Goal: Task Accomplishment & Management: Use online tool/utility

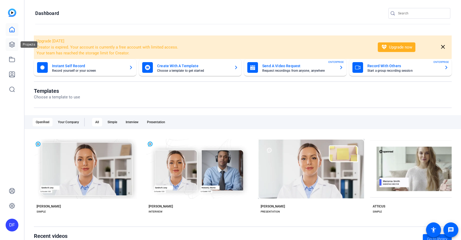
click at [10, 47] on icon at bounding box center [12, 44] width 6 height 6
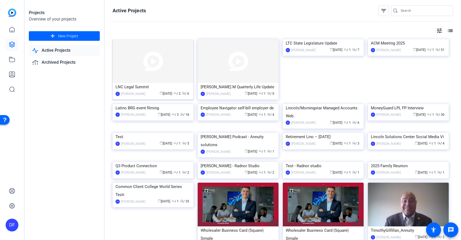
click at [150, 68] on img at bounding box center [152, 61] width 81 height 44
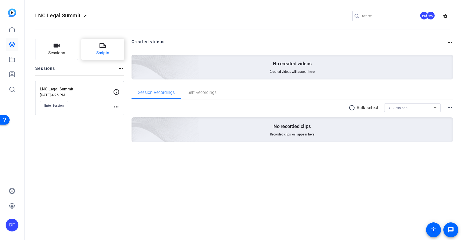
click at [104, 55] on span "Scripts" at bounding box center [102, 53] width 13 height 6
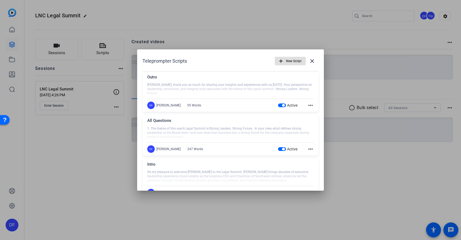
scroll to position [17, 0]
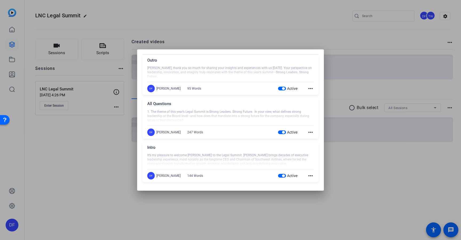
click at [309, 132] on mat-icon "more_horiz" at bounding box center [310, 132] width 6 height 6
click at [313, 138] on span "Edit" at bounding box center [321, 140] width 21 height 6
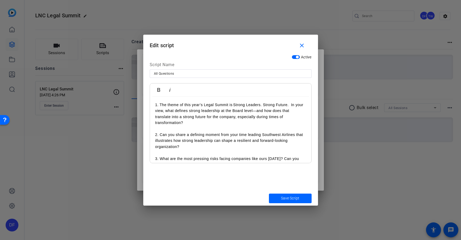
scroll to position [141, 0]
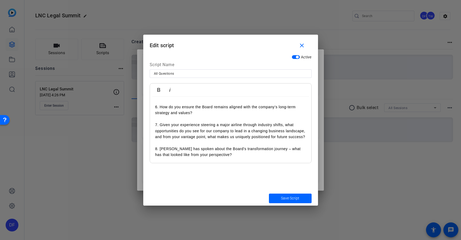
drag, startPoint x: 154, startPoint y: 118, endPoint x: 179, endPoint y: 137, distance: 31.3
click at [179, 137] on div "1. The theme of this year’s Legal Summit is Strong Leaders. Strong Future. In y…" at bounding box center [230, 62] width 161 height 202
copy p "7. Given your experience steering a major airline through industry shifts, what…"
click at [206, 156] on p "8. [PERSON_NAME] has spoken about the Board’s transformation journey – what has…" at bounding box center [230, 152] width 151 height 12
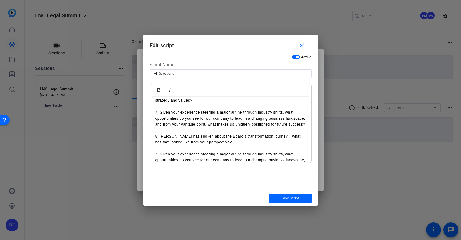
scroll to position [166, 0]
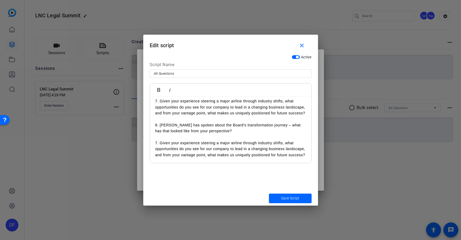
click at [157, 142] on p "7. Given your experience steering a major airline through industry shifts, what…" at bounding box center [230, 149] width 151 height 18
click at [156, 124] on p "8. [PERSON_NAME] has spoken about the Board’s transformation journey – what has…" at bounding box center [230, 128] width 151 height 12
click at [156, 125] on p "8. [PERSON_NAME] has spoken about the Board’s transformation journey – what has…" at bounding box center [230, 128] width 151 height 12
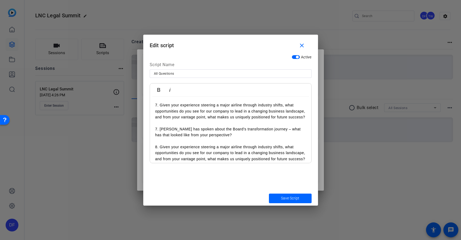
drag, startPoint x: 174, startPoint y: 123, endPoint x: 151, endPoint y: 107, distance: 27.7
click at [151, 107] on div "1. The theme of this year’s Legal Summit is Strong Leaders. Strong Future. In y…" at bounding box center [230, 54] width 161 height 225
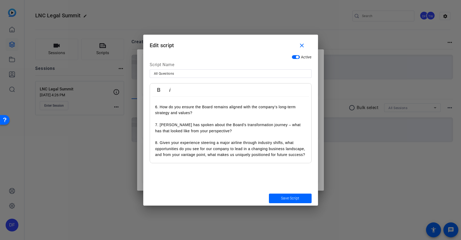
scroll to position [141, 0]
click at [182, 157] on p "8. Given your experience steering a major airline through industry shifts, what…" at bounding box center [230, 149] width 151 height 18
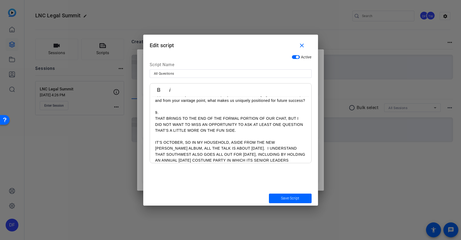
scroll to position [190, 0]
click at [276, 197] on span "submit" at bounding box center [290, 198] width 43 height 13
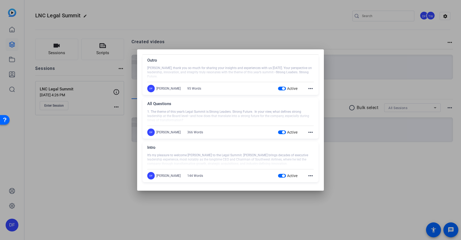
click at [73, 150] on div at bounding box center [230, 120] width 461 height 240
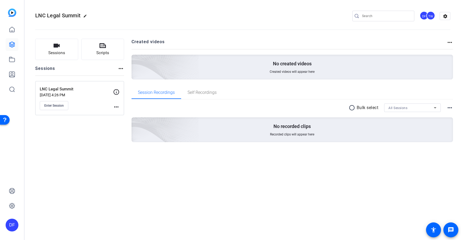
click at [116, 106] on mat-icon "more_horiz" at bounding box center [116, 107] width 6 height 6
click at [120, 113] on span "Edit Session" at bounding box center [129, 114] width 24 height 6
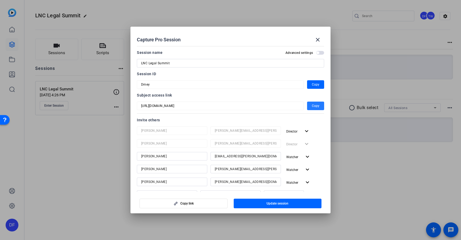
click at [316, 106] on span "Copy" at bounding box center [315, 106] width 7 height 6
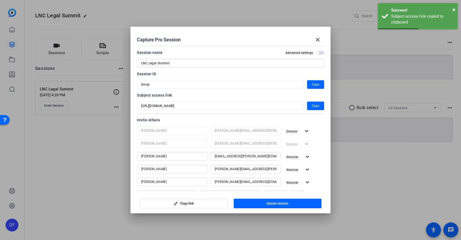
click at [91, 147] on div at bounding box center [230, 120] width 461 height 240
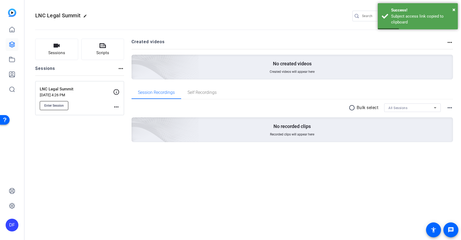
click at [62, 103] on button "Enter Session" at bounding box center [54, 105] width 29 height 9
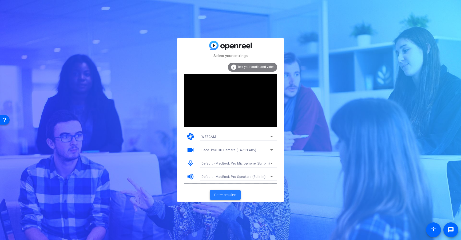
click at [221, 195] on span "Enter session" at bounding box center [225, 195] width 22 height 6
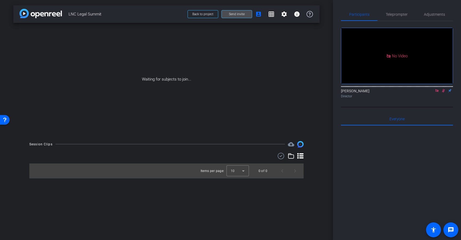
click at [243, 14] on span "Send invite" at bounding box center [237, 14] width 16 height 4
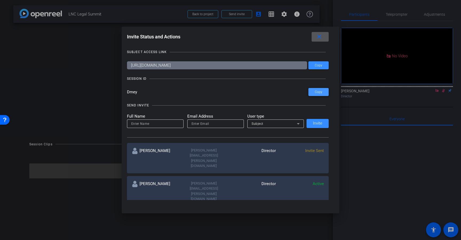
click at [315, 94] on span "Copy" at bounding box center [318, 92] width 7 height 4
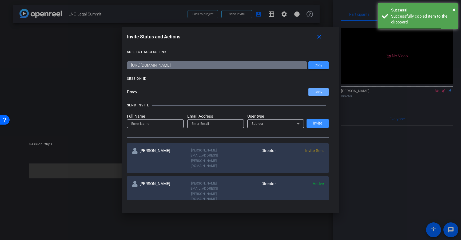
click at [76, 96] on div at bounding box center [230, 120] width 461 height 240
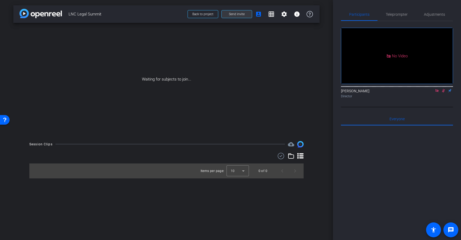
click at [237, 14] on span "Send invite" at bounding box center [237, 14] width 16 height 4
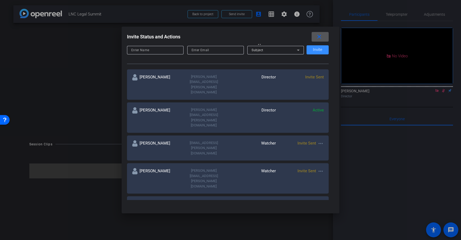
scroll to position [74, 0]
click at [321, 140] on mat-icon "more_horiz" at bounding box center [320, 143] width 6 height 6
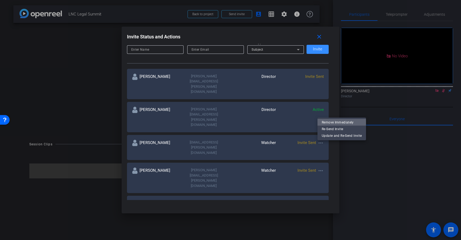
click at [329, 123] on span "Remove Immediately" at bounding box center [341, 122] width 40 height 6
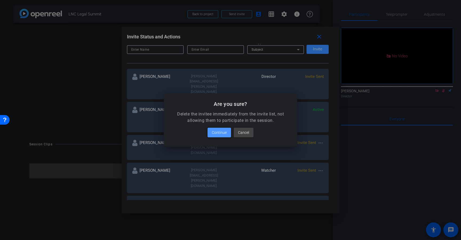
click at [218, 128] on span at bounding box center [218, 132] width 23 height 13
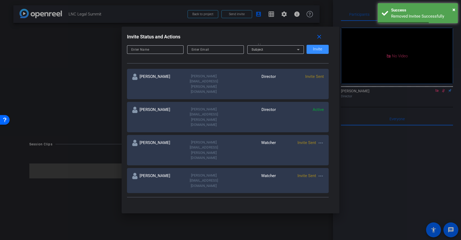
click at [321, 140] on mat-icon "more_horiz" at bounding box center [320, 143] width 6 height 6
click at [326, 123] on span "Remove Immediately" at bounding box center [341, 122] width 40 height 6
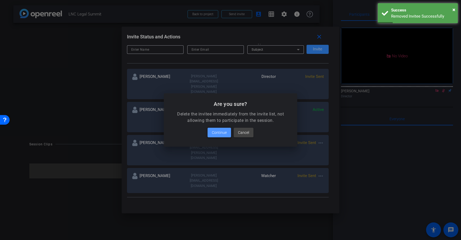
click at [223, 133] on span "Continue" at bounding box center [219, 132] width 15 height 6
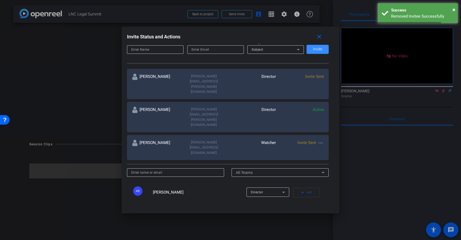
click at [320, 140] on mat-icon "more_horiz" at bounding box center [320, 143] width 6 height 6
click at [329, 122] on span "Remove Immediately" at bounding box center [341, 122] width 40 height 6
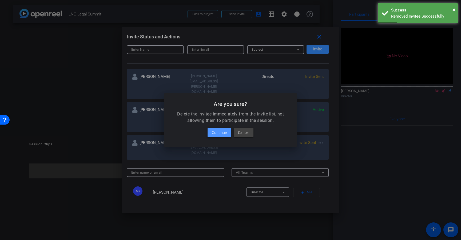
click at [219, 134] on span "Continue" at bounding box center [219, 132] width 15 height 6
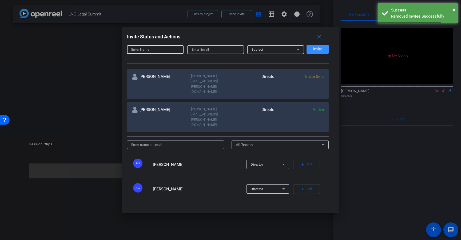
click at [145, 50] on input at bounding box center [155, 49] width 48 height 6
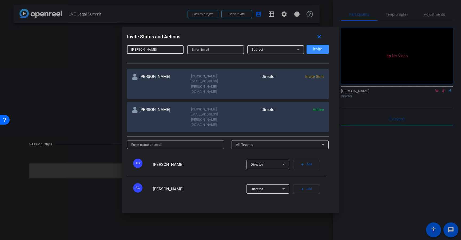
type input "[PERSON_NAME]"
click at [206, 49] on input "email" at bounding box center [215, 49] width 48 height 6
paste input "nancy.smith3@lfg.com"
type input "nancy.smith3@lfg.com"
click at [265, 51] on div "Subject" at bounding box center [273, 49] width 45 height 7
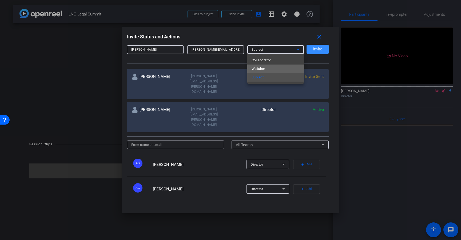
click at [263, 67] on span "Watcher" at bounding box center [258, 69] width 14 height 6
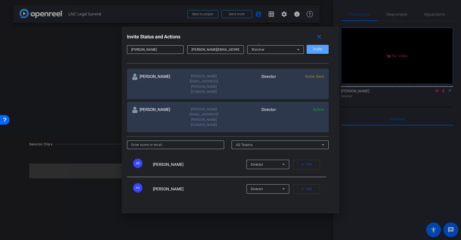
click at [318, 48] on span "Invite" at bounding box center [317, 49] width 9 height 4
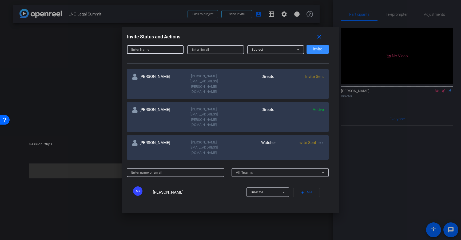
click at [149, 50] on input at bounding box center [155, 49] width 48 height 6
type input "Victoria Morgan"
click at [206, 50] on input "email" at bounding box center [215, 49] width 48 height 6
paste input "victoria.morgan@lfg.com"
type input "victoria.morgan@lfg.com"
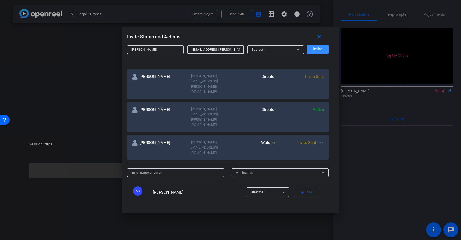
click at [265, 51] on div "Subject" at bounding box center [273, 49] width 45 height 7
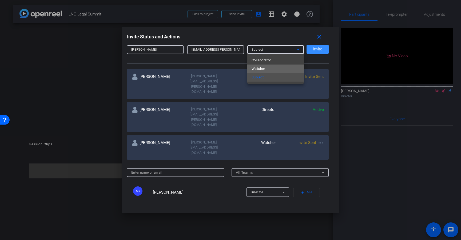
click at [262, 68] on span "Watcher" at bounding box center [258, 69] width 14 height 6
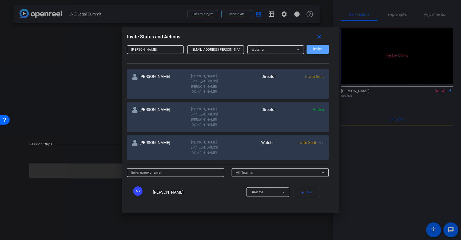
click at [316, 49] on span "Invite" at bounding box center [317, 49] width 9 height 4
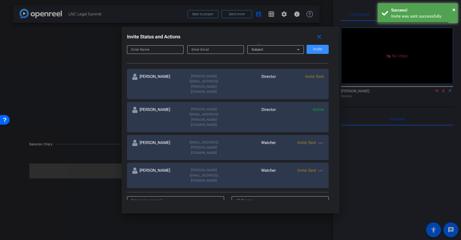
click at [157, 51] on input at bounding box center [155, 49] width 48 height 6
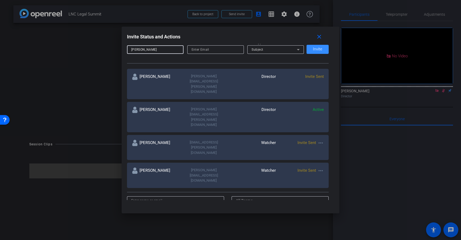
type input "[PERSON_NAME]"
click at [211, 51] on input "email" at bounding box center [215, 49] width 48 height 6
paste input "[PERSON_NAME][EMAIL_ADDRESS][PERSON_NAME][DOMAIN_NAME]"
type input "[PERSON_NAME][EMAIL_ADDRESS][PERSON_NAME][DOMAIN_NAME]"
click at [264, 50] on div "Subject" at bounding box center [273, 49] width 45 height 7
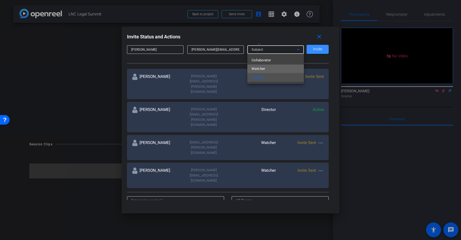
click at [261, 67] on span "Watcher" at bounding box center [258, 69] width 14 height 6
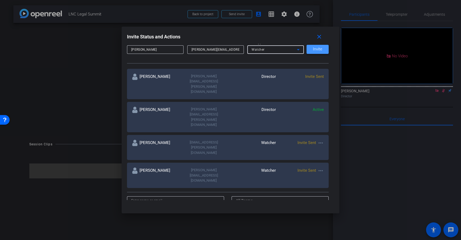
click at [316, 49] on span "Invite" at bounding box center [317, 49] width 9 height 4
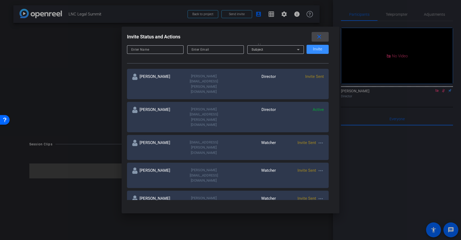
click at [317, 38] on mat-icon "close" at bounding box center [319, 37] width 7 height 7
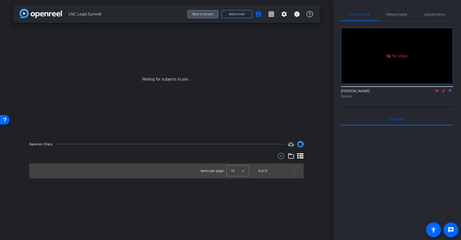
click at [207, 14] on span "Back to project" at bounding box center [202, 14] width 21 height 4
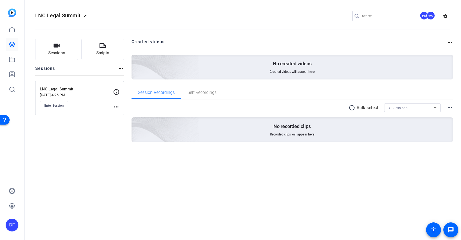
click at [86, 127] on div "Sessions Scripts Sessions more_horiz LNC Legal Summit Sep 25, 2025 @ 4:26 PM En…" at bounding box center [79, 99] width 89 height 120
click at [104, 135] on div "Sessions Scripts Sessions more_horiz LNC Legal Summit Sep 25, 2025 @ 4:26 PM En…" at bounding box center [79, 99] width 89 height 120
click at [50, 108] on button "Enter Session" at bounding box center [54, 105] width 29 height 9
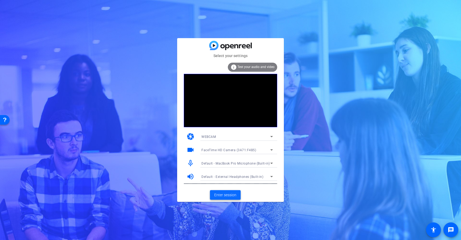
click at [231, 193] on span "Enter session" at bounding box center [225, 195] width 22 height 6
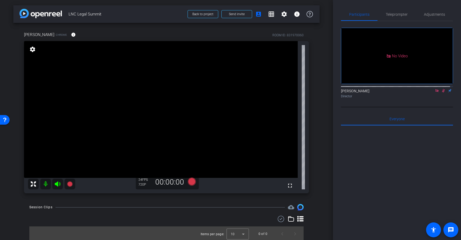
click at [435, 92] on icon at bounding box center [436, 90] width 3 height 3
click at [430, 17] on span "Adjustments" at bounding box center [434, 14] width 21 height 13
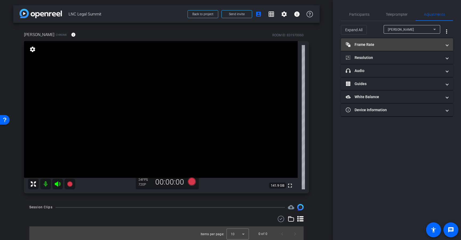
click at [374, 47] on mat-panel-title "Frame Rate Frame Rate" at bounding box center [393, 45] width 96 height 6
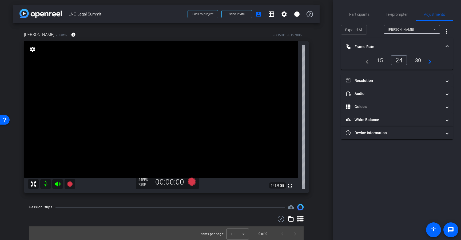
click at [416, 59] on div "30" at bounding box center [418, 60] width 14 height 9
click at [408, 45] on mat-panel-title "Frame Rate Frame Rate" at bounding box center [393, 47] width 96 height 6
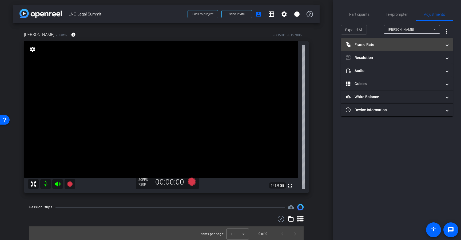
click at [406, 47] on mat-expansion-panel-header "Frame Rate Frame Rate" at bounding box center [397, 44] width 112 height 13
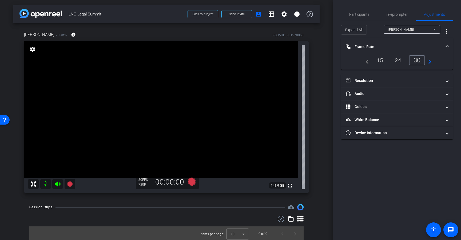
click at [406, 47] on mat-panel-title "Frame Rate Frame Rate" at bounding box center [393, 47] width 96 height 6
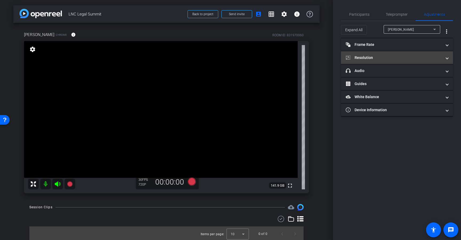
click at [394, 57] on mat-panel-title "Resolution" at bounding box center [393, 58] width 96 height 6
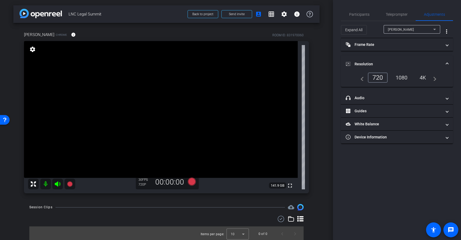
click at [397, 78] on div "1080" at bounding box center [401, 77] width 20 height 9
click at [412, 64] on mat-panel-title "Resolution" at bounding box center [393, 64] width 96 height 6
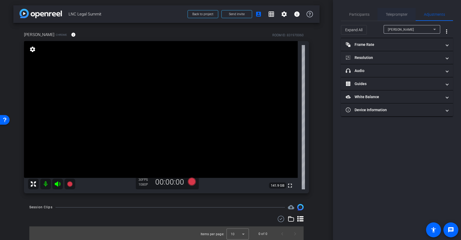
click at [392, 16] on span "Teleprompter" at bounding box center [396, 15] width 22 height 4
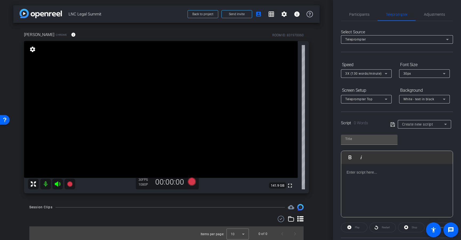
click at [416, 124] on span "Create new script" at bounding box center [417, 124] width 31 height 4
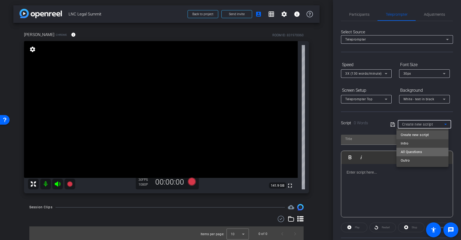
click at [414, 150] on span "All Questions" at bounding box center [410, 152] width 21 height 6
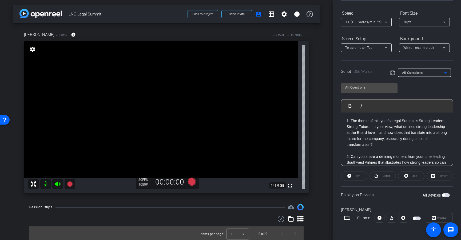
scroll to position [50, 0]
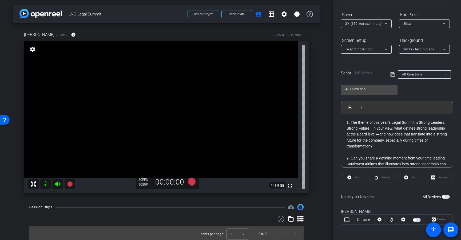
click at [416, 219] on span "button" at bounding box center [416, 220] width 8 height 4
click at [431, 217] on icon at bounding box center [433, 219] width 4 height 8
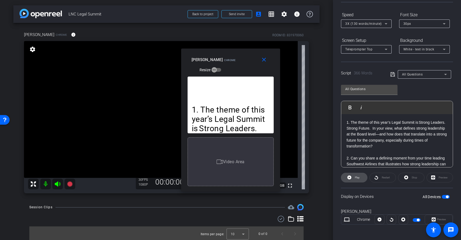
click at [364, 178] on span at bounding box center [354, 177] width 26 height 13
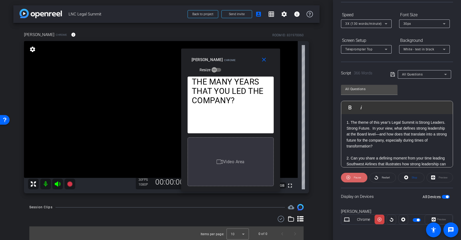
click at [357, 178] on span "Pause" at bounding box center [356, 177] width 7 height 3
click at [357, 174] on span "Play" at bounding box center [356, 177] width 6 height 7
click at [357, 174] on span "Pause" at bounding box center [356, 177] width 9 height 7
click at [265, 62] on mat-icon "close" at bounding box center [263, 60] width 7 height 7
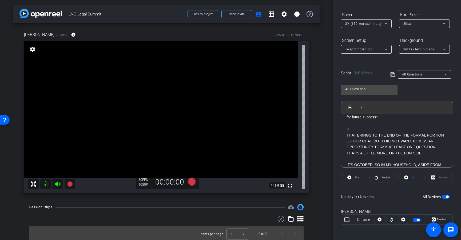
scroll to position [234, 0]
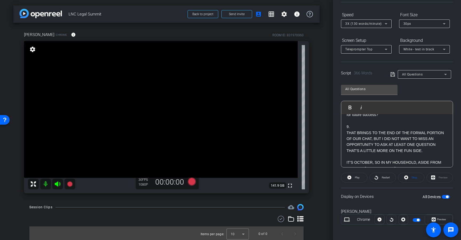
click at [416, 75] on span "All Questions" at bounding box center [412, 74] width 21 height 4
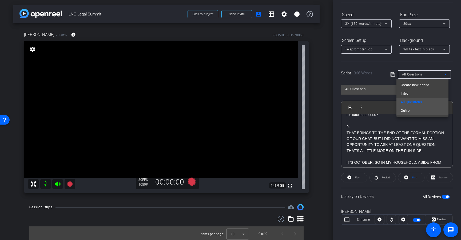
click at [415, 112] on mat-option "Outro" at bounding box center [422, 110] width 52 height 9
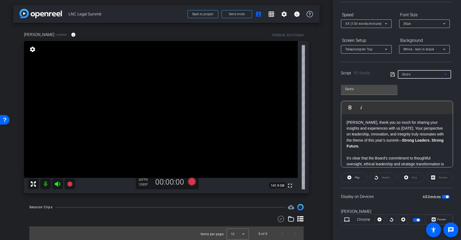
scroll to position [3, 0]
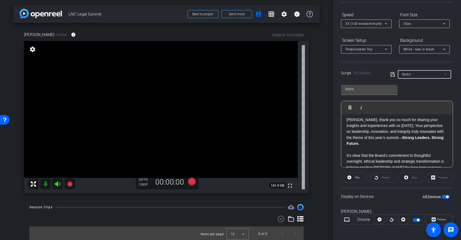
click at [444, 199] on div "Display on Devices All Devices" at bounding box center [397, 196] width 112 height 17
click at [444, 198] on span "button" at bounding box center [445, 197] width 8 height 4
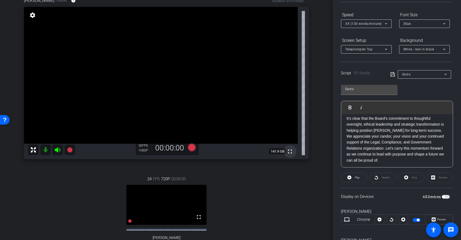
scroll to position [0, 0]
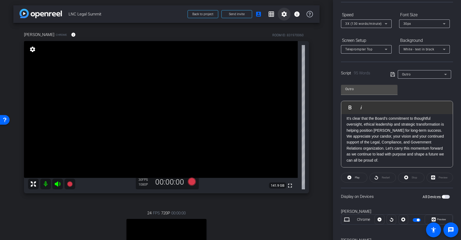
click at [281, 15] on mat-icon "settings" at bounding box center [284, 14] width 6 height 6
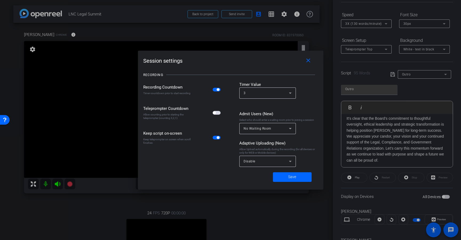
click at [215, 113] on span "button" at bounding box center [214, 112] width 3 height 3
click at [285, 173] on span at bounding box center [292, 177] width 39 height 13
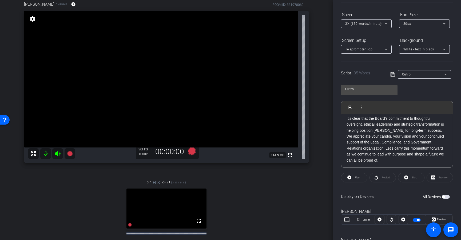
scroll to position [10, 0]
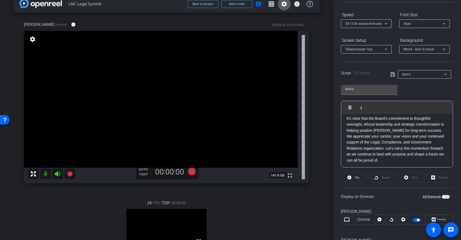
click at [405, 75] on span "Outro" at bounding box center [406, 74] width 9 height 4
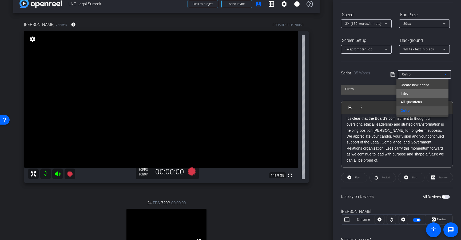
click at [408, 94] on span "Intro" at bounding box center [403, 93] width 7 height 6
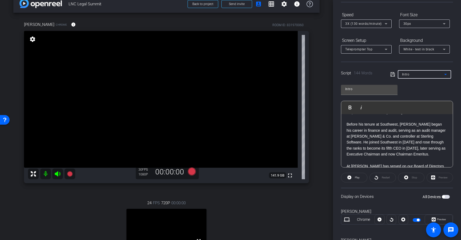
click at [424, 75] on div "Intro" at bounding box center [423, 74] width 42 height 7
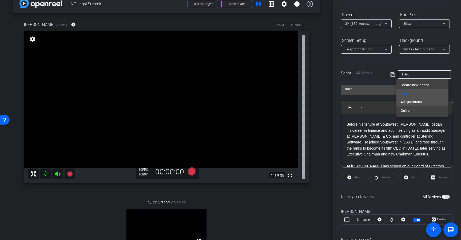
click at [415, 102] on span "All Questions" at bounding box center [410, 102] width 21 height 6
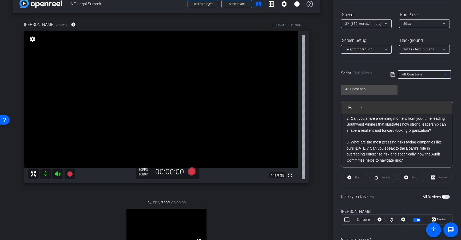
click at [409, 73] on span "All Questions" at bounding box center [412, 74] width 21 height 4
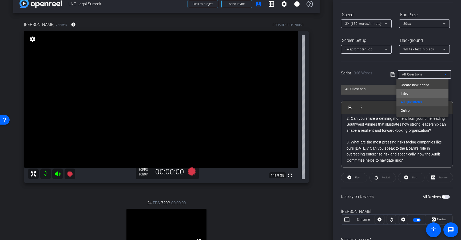
click at [404, 94] on span "Intro" at bounding box center [403, 93] width 7 height 6
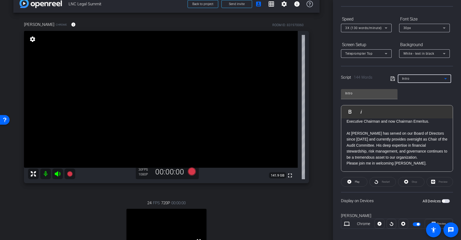
scroll to position [46, 0]
click at [419, 78] on div "Intro" at bounding box center [423, 78] width 42 height 7
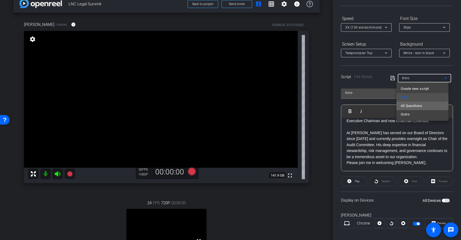
click at [418, 105] on span "All Questions" at bounding box center [410, 106] width 21 height 6
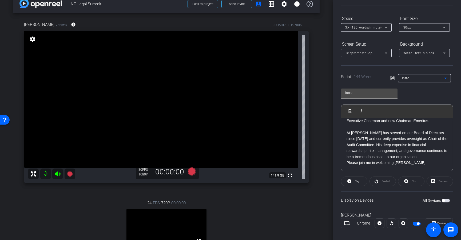
type input "All Questions"
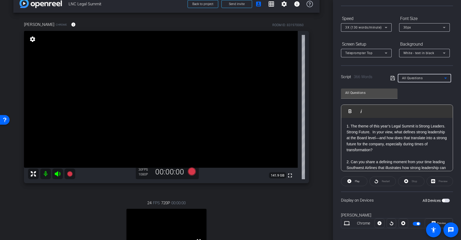
scroll to position [56, 0]
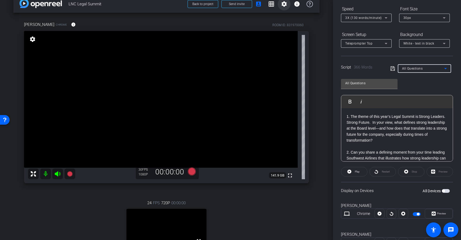
click at [281, 6] on mat-icon "settings" at bounding box center [284, 4] width 6 height 6
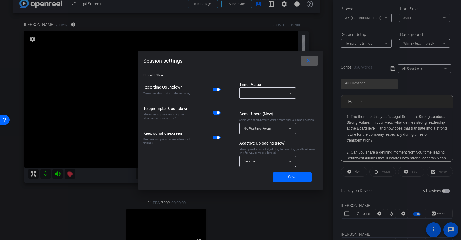
click at [275, 163] on div "Disable" at bounding box center [265, 161] width 45 height 7
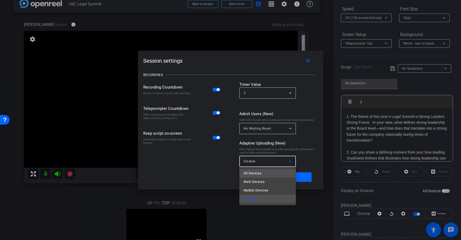
click at [267, 171] on mat-option "All Devices" at bounding box center [267, 173] width 57 height 9
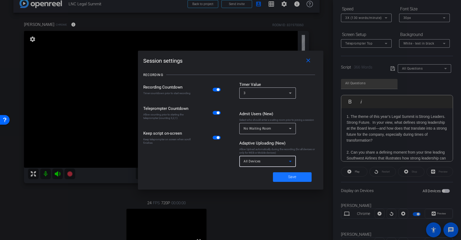
click at [283, 174] on span at bounding box center [292, 177] width 39 height 13
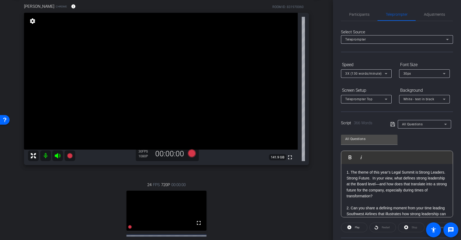
scroll to position [27, 0]
click at [357, 17] on span "Participants" at bounding box center [359, 14] width 20 height 13
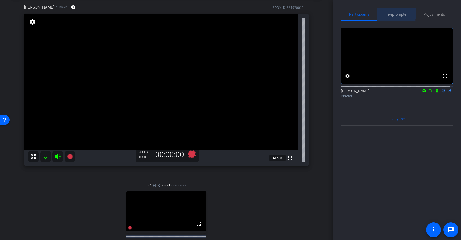
click at [393, 13] on span "Teleprompter" at bounding box center [396, 15] width 22 height 4
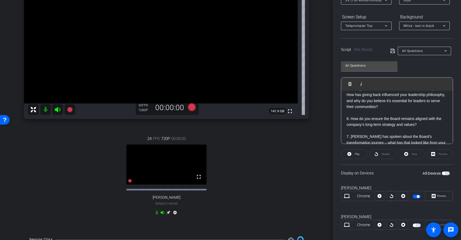
scroll to position [141, 0]
click at [435, 196] on span "Preview" at bounding box center [440, 195] width 10 height 7
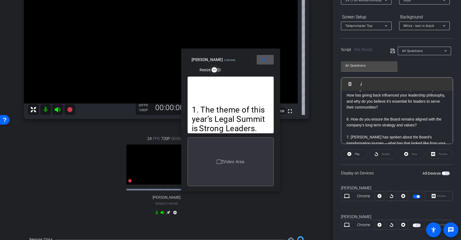
click at [217, 72] on span "button" at bounding box center [214, 70] width 11 height 11
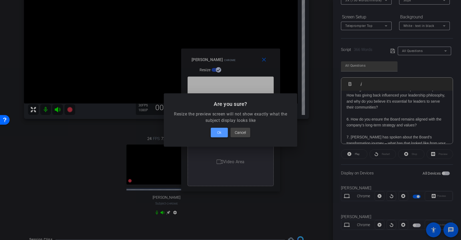
click at [221, 134] on span "Ok" at bounding box center [219, 132] width 4 height 6
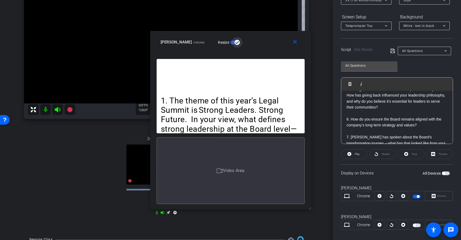
drag, startPoint x: 279, startPoint y: 190, endPoint x: 340, endPoint y: 225, distance: 70.5
click at [340, 225] on body "Accessibility Screen-Reader Guide, Feedback, and Issue Reporting | New window m…" at bounding box center [230, 120] width 461 height 240
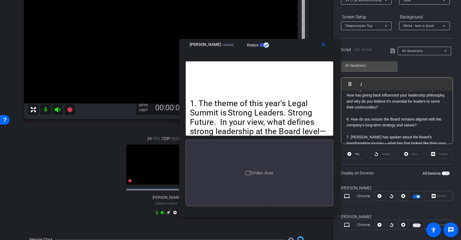
drag, startPoint x: 252, startPoint y: 39, endPoint x: 281, endPoint y: 47, distance: 29.9
click at [281, 47] on div "Claire Hanna Chrome Resize" at bounding box center [261, 45] width 143 height 10
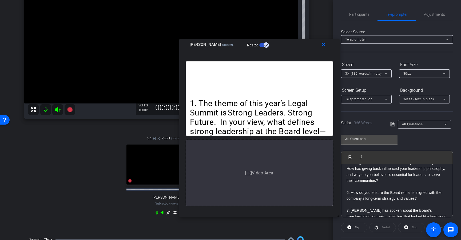
scroll to position [2, 0]
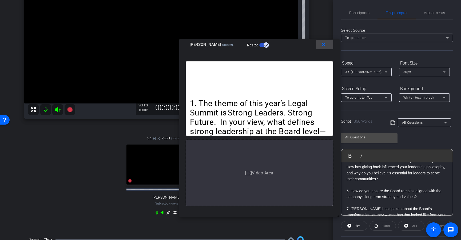
click at [320, 47] on mat-icon "close" at bounding box center [323, 44] width 7 height 7
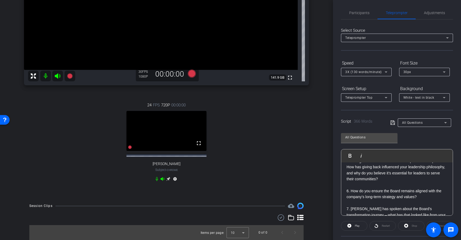
scroll to position [1, 0]
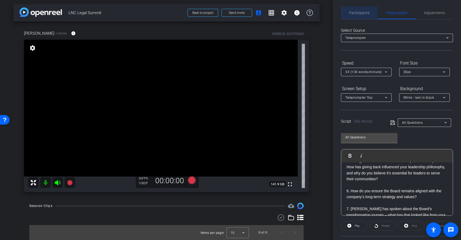
click at [365, 13] on span "Participants" at bounding box center [359, 13] width 20 height 4
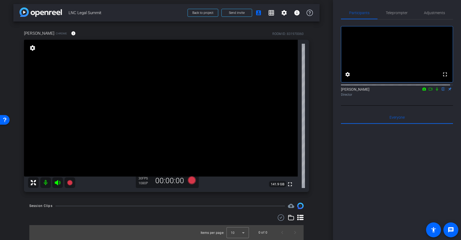
scroll to position [1, 0]
click at [393, 14] on span "Teleprompter" at bounding box center [396, 13] width 22 height 4
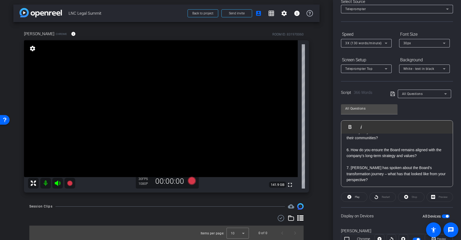
scroll to position [34, 0]
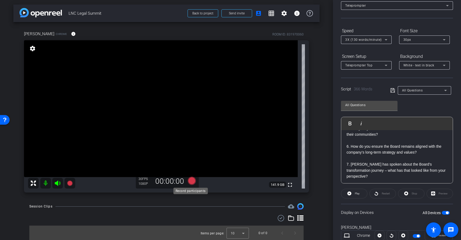
click at [188, 183] on icon at bounding box center [192, 181] width 8 height 8
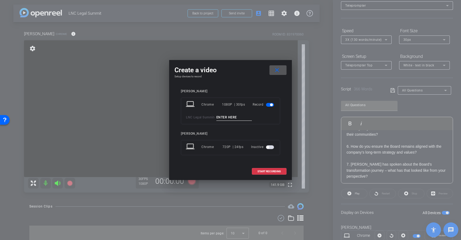
click at [219, 118] on input at bounding box center [234, 117] width 36 height 7
type input "Test"
click at [262, 172] on span "START RECORDING" at bounding box center [268, 171] width 23 height 3
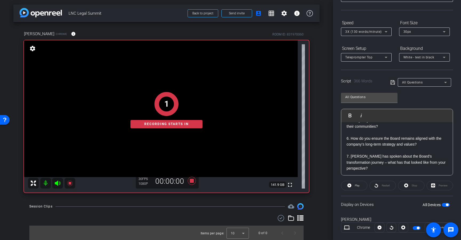
scroll to position [51, 0]
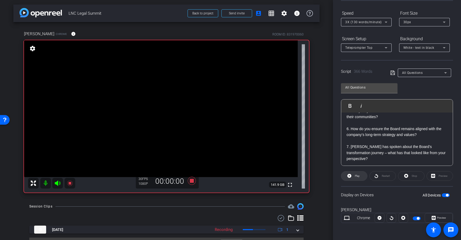
click at [356, 177] on span "Play" at bounding box center [356, 175] width 6 height 7
click at [431, 215] on icon at bounding box center [433, 218] width 4 height 8
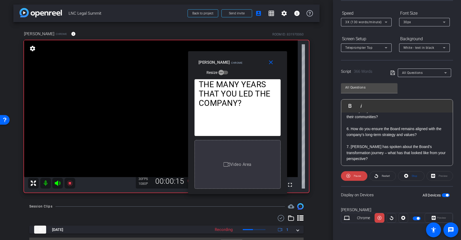
drag, startPoint x: 276, startPoint y: 189, endPoint x: 273, endPoint y: 159, distance: 30.2
click at [283, 192] on div "1. The theme of this year’s Legal Summit is Strong Leaders. Strong Future. In y…" at bounding box center [237, 134] width 99 height 119
click at [346, 175] on icon at bounding box center [348, 175] width 4 height 7
click at [270, 64] on mat-icon "close" at bounding box center [270, 62] width 7 height 7
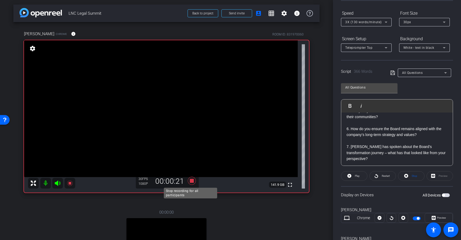
click at [189, 181] on icon at bounding box center [192, 181] width 8 height 8
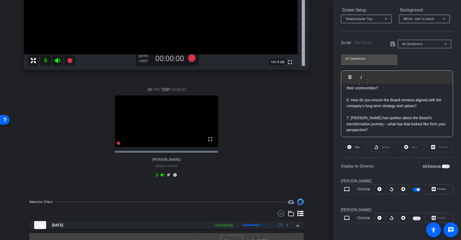
scroll to position [136, 0]
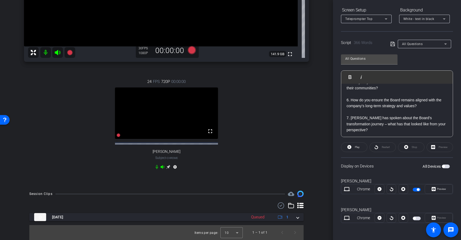
click at [204, 121] on video at bounding box center [166, 112] width 103 height 51
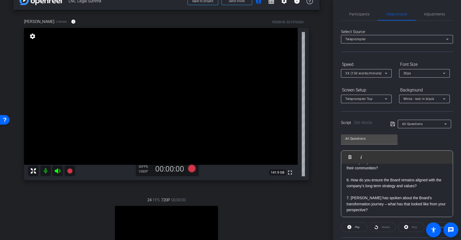
scroll to position [0, 0]
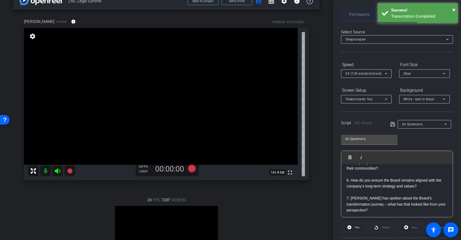
click at [363, 17] on span "Participants" at bounding box center [359, 14] width 20 height 13
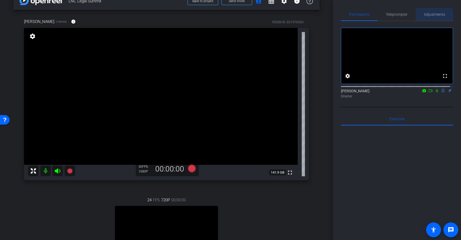
click at [424, 17] on span "Adjustments" at bounding box center [434, 14] width 21 height 13
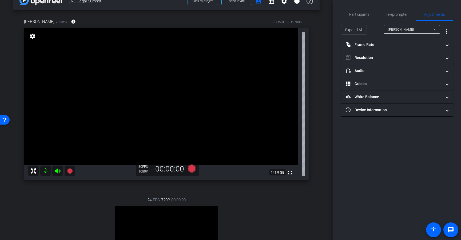
click at [411, 31] on div "Claire Hanna" at bounding box center [410, 29] width 45 height 7
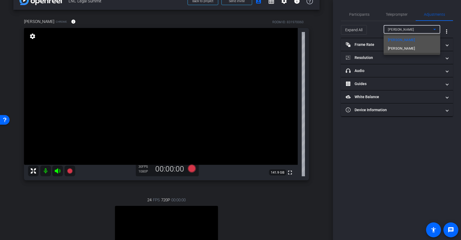
click at [401, 51] on span "Gary Kelly" at bounding box center [401, 48] width 27 height 6
type input "11000"
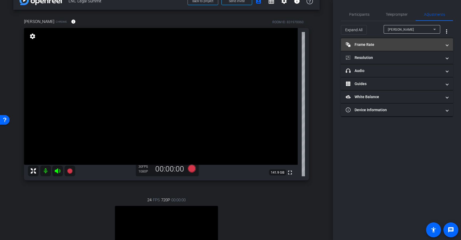
click at [380, 45] on mat-panel-title "Frame Rate Frame Rate" at bounding box center [393, 45] width 96 height 6
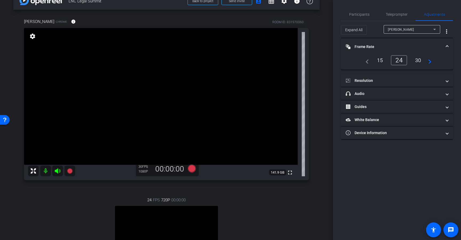
click at [420, 57] on div "30" at bounding box center [418, 60] width 14 height 9
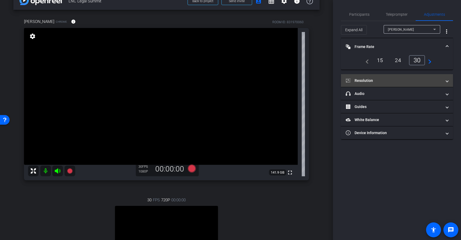
click at [394, 79] on mat-panel-title "Resolution" at bounding box center [393, 81] width 96 height 6
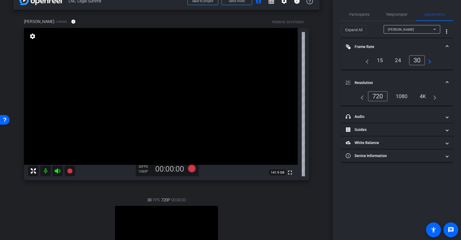
click at [398, 95] on div "1080" at bounding box center [401, 96] width 20 height 9
click at [436, 81] on mat-panel-title "Resolution" at bounding box center [393, 83] width 96 height 6
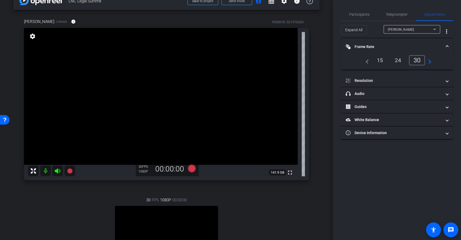
click at [439, 43] on mat-expansion-panel-header "Frame Rate Frame Rate" at bounding box center [397, 46] width 112 height 17
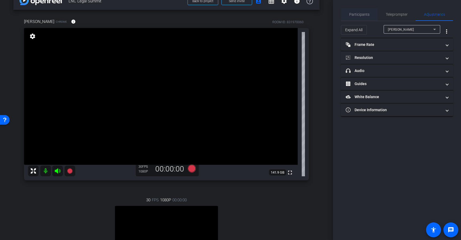
click at [370, 17] on div "Participants" at bounding box center [359, 14] width 37 height 13
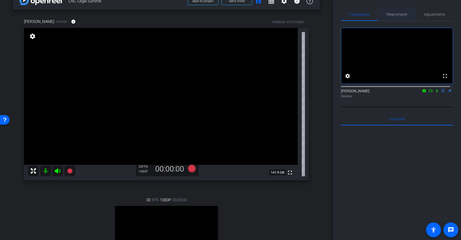
click at [394, 8] on span "Teleprompter" at bounding box center [396, 14] width 22 height 13
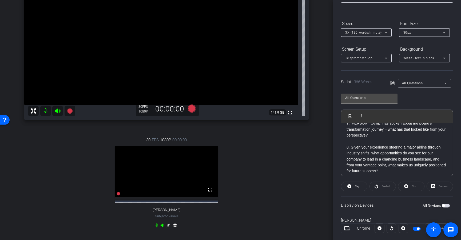
scroll to position [79, 0]
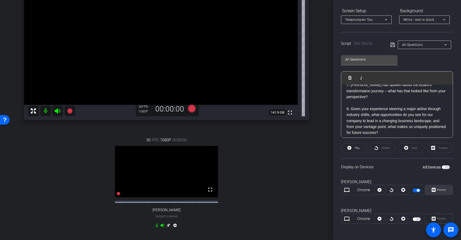
click at [431, 189] on icon at bounding box center [433, 190] width 4 height 8
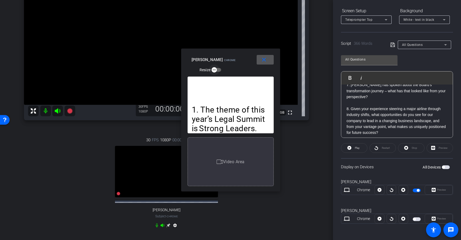
click at [215, 67] on icon "button" at bounding box center [214, 69] width 5 height 5
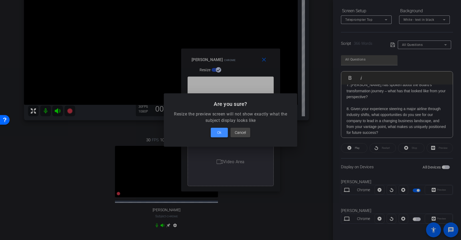
click at [221, 131] on span "Ok" at bounding box center [219, 132] width 4 height 6
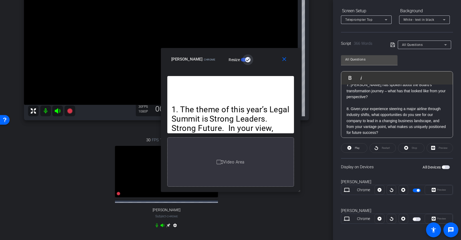
drag, startPoint x: 277, startPoint y: 190, endPoint x: 317, endPoint y: 189, distance: 39.7
click at [318, 191] on body "Accessibility Screen-Reader Guide, Feedback, and Issue Reporting | New window m…" at bounding box center [230, 120] width 461 height 240
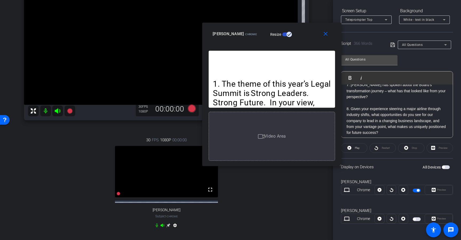
drag, startPoint x: 248, startPoint y: 63, endPoint x: 289, endPoint y: 37, distance: 48.5
click at [289, 37] on div "Claire Hanna Chrome Resize" at bounding box center [273, 34] width 122 height 10
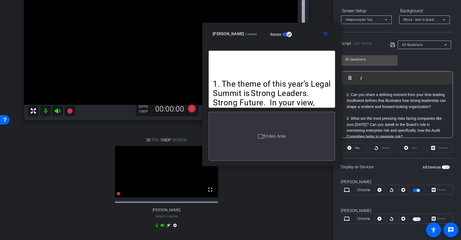
scroll to position [0, 0]
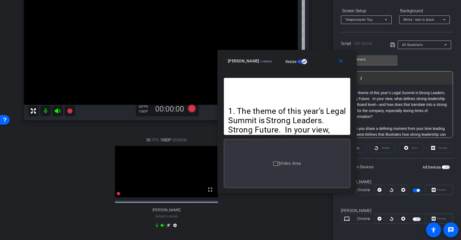
drag, startPoint x: 302, startPoint y: 33, endPoint x: 317, endPoint y: 60, distance: 31.1
click at [317, 60] on div "Claire Hanna Chrome Resize" at bounding box center [289, 61] width 122 height 10
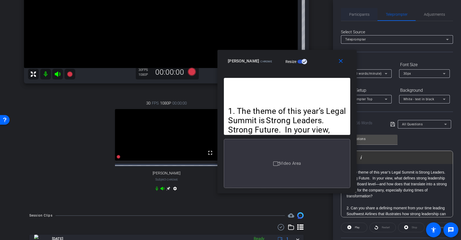
click at [364, 15] on span "Participants" at bounding box center [359, 15] width 20 height 4
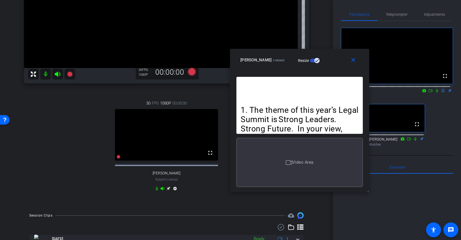
drag, startPoint x: 325, startPoint y: 61, endPoint x: 337, endPoint y: 59, distance: 12.1
click at [337, 59] on div "Claire Hanna Chrome Resize" at bounding box center [301, 60] width 122 height 10
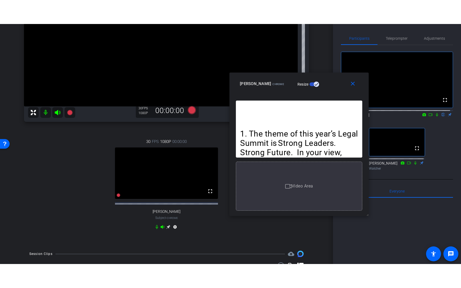
scroll to position [99, 0]
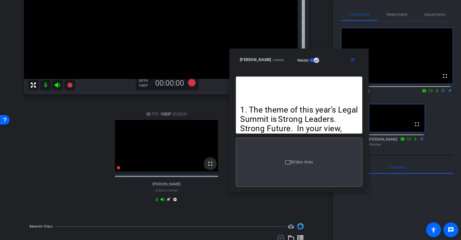
click at [208, 167] on mat-icon "fullscreen" at bounding box center [210, 163] width 6 height 6
click at [353, 61] on span at bounding box center [353, 59] width 17 height 13
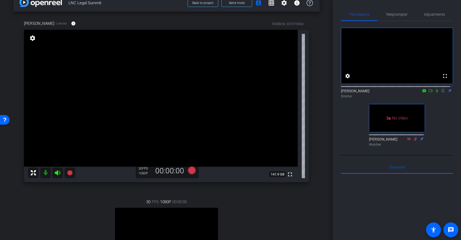
scroll to position [31, 0]
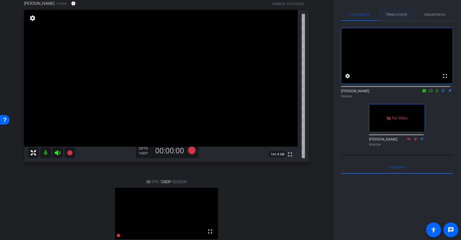
click at [391, 19] on span "Teleprompter" at bounding box center [396, 14] width 22 height 13
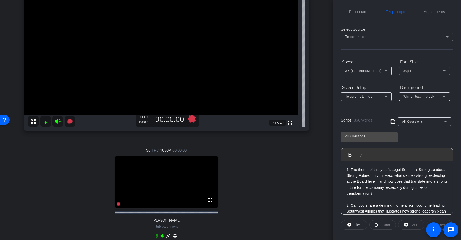
scroll to position [75, 0]
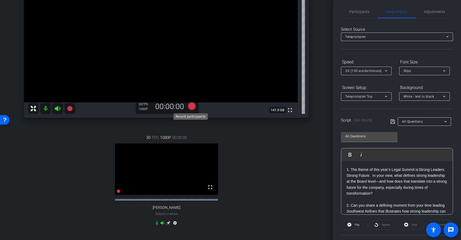
click at [193, 107] on icon at bounding box center [192, 106] width 8 height 8
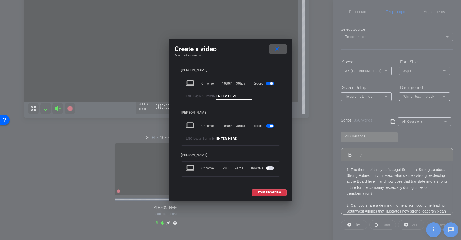
click at [232, 95] on input at bounding box center [234, 96] width 36 height 7
type input "1"
click at [243, 140] on input at bounding box center [234, 138] width 36 height 7
type input "1"
click at [267, 191] on span "START RECORDING" at bounding box center [268, 192] width 23 height 3
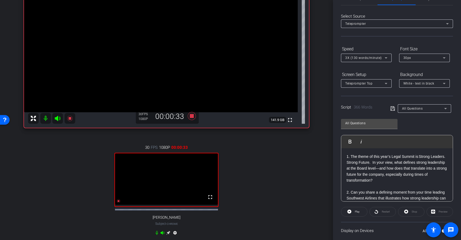
scroll to position [17, 0]
click at [353, 209] on span "Play" at bounding box center [356, 210] width 6 height 7
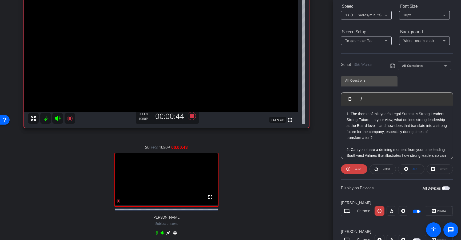
scroll to position [0, 0]
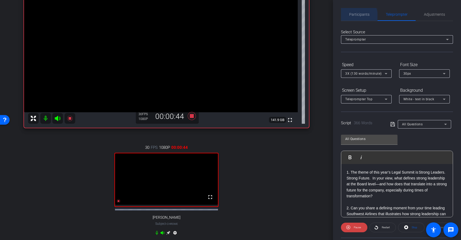
click at [357, 16] on span "Participants" at bounding box center [359, 15] width 20 height 4
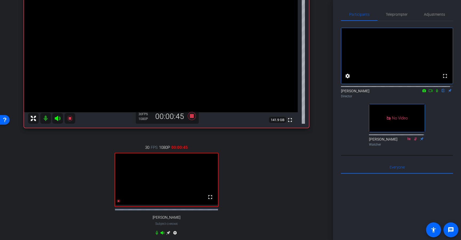
click at [436, 92] on icon at bounding box center [437, 90] width 2 height 3
click at [404, 19] on span "Teleprompter" at bounding box center [396, 14] width 22 height 13
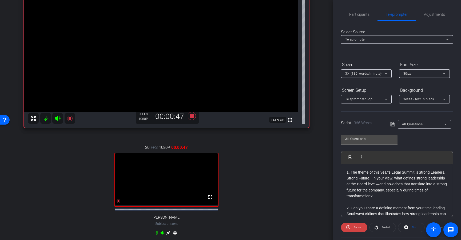
scroll to position [56, 0]
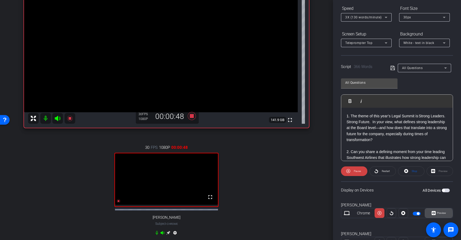
click at [428, 214] on span at bounding box center [438, 213] width 27 height 13
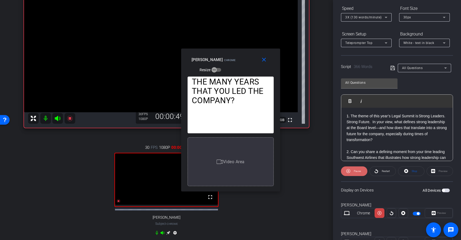
click at [363, 171] on span at bounding box center [354, 171] width 26 height 13
click at [216, 70] on icon "button" at bounding box center [214, 69] width 5 height 5
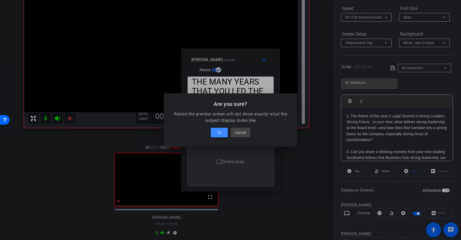
click at [225, 133] on span at bounding box center [219, 132] width 17 height 13
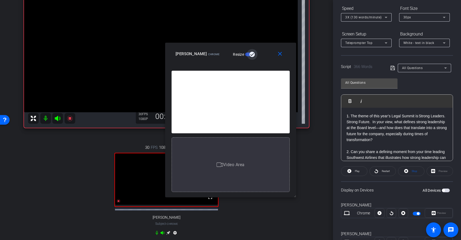
drag, startPoint x: 279, startPoint y: 190, endPoint x: 315, endPoint y: 203, distance: 37.8
click at [315, 203] on body "Accessibility Screen-Reader Guide, Feedback, and Issue Reporting | New window m…" at bounding box center [230, 120] width 461 height 240
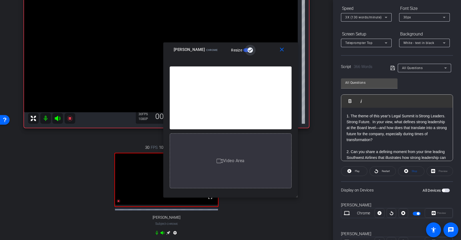
scroll to position [0, 0]
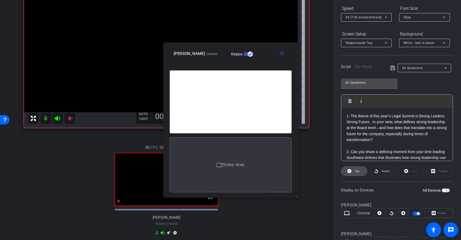
click at [348, 170] on icon at bounding box center [349, 171] width 4 height 4
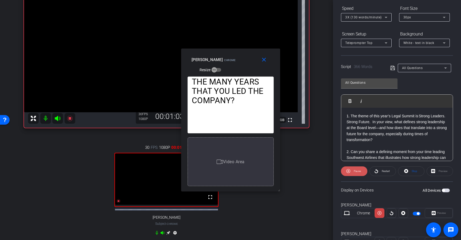
click at [348, 170] on icon at bounding box center [348, 171] width 4 height 7
click at [348, 170] on icon at bounding box center [349, 171] width 4 height 4
click at [371, 17] on span "3X (130 words/minute)" at bounding box center [363, 17] width 37 height 4
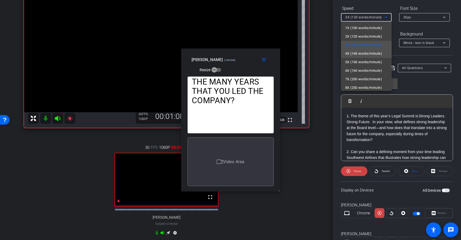
click at [370, 53] on span "4X (140 words/minute)" at bounding box center [363, 53] width 37 height 6
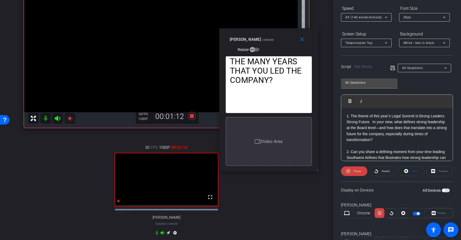
drag, startPoint x: 245, startPoint y: 61, endPoint x: 293, endPoint y: 34, distance: 54.5
click at [293, 35] on div "Claire Hanna Chrome Resize" at bounding box center [270, 44] width 82 height 19
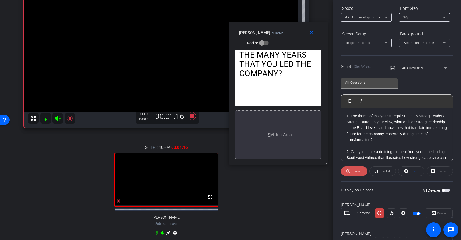
click at [348, 168] on icon at bounding box center [348, 171] width 4 height 7
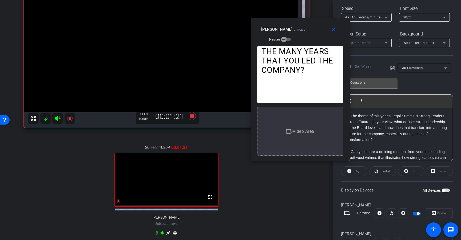
drag, startPoint x: 280, startPoint y: 30, endPoint x: 302, endPoint y: 27, distance: 22.4
click at [302, 27] on div "Claire Hanna Chrome Resize" at bounding box center [302, 34] width 82 height 19
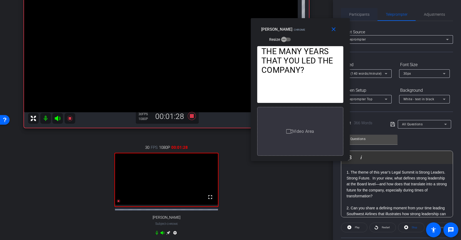
click at [364, 17] on span "Participants" at bounding box center [359, 14] width 20 height 13
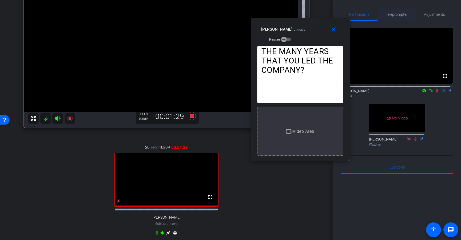
click at [393, 17] on span "Teleprompter" at bounding box center [396, 14] width 22 height 13
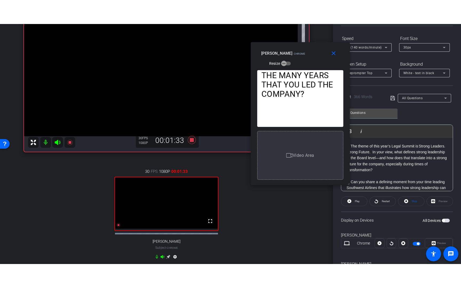
scroll to position [52, 0]
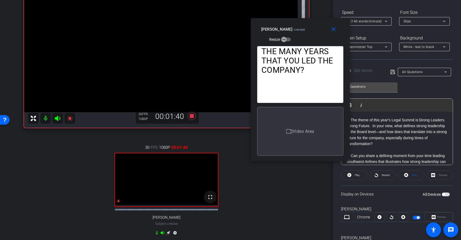
click at [207, 200] on mat-icon "fullscreen" at bounding box center [210, 197] width 6 height 6
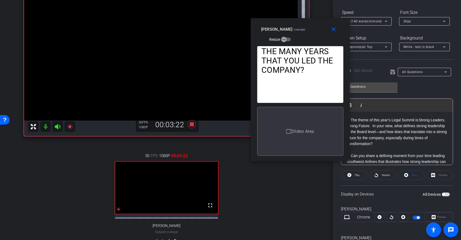
scroll to position [57, 0]
click at [354, 175] on span "Play" at bounding box center [356, 174] width 6 height 7
click at [354, 175] on span "Pause" at bounding box center [356, 175] width 7 height 3
click at [352, 175] on span at bounding box center [354, 175] width 26 height 13
click at [352, 176] on span "Pause" at bounding box center [356, 174] width 9 height 7
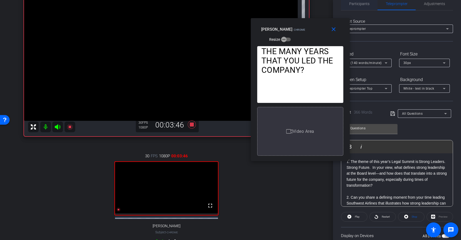
scroll to position [7, 0]
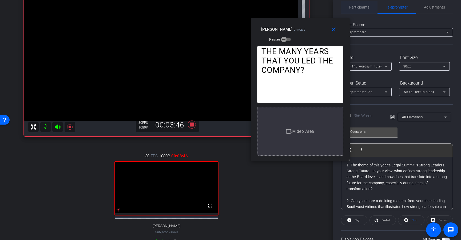
click at [367, 11] on span "Participants" at bounding box center [359, 7] width 20 height 13
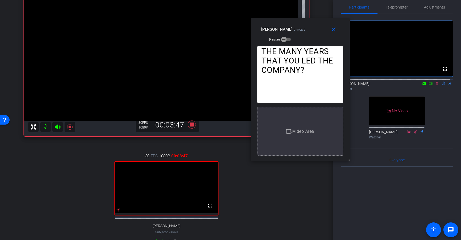
click at [434, 85] on icon at bounding box center [436, 84] width 4 height 4
click at [389, 11] on span "Teleprompter" at bounding box center [396, 7] width 22 height 13
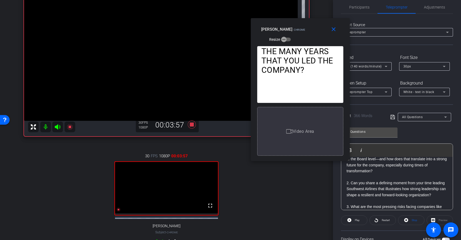
scroll to position [32, 0]
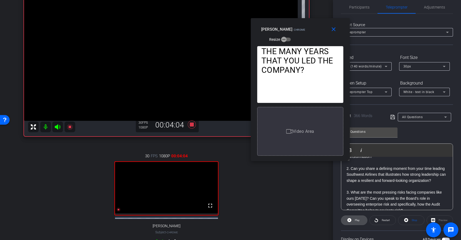
click at [351, 217] on span at bounding box center [354, 220] width 26 height 13
click at [348, 218] on icon at bounding box center [348, 220] width 4 height 7
click at [370, 10] on div "Participants" at bounding box center [359, 7] width 37 height 13
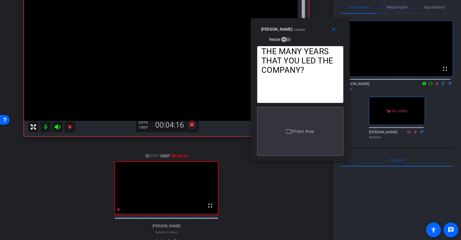
click at [394, 11] on span "Teleprompter" at bounding box center [396, 7] width 22 height 13
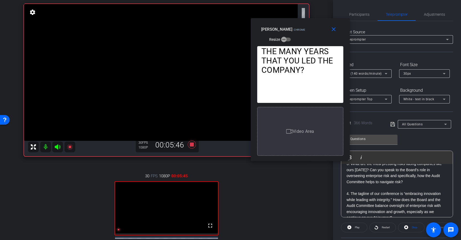
scroll to position [65, 0]
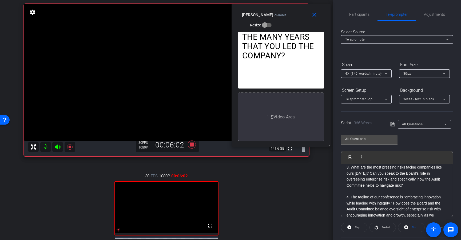
drag, startPoint x: 313, startPoint y: 29, endPoint x: 294, endPoint y: 14, distance: 24.0
click at [294, 14] on div "Claire Hanna Chrome Resize" at bounding box center [283, 19] width 82 height 19
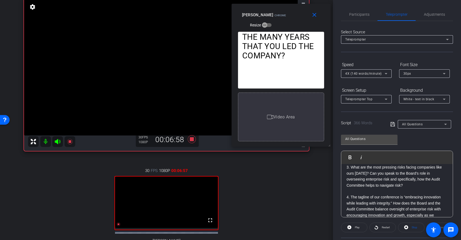
scroll to position [45, 0]
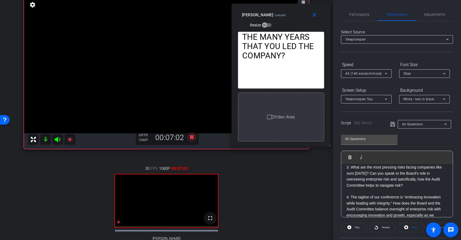
click at [210, 221] on mat-icon "fullscreen" at bounding box center [210, 218] width 6 height 6
click at [347, 226] on icon at bounding box center [349, 227] width 4 height 4
click at [350, 226] on span at bounding box center [354, 227] width 26 height 13
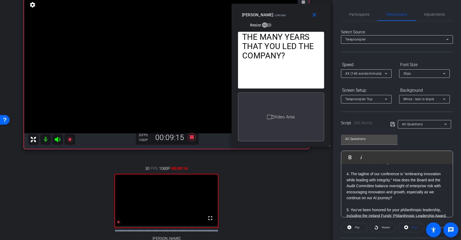
scroll to position [88, 0]
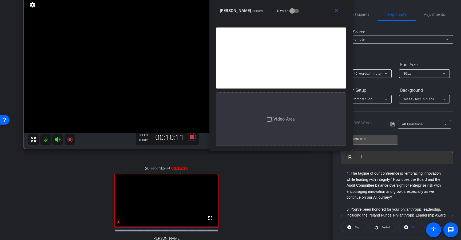
drag, startPoint x: 329, startPoint y: 146, endPoint x: 373, endPoint y: 154, distance: 45.1
click at [373, 154] on body "Accessibility Screen-Reader Guide, Feedback, and Issue Reporting | New window m…" at bounding box center [230, 120] width 461 height 240
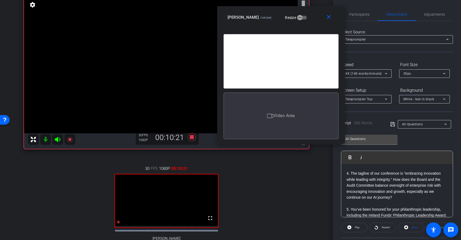
drag, startPoint x: 350, startPoint y: 149, endPoint x: 335, endPoint y: 136, distance: 20.2
click at [335, 136] on div "close Claire Hanna Chrome Resize 1. The theme of this year’s Legal Summit is St…" at bounding box center [281, 75] width 128 height 138
click at [332, 18] on span at bounding box center [329, 17] width 17 height 13
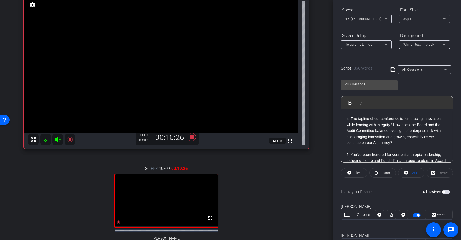
scroll to position [60, 0]
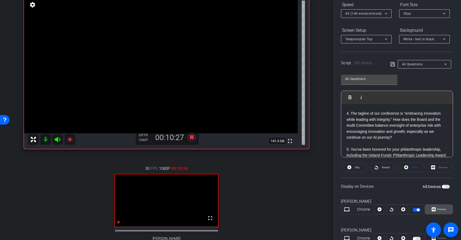
click at [437, 209] on span "Preview" at bounding box center [441, 209] width 9 height 3
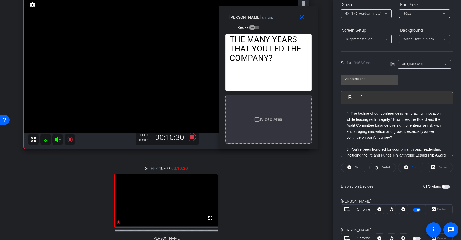
drag, startPoint x: 279, startPoint y: 191, endPoint x: 319, endPoint y: 151, distance: 56.4
click at [317, 148] on div "1. The theme of this year’s Legal Summit is Strong Leaders. Strong Future. In y…" at bounding box center [268, 89] width 99 height 119
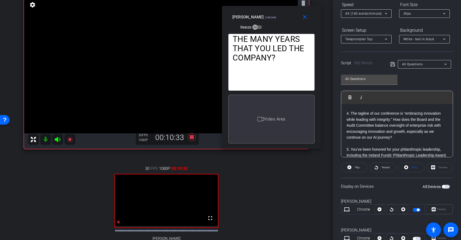
click at [320, 148] on div "1. The theme of this year’s Legal Summit is Strong Leaders. Strong Future. In y…" at bounding box center [271, 89] width 99 height 119
click at [321, 150] on div "arrow_back LNC Legal Summit Back to project Send invite account_box grid_on set…" at bounding box center [166, 75] width 333 height 240
click at [320, 148] on body "Accessibility Screen-Reader Guide, Feedback, and Issue Reporting | New window m…" at bounding box center [230, 120] width 461 height 240
click at [317, 158] on div "arrow_back LNC Legal Summit Back to project Send invite account_box grid_on set…" at bounding box center [166, 75] width 333 height 240
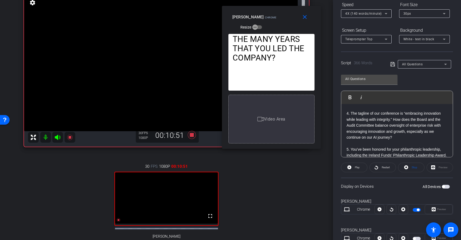
scroll to position [46, 0]
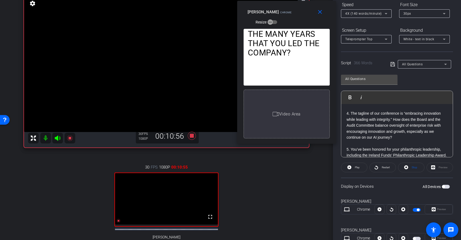
drag, startPoint x: 278, startPoint y: 21, endPoint x: 293, endPoint y: 15, distance: 16.0
click at [293, 15] on div "Claire Hanna Chrome Resize" at bounding box center [288, 16] width 82 height 19
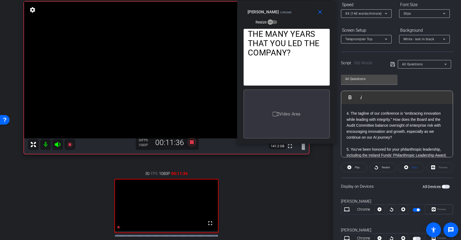
scroll to position [40, 0]
click at [351, 167] on span at bounding box center [354, 167] width 26 height 13
click at [352, 166] on span "Pause" at bounding box center [356, 167] width 9 height 7
click at [317, 14] on mat-icon "close" at bounding box center [319, 12] width 7 height 7
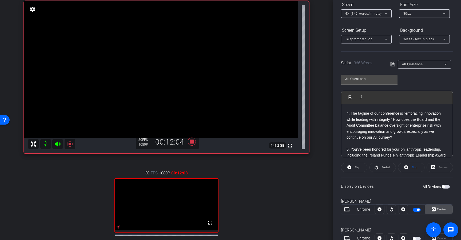
click at [437, 207] on span "Preview" at bounding box center [440, 208] width 10 height 7
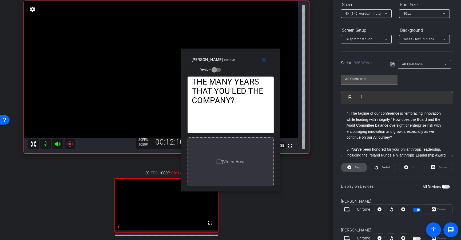
click at [351, 169] on span at bounding box center [354, 167] width 26 height 13
click at [263, 63] on button "close" at bounding box center [264, 60] width 17 height 10
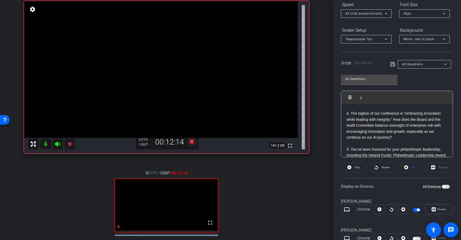
click at [431, 166] on div "Preview" at bounding box center [439, 168] width 26 height 10
click at [431, 209] on icon at bounding box center [433, 209] width 4 height 8
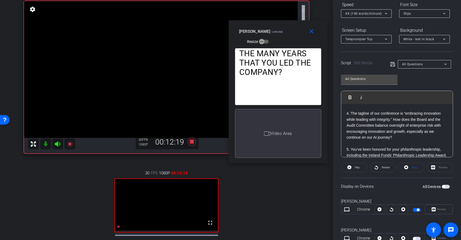
drag, startPoint x: 226, startPoint y: 61, endPoint x: 273, endPoint y: 33, distance: 55.2
click at [273, 33] on span "Chrome" at bounding box center [277, 31] width 12 height 3
click at [355, 167] on span "Play" at bounding box center [356, 167] width 5 height 3
click at [355, 167] on span "Pause" at bounding box center [356, 167] width 7 height 3
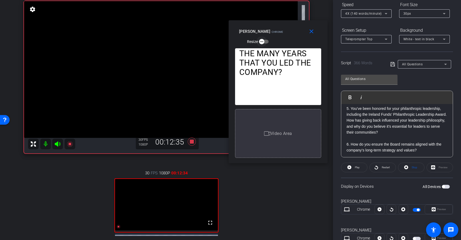
click at [268, 41] on span "button" at bounding box center [264, 42] width 10 height 4
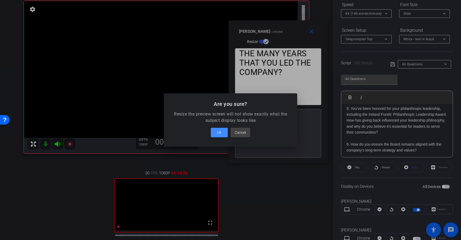
click at [222, 132] on span at bounding box center [219, 132] width 17 height 13
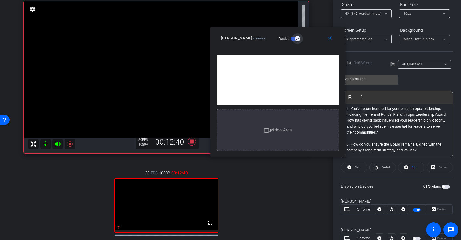
drag, startPoint x: 326, startPoint y: 160, endPoint x: 362, endPoint y: 147, distance: 38.4
click at [362, 147] on body "Accessibility Screen-Reader Guide, Feedback, and Issue Reporting | New window m…" at bounding box center [230, 120] width 461 height 240
click at [328, 37] on mat-icon "close" at bounding box center [329, 38] width 7 height 7
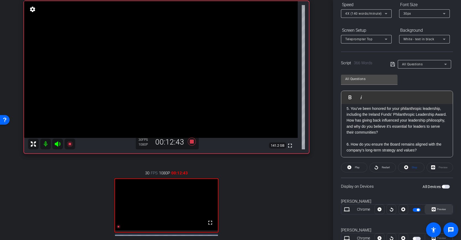
click at [435, 210] on span "Preview" at bounding box center [440, 208] width 10 height 7
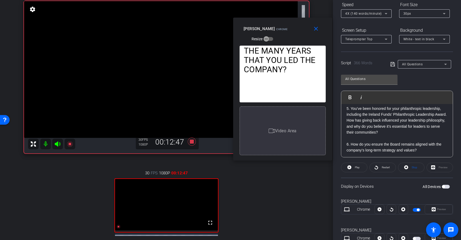
drag, startPoint x: 238, startPoint y: 63, endPoint x: 290, endPoint y: 32, distance: 60.5
click at [290, 32] on div "Claire Hanna Chrome Resize" at bounding box center [284, 33] width 82 height 19
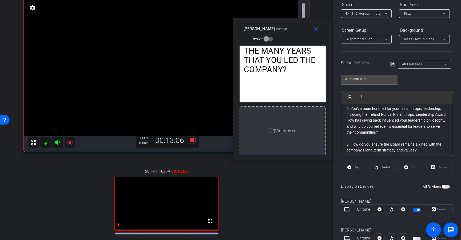
scroll to position [52, 0]
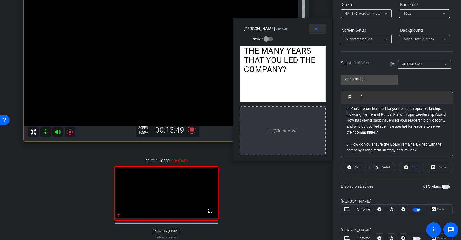
click at [317, 27] on mat-icon "close" at bounding box center [315, 29] width 7 height 7
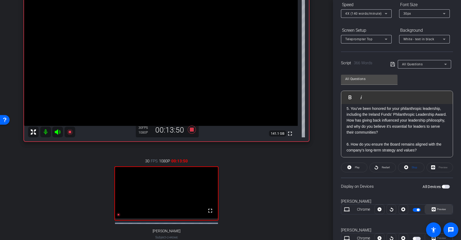
click at [435, 206] on span "Preview" at bounding box center [440, 208] width 10 height 7
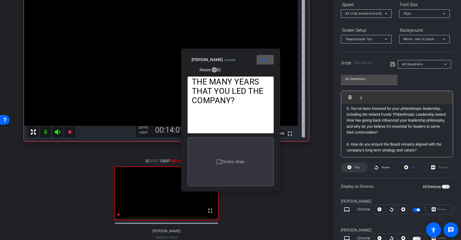
click at [350, 168] on icon at bounding box center [349, 167] width 4 height 4
click at [352, 169] on span "Pause" at bounding box center [356, 167] width 9 height 7
click at [263, 57] on span at bounding box center [264, 59] width 17 height 13
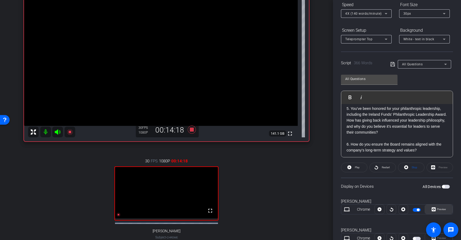
click at [437, 210] on span "Preview" at bounding box center [441, 209] width 9 height 3
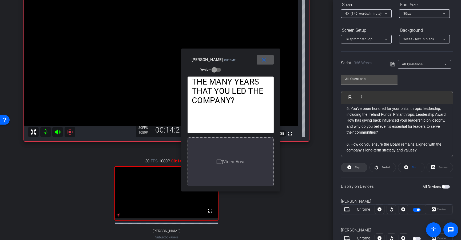
click at [356, 168] on span "Play" at bounding box center [356, 167] width 5 height 3
click at [356, 168] on span "Pause" at bounding box center [356, 167] width 7 height 3
click at [264, 57] on mat-icon "close" at bounding box center [263, 60] width 7 height 7
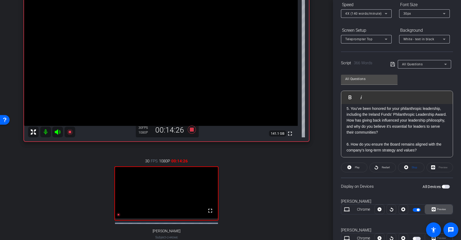
click at [431, 207] on icon at bounding box center [433, 209] width 4 height 8
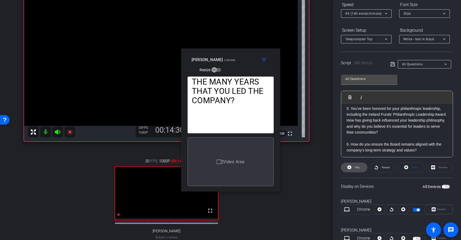
click at [355, 170] on span "Play" at bounding box center [356, 167] width 6 height 7
click at [355, 170] on span "Pause" at bounding box center [356, 167] width 9 height 7
click at [266, 62] on mat-icon "close" at bounding box center [263, 60] width 7 height 7
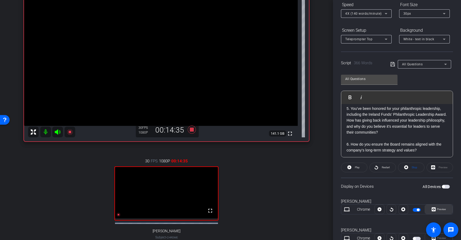
click at [437, 209] on span "Preview" at bounding box center [441, 209] width 9 height 3
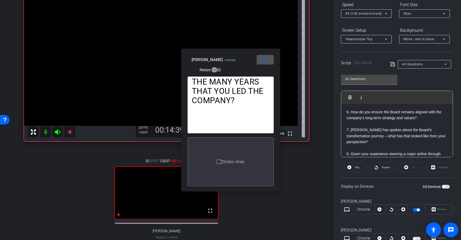
scroll to position [166, 0]
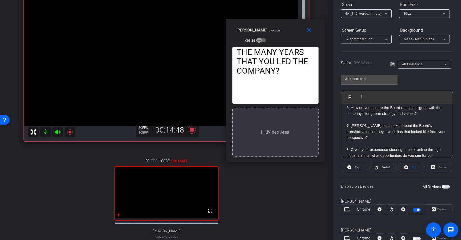
drag, startPoint x: 239, startPoint y: 59, endPoint x: 284, endPoint y: 29, distance: 53.7
click at [284, 29] on div "Claire Hanna Chrome Resize" at bounding box center [277, 34] width 82 height 19
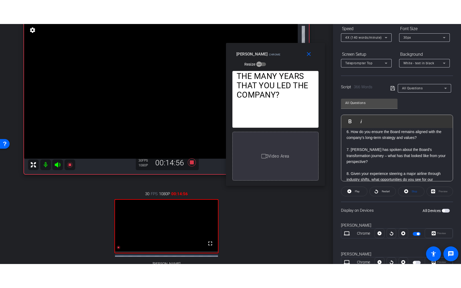
scroll to position [48, 0]
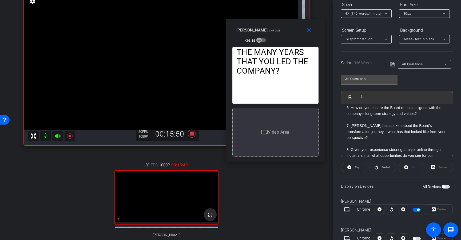
click at [208, 218] on mat-icon "fullscreen" at bounding box center [210, 214] width 6 height 6
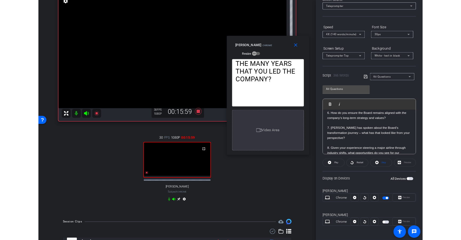
scroll to position [60, 0]
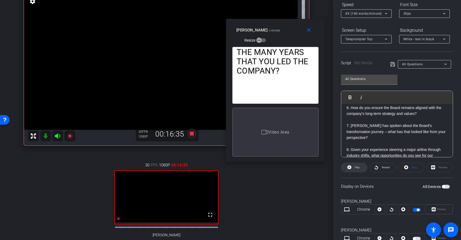
click at [349, 167] on icon at bounding box center [349, 167] width 4 height 4
click at [356, 169] on span "Pause" at bounding box center [356, 167] width 9 height 7
click at [310, 31] on mat-icon "close" at bounding box center [308, 30] width 7 height 7
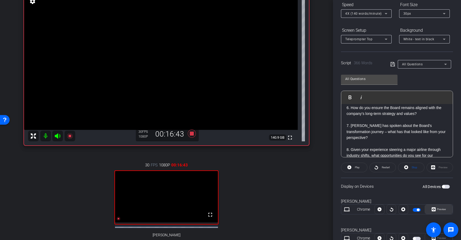
click at [432, 204] on span at bounding box center [438, 209] width 27 height 13
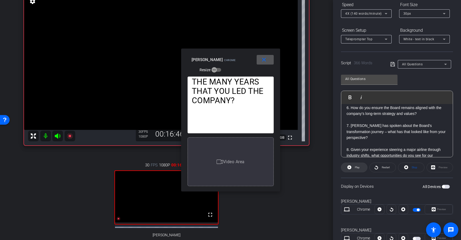
click at [352, 167] on span at bounding box center [354, 167] width 26 height 13
click at [352, 167] on span "Pause" at bounding box center [356, 167] width 9 height 7
click at [264, 59] on mat-icon "close" at bounding box center [263, 60] width 7 height 7
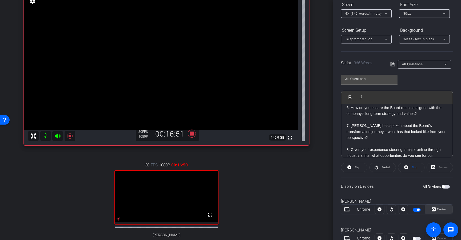
click at [435, 205] on span "Preview" at bounding box center [440, 208] width 10 height 7
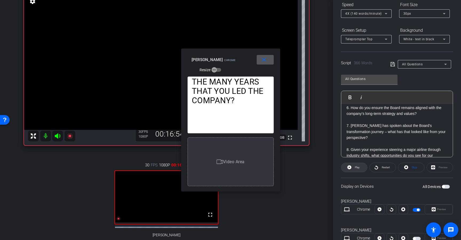
click at [350, 170] on icon at bounding box center [349, 167] width 4 height 7
click at [350, 170] on span at bounding box center [354, 167] width 26 height 13
click at [350, 169] on icon at bounding box center [349, 167] width 4 height 7
click at [350, 169] on span at bounding box center [354, 167] width 26 height 13
click at [260, 62] on span at bounding box center [264, 59] width 17 height 13
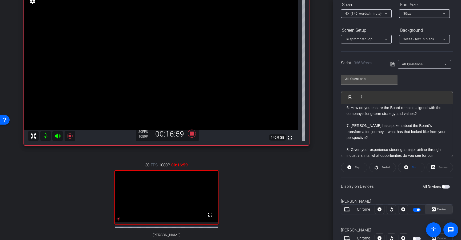
click at [442, 207] on span "Preview" at bounding box center [440, 208] width 10 height 7
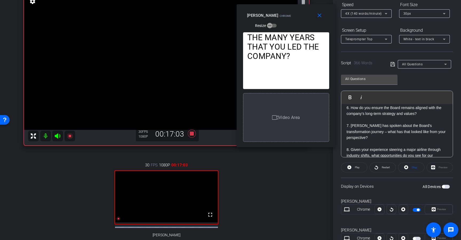
drag, startPoint x: 235, startPoint y: 60, endPoint x: 290, endPoint y: 15, distance: 70.9
click at [290, 15] on div "Claire Hanna Chrome Resize" at bounding box center [288, 20] width 82 height 19
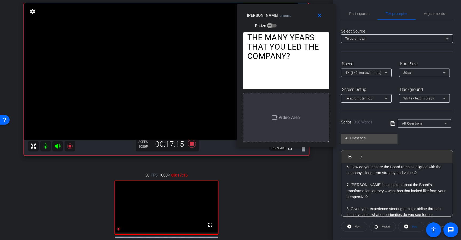
scroll to position [0, 0]
click at [370, 17] on div "Participants" at bounding box center [359, 14] width 37 height 13
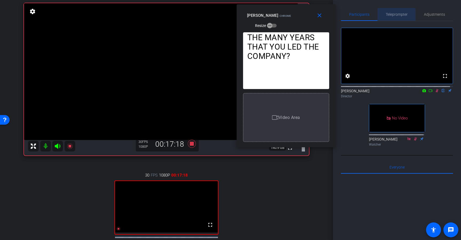
click at [389, 18] on span "Teleprompter" at bounding box center [396, 14] width 22 height 13
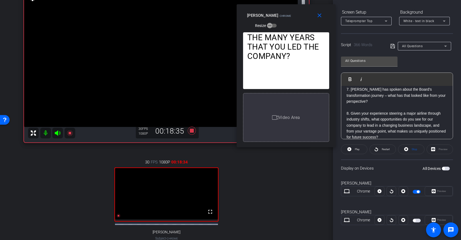
scroll to position [51, 0]
click at [192, 131] on icon at bounding box center [191, 130] width 13 height 10
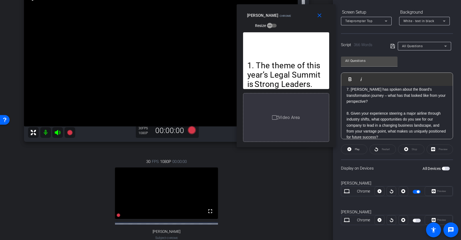
click at [320, 22] on div "Claire Hanna Chrome Resize" at bounding box center [288, 20] width 82 height 19
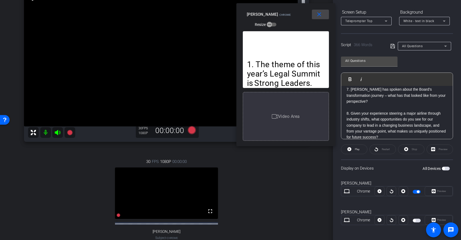
click at [321, 17] on mat-icon "close" at bounding box center [319, 14] width 7 height 7
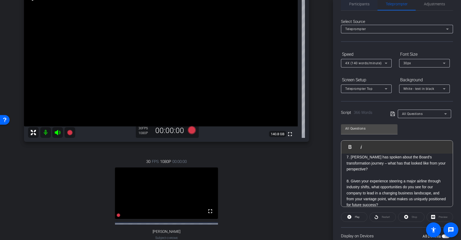
scroll to position [0, 0]
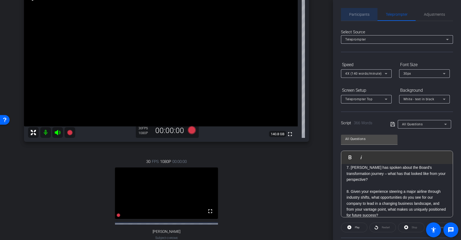
click at [368, 16] on span "Participants" at bounding box center [359, 15] width 20 height 4
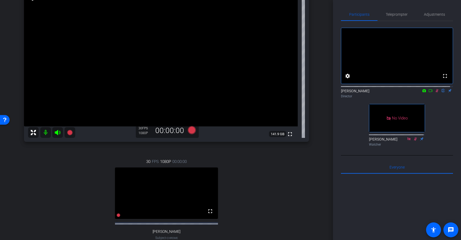
click at [434, 92] on icon at bounding box center [436, 91] width 4 height 4
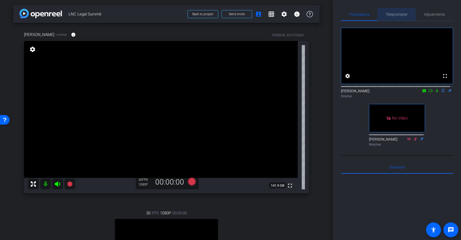
click at [404, 17] on span "Teleprompter" at bounding box center [396, 14] width 22 height 13
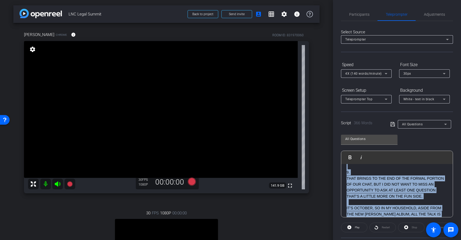
scroll to position [309, 0]
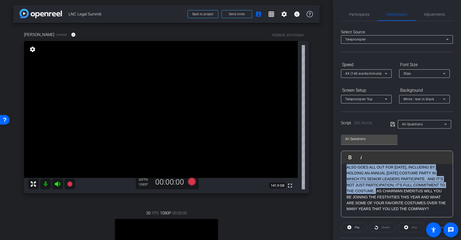
drag, startPoint x: 346, startPoint y: 176, endPoint x: 409, endPoint y: 223, distance: 78.5
click at [409, 224] on openreel-capture-teleprompter "Speed 4X (140 words/minute) Font Size 30px Screen Setup Teleprompter Top Backgr…" at bounding box center [397, 186] width 112 height 252
copy div "7. Ellen has spoken about the Board’s transformation journey – what has that lo…"
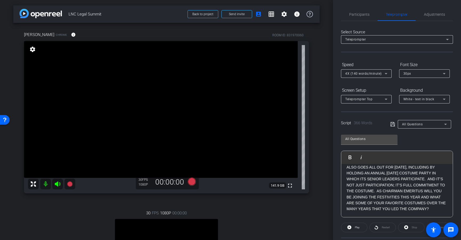
click at [410, 123] on span "All Questions" at bounding box center [412, 124] width 21 height 4
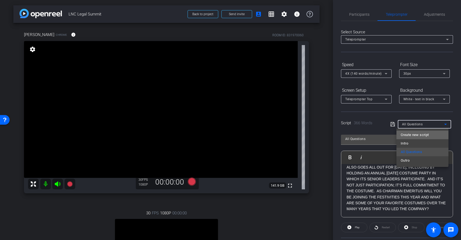
click at [409, 135] on span "Create new script" at bounding box center [414, 135] width 28 height 6
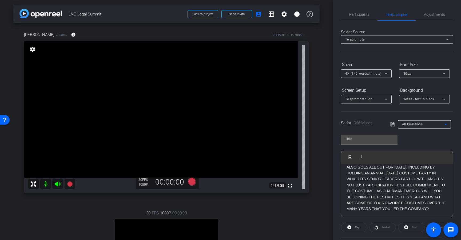
scroll to position [0, 0]
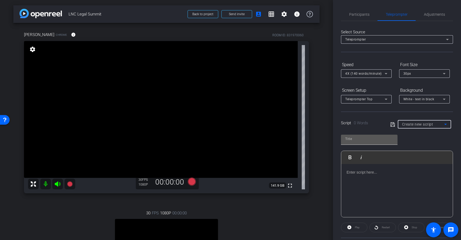
click at [372, 139] on input "text" at bounding box center [369, 139] width 48 height 6
type input "Questions pick up"
click at [371, 168] on div at bounding box center [396, 190] width 111 height 53
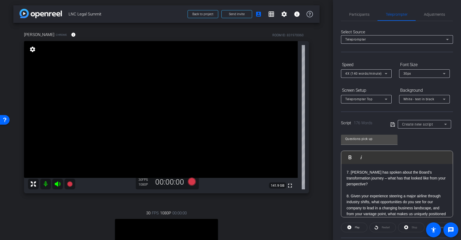
click at [392, 126] on icon at bounding box center [392, 124] width 4 height 4
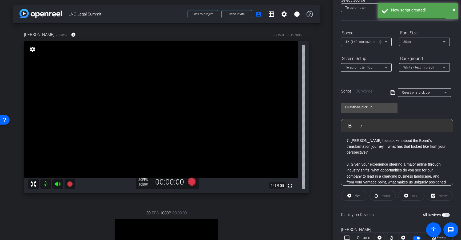
scroll to position [59, 0]
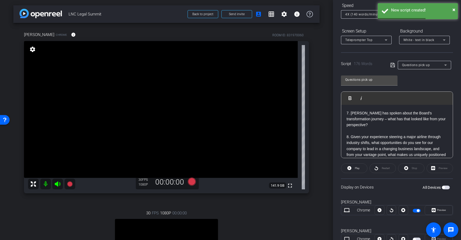
click at [414, 209] on span "button" at bounding box center [416, 211] width 8 height 4
click at [415, 210] on span "button" at bounding box center [416, 211] width 8 height 4
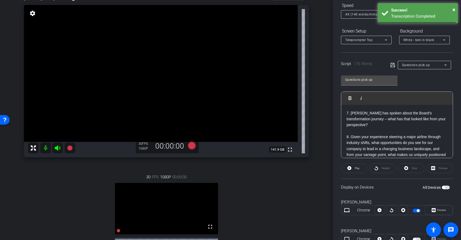
scroll to position [37, 0]
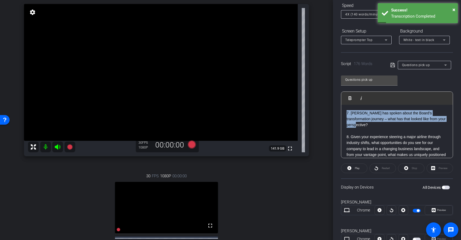
drag, startPoint x: 377, startPoint y: 126, endPoint x: 326, endPoint y: 114, distance: 52.5
click at [326, 114] on div "arrow_back LNC Legal Summit Back to project Send invite account_box grid_on set…" at bounding box center [230, 120] width 461 height 240
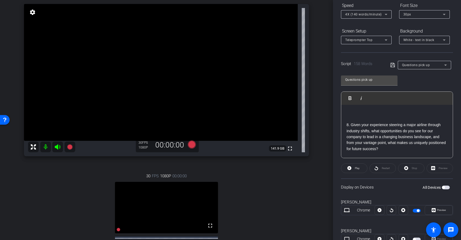
click at [345, 124] on div "8. Given your experience steering a major airline through industry shifts, what…" at bounding box center [396, 185] width 111 height 160
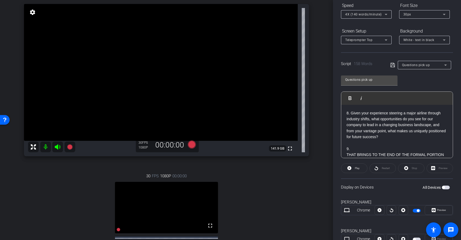
scroll to position [53, 0]
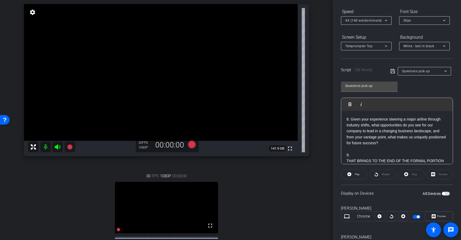
click at [390, 71] on icon at bounding box center [392, 71] width 4 height 4
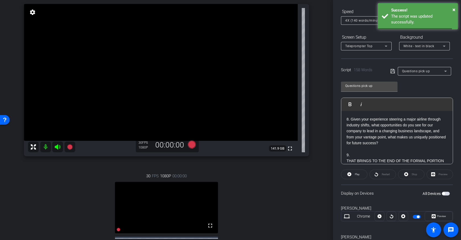
click at [390, 71] on icon at bounding box center [392, 71] width 4 height 4
click at [416, 217] on span "button" at bounding box center [417, 216] width 3 height 3
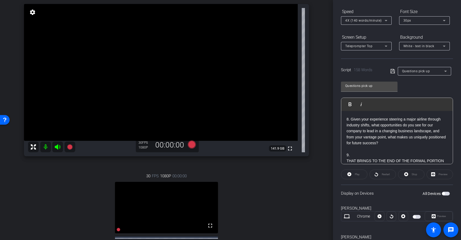
click at [415, 217] on span "button" at bounding box center [416, 217] width 8 height 4
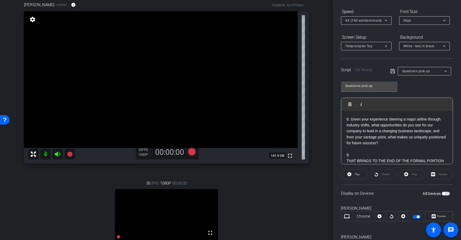
scroll to position [39, 0]
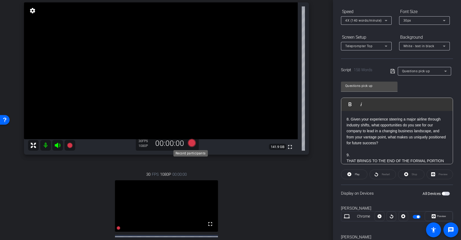
click at [191, 142] on icon at bounding box center [192, 143] width 8 height 8
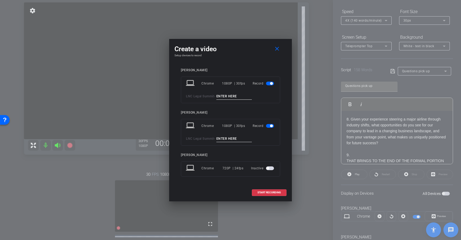
click at [222, 98] on input at bounding box center [234, 96] width 36 height 7
type input "2"
click at [228, 141] on input at bounding box center [234, 138] width 36 height 7
type input "2"
click at [271, 193] on span "START RECORDING" at bounding box center [268, 192] width 23 height 3
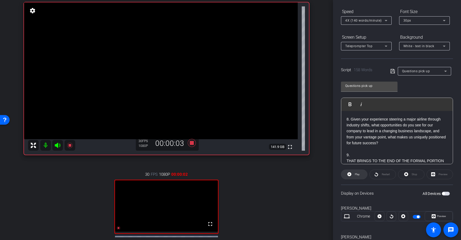
click at [358, 172] on span "Play" at bounding box center [356, 174] width 6 height 7
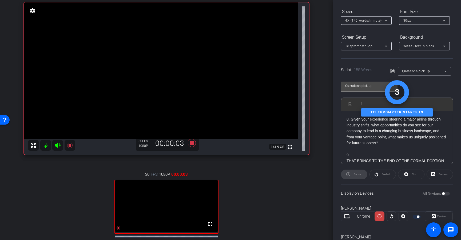
scroll to position [0, 0]
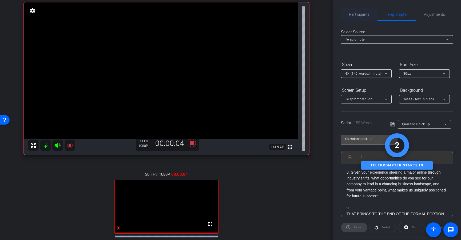
click at [360, 18] on span "Participants" at bounding box center [359, 14] width 20 height 13
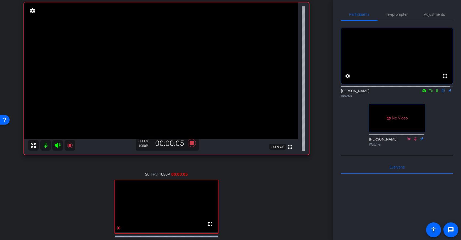
click at [436, 92] on icon at bounding box center [437, 90] width 2 height 3
click at [385, 11] on span "Teleprompter" at bounding box center [396, 14] width 22 height 13
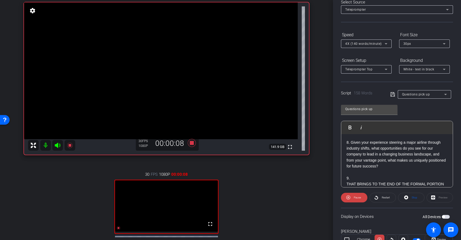
scroll to position [66, 0]
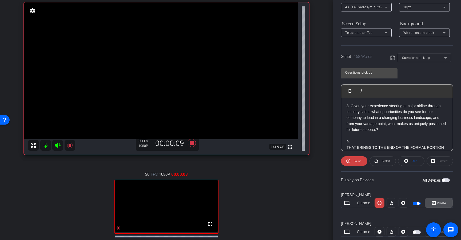
click at [437, 202] on span "Preview" at bounding box center [441, 202] width 9 height 3
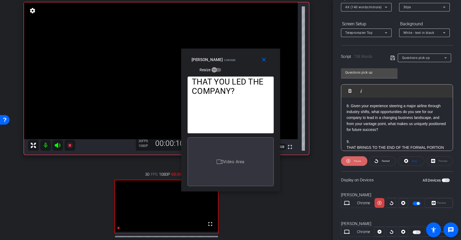
click at [351, 164] on span at bounding box center [354, 161] width 26 height 13
click at [351, 163] on span at bounding box center [354, 161] width 26 height 13
click at [350, 163] on span at bounding box center [354, 161] width 26 height 13
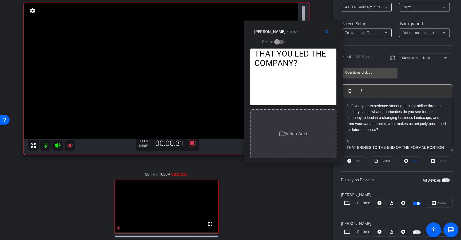
drag, startPoint x: 246, startPoint y: 60, endPoint x: 309, endPoint y: 32, distance: 68.6
click at [309, 32] on div "Claire Hanna Chrome Resize" at bounding box center [295, 36] width 82 height 19
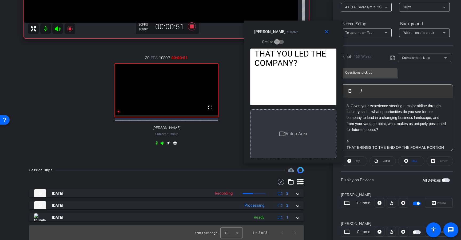
scroll to position [159, 0]
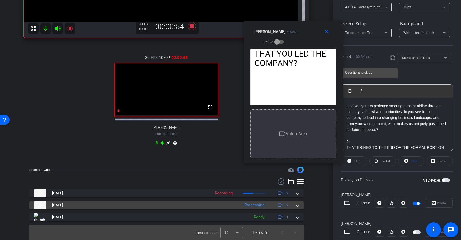
click at [296, 208] on span at bounding box center [297, 205] width 2 height 6
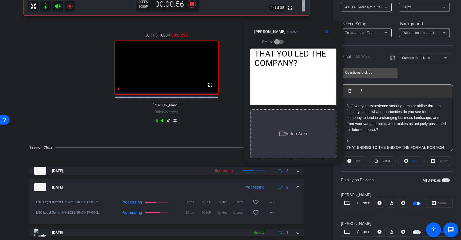
scroll to position [147, 0]
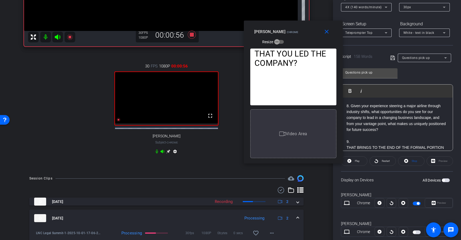
click at [297, 219] on mat-expansion-panel-header "Oct 1, 2025 Processing 2" at bounding box center [166, 217] width 274 height 17
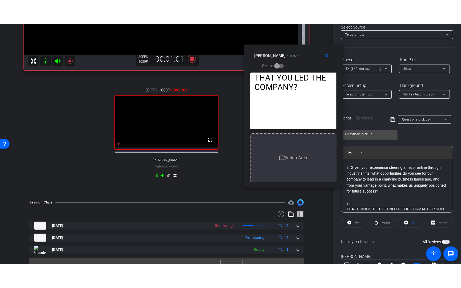
scroll to position [0, 0]
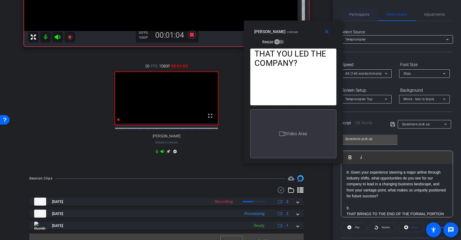
click at [366, 14] on span "Participants" at bounding box center [359, 15] width 20 height 4
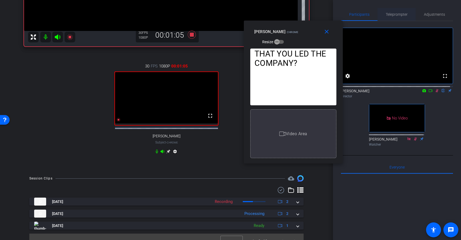
click at [399, 16] on span "Teleprompter" at bounding box center [396, 15] width 22 height 4
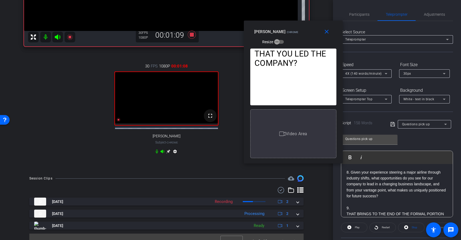
click at [209, 119] on mat-icon "fullscreen" at bounding box center [210, 115] width 6 height 6
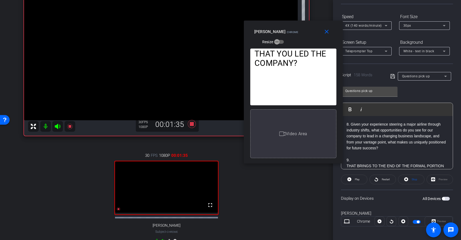
scroll to position [53, 0]
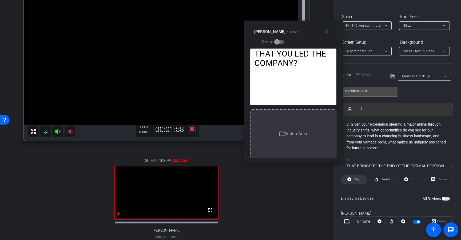
click at [357, 180] on span "Play" at bounding box center [356, 179] width 5 height 3
click at [357, 180] on span "Pause" at bounding box center [356, 179] width 7 height 3
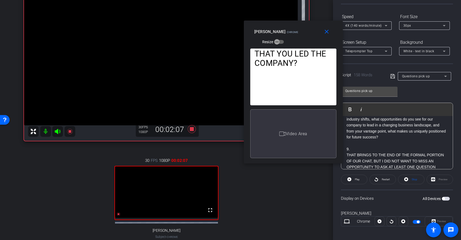
scroll to position [24, 0]
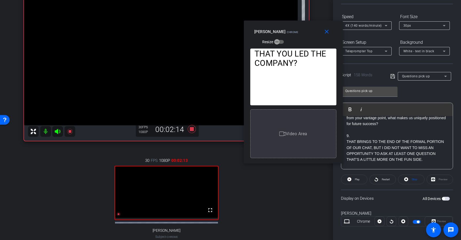
click at [371, 142] on p "THAT BRINGS TO THE END OF THE FORMAL PORTION OF OUR CHAT, BUT I DID NOT WANT TO…" at bounding box center [396, 151] width 101 height 24
click at [390, 77] on icon at bounding box center [392, 76] width 5 height 6
click at [354, 178] on span "Play" at bounding box center [356, 179] width 5 height 3
click at [352, 176] on span "Pause" at bounding box center [356, 179] width 9 height 7
click at [354, 177] on span "Play" at bounding box center [356, 179] width 6 height 7
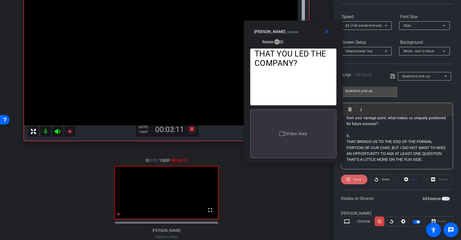
click at [355, 176] on span "Pause" at bounding box center [356, 179] width 9 height 7
click at [355, 176] on span "Play" at bounding box center [356, 179] width 6 height 7
click at [357, 178] on span "Pause" at bounding box center [356, 179] width 7 height 3
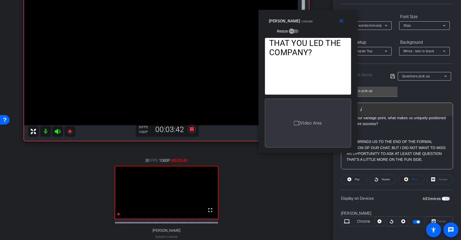
drag, startPoint x: 310, startPoint y: 29, endPoint x: 325, endPoint y: 18, distance: 18.3
click at [325, 18] on div "Claire Hanna Chrome Resize" at bounding box center [310, 25] width 82 height 19
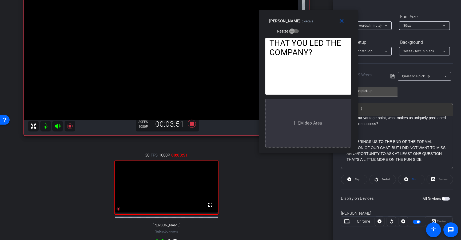
scroll to position [33, 0]
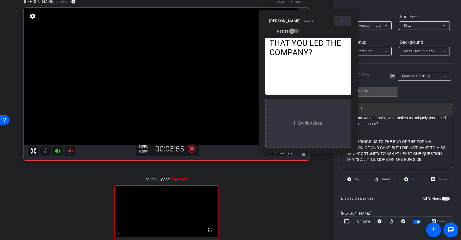
click at [337, 20] on span at bounding box center [342, 21] width 17 height 13
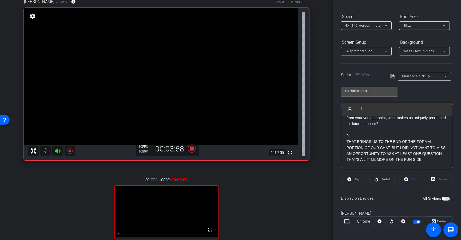
click at [423, 77] on span "Questions pick up" at bounding box center [416, 76] width 28 height 4
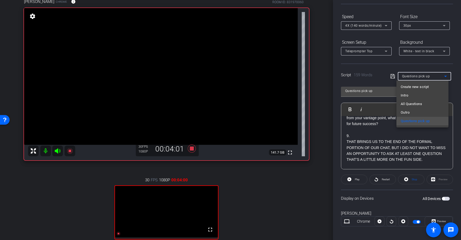
click at [410, 112] on mat-option "Outro" at bounding box center [422, 112] width 52 height 9
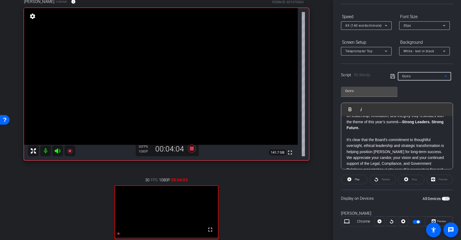
scroll to position [0, 0]
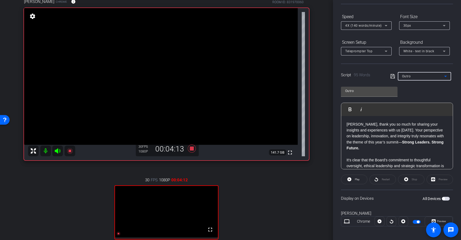
click at [416, 221] on span "button" at bounding box center [417, 221] width 3 height 3
click at [416, 221] on span "button" at bounding box center [416, 222] width 8 height 4
click at [392, 77] on icon at bounding box center [392, 76] width 5 height 6
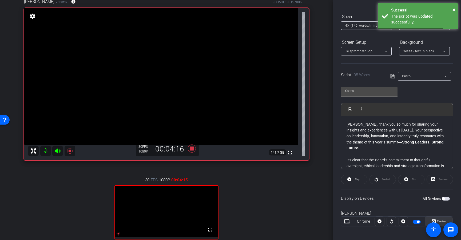
click at [430, 217] on span at bounding box center [438, 221] width 27 height 13
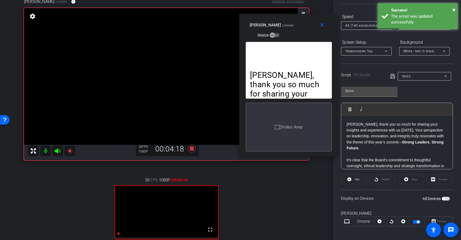
drag, startPoint x: 241, startPoint y: 64, endPoint x: 299, endPoint y: 30, distance: 67.7
click at [299, 30] on div "Claire Hanna Chrome Resize" at bounding box center [290, 29] width 82 height 19
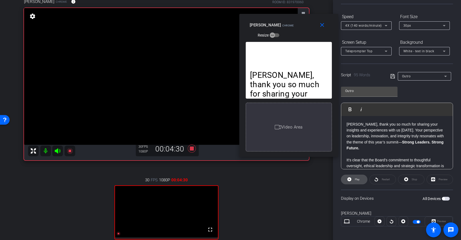
click at [357, 181] on span "Play" at bounding box center [356, 179] width 5 height 3
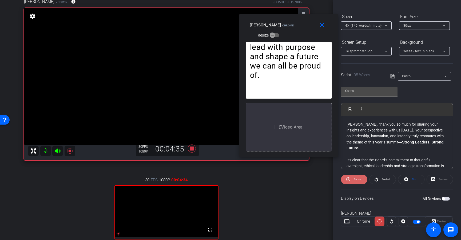
click at [357, 181] on span "Pause" at bounding box center [356, 179] width 9 height 7
click at [357, 181] on span "Play" at bounding box center [356, 179] width 6 height 7
click at [357, 181] on span "Pause" at bounding box center [356, 179] width 9 height 7
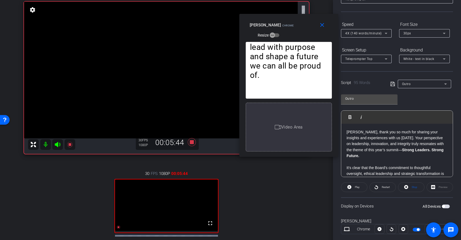
scroll to position [31, 0]
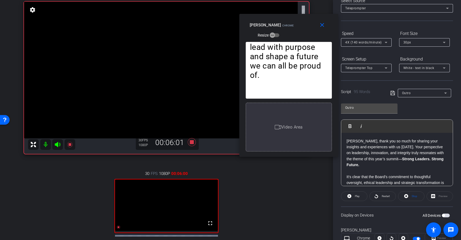
click at [376, 166] on p "Gary, thank you so much for sharing your insights and experiences with us today…" at bounding box center [396, 153] width 101 height 30
click at [393, 92] on icon at bounding box center [392, 93] width 5 height 6
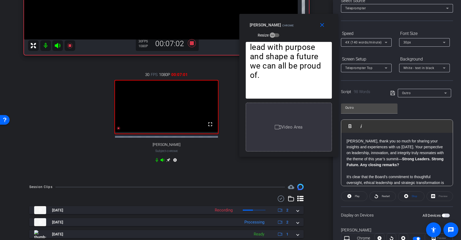
scroll to position [159, 0]
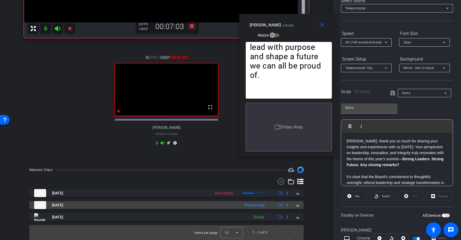
click at [296, 206] on span at bounding box center [297, 205] width 2 height 6
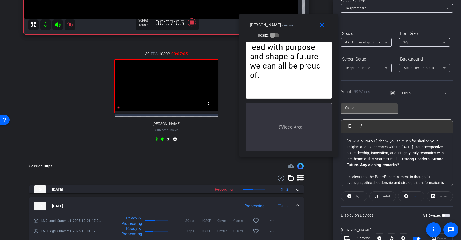
click at [296, 208] on mat-expansion-panel-header "Oct 1, 2025 Processing 2" at bounding box center [166, 205] width 274 height 17
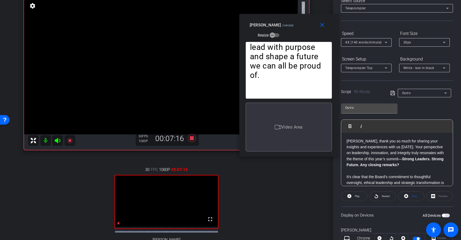
scroll to position [42, 0]
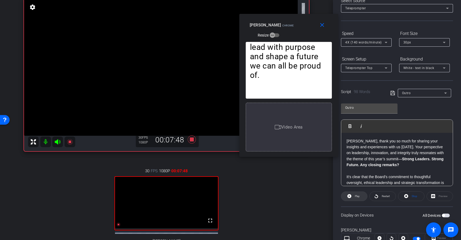
click at [354, 194] on span "Play" at bounding box center [356, 195] width 6 height 7
click at [350, 194] on span at bounding box center [354, 196] width 26 height 13
click at [319, 26] on mat-icon "close" at bounding box center [322, 25] width 7 height 7
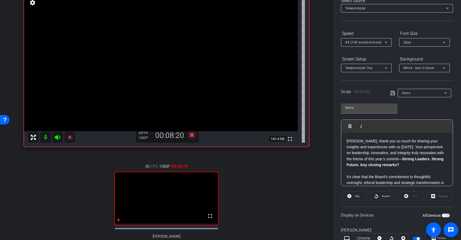
scroll to position [52, 0]
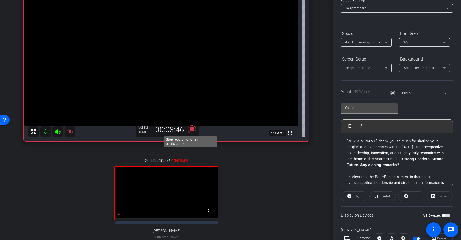
click at [190, 130] on icon at bounding box center [192, 129] width 8 height 8
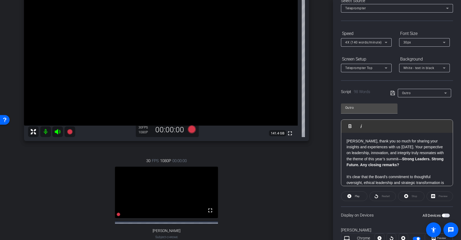
scroll to position [0, 0]
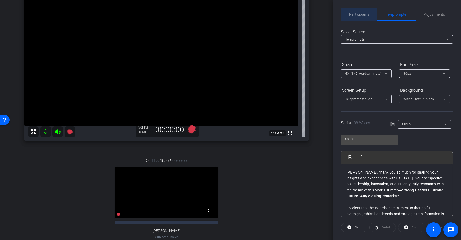
click at [360, 16] on span "Participants" at bounding box center [359, 15] width 20 height 4
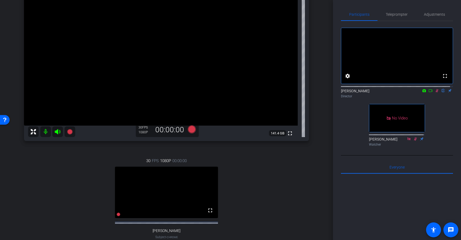
click at [434, 92] on icon at bounding box center [436, 91] width 4 height 4
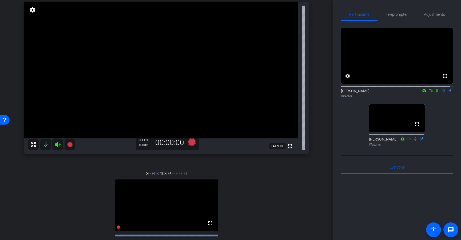
scroll to position [72, 0]
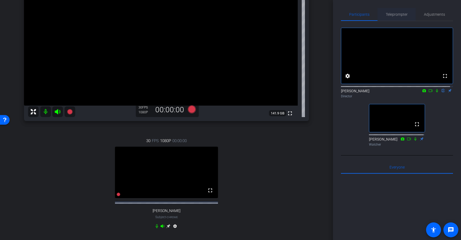
click at [397, 11] on span "Teleprompter" at bounding box center [396, 14] width 22 height 13
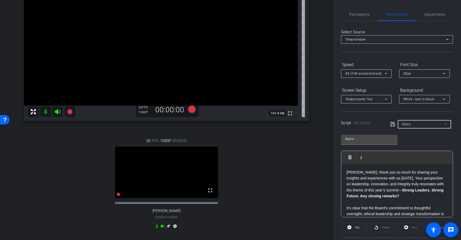
click at [413, 124] on div "Outro" at bounding box center [423, 124] width 42 height 7
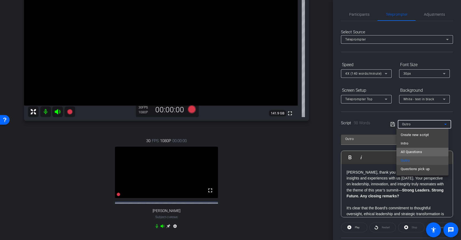
click at [412, 149] on span "All Questions" at bounding box center [410, 152] width 21 height 6
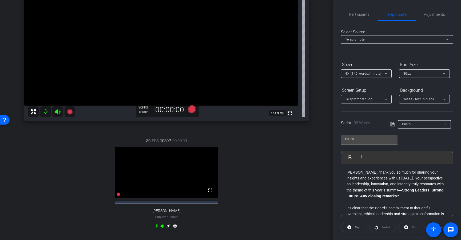
type input "All Questions"
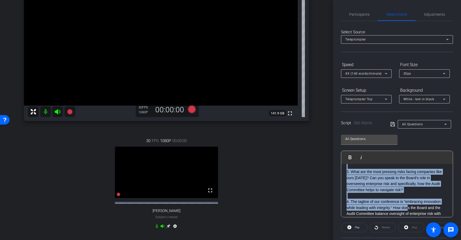
scroll to position [61, 0]
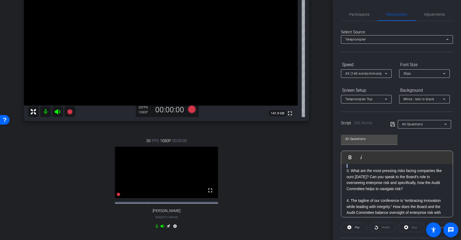
drag, startPoint x: 346, startPoint y: 202, endPoint x: 420, endPoint y: 168, distance: 81.2
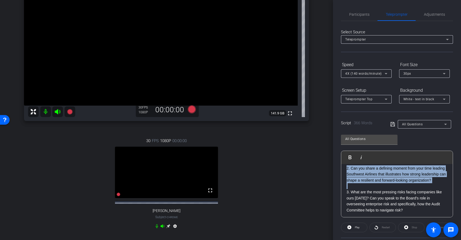
scroll to position [37, 0]
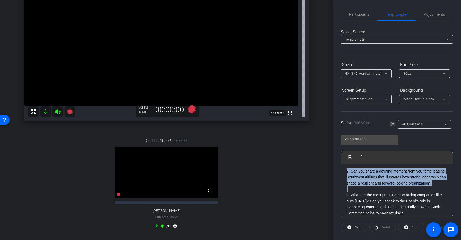
copy p "2. Can you share a defining moment from your time leading Southwest Airlines th…"
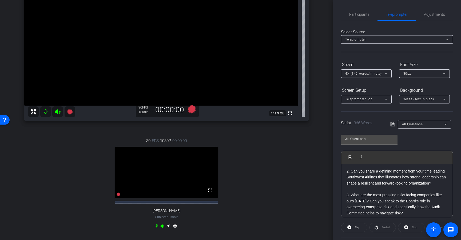
click at [411, 124] on span "All Questions" at bounding box center [412, 124] width 21 height 4
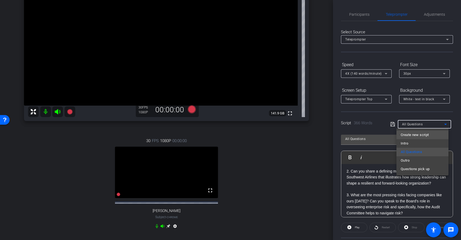
click at [424, 134] on span "Create new script" at bounding box center [414, 135] width 28 height 6
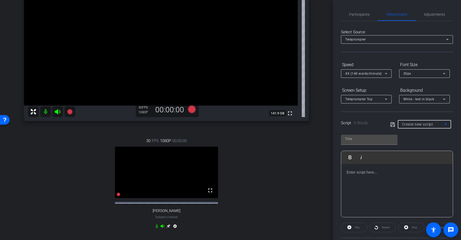
scroll to position [0, 0]
click at [370, 139] on input "text" at bounding box center [369, 139] width 48 height 6
click at [376, 172] on p at bounding box center [396, 172] width 101 height 6
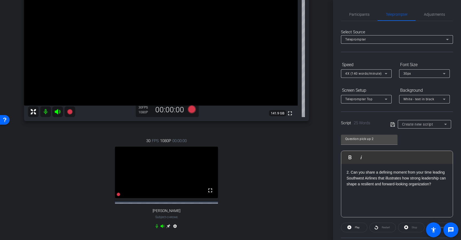
click at [390, 124] on icon at bounding box center [392, 124] width 4 height 4
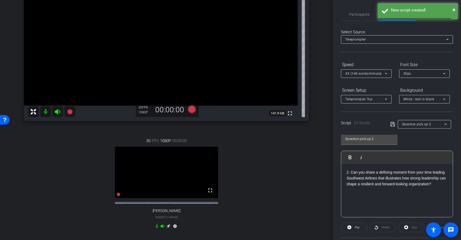
click at [415, 124] on span "Question pick up 2" at bounding box center [416, 124] width 29 height 4
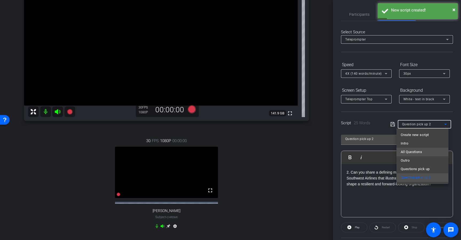
click at [416, 149] on span "All Questions" at bounding box center [410, 152] width 21 height 6
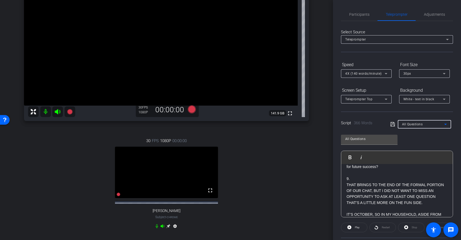
scroll to position [202, 0]
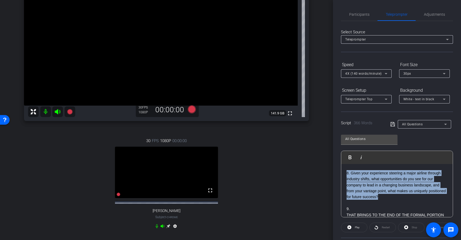
drag, startPoint x: 346, startPoint y: 178, endPoint x: 396, endPoint y: 203, distance: 55.4
click at [396, 200] on p "8. Given your experience steering a major airline through industry shifts, what…" at bounding box center [396, 185] width 101 height 30
copy p "8. Given your experience steering a major airline through industry shifts, what…"
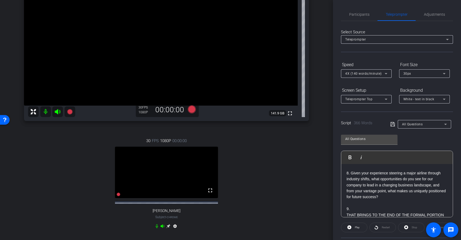
click at [414, 124] on span "All Questions" at bounding box center [412, 124] width 21 height 4
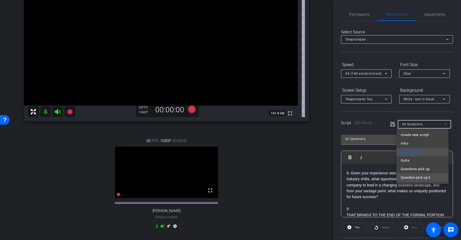
click at [416, 175] on span "Question pick up 2" at bounding box center [415, 177] width 30 height 6
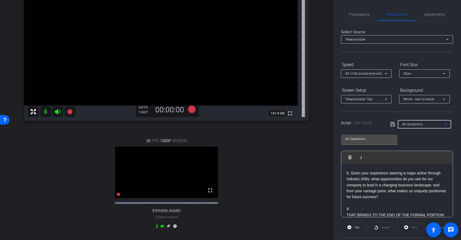
type input "Question pick up 2"
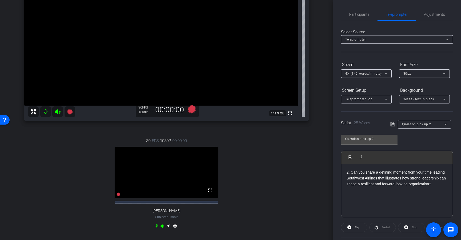
click at [389, 194] on div "2. Can you share a defining moment from your time leading Southwest Airlines th…" at bounding box center [396, 190] width 111 height 53
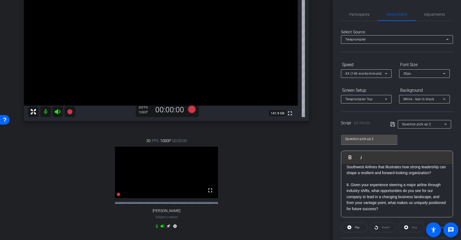
click at [393, 124] on icon at bounding box center [392, 124] width 5 height 6
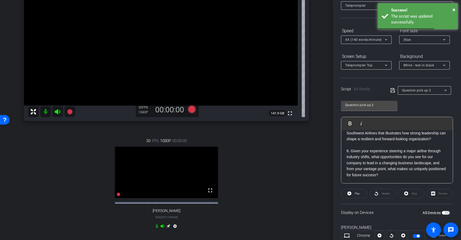
scroll to position [66, 0]
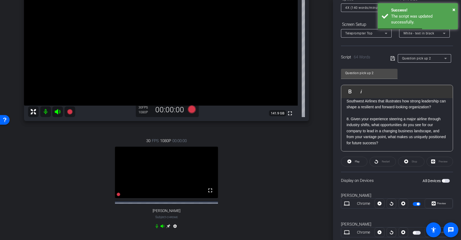
click at [416, 203] on span "button" at bounding box center [417, 204] width 3 height 3
click at [416, 203] on span "button" at bounding box center [416, 204] width 8 height 4
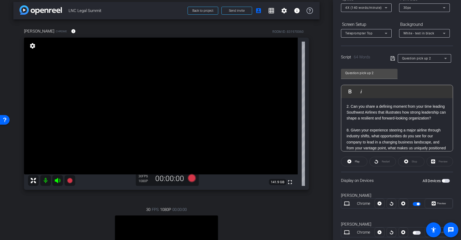
scroll to position [4, 0]
click at [191, 176] on icon at bounding box center [192, 178] width 8 height 8
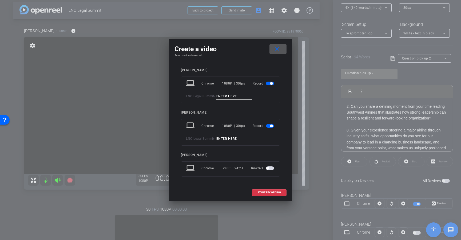
click at [230, 98] on input at bounding box center [234, 96] width 36 height 7
type input "3"
click at [235, 140] on input at bounding box center [234, 138] width 36 height 7
type input "3"
click at [258, 191] on span "START RECORDING" at bounding box center [268, 192] width 23 height 3
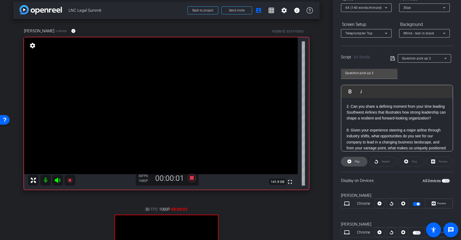
click at [349, 159] on icon at bounding box center [349, 161] width 4 height 7
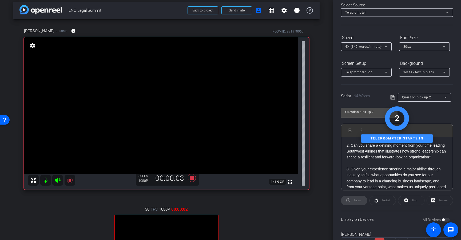
scroll to position [0, 0]
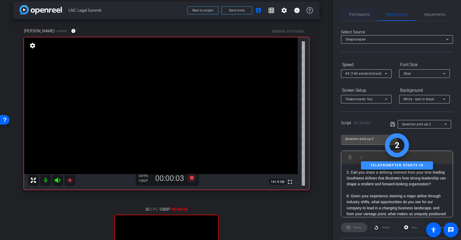
click at [358, 17] on span "Participants" at bounding box center [359, 14] width 20 height 13
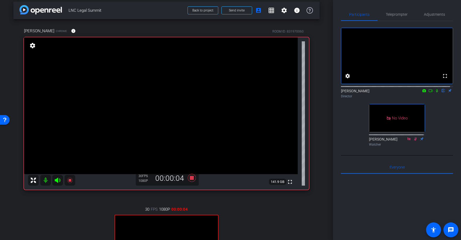
click at [434, 92] on icon at bounding box center [436, 91] width 4 height 4
click at [397, 17] on span "Teleprompter" at bounding box center [396, 14] width 22 height 13
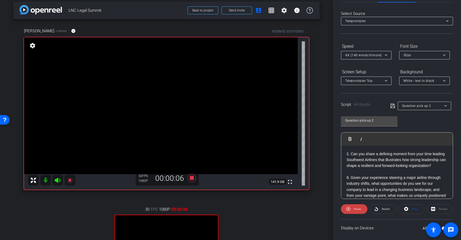
scroll to position [40, 0]
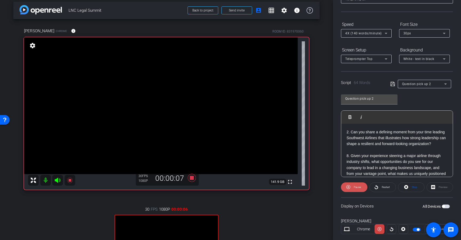
click at [360, 188] on span at bounding box center [354, 187] width 26 height 13
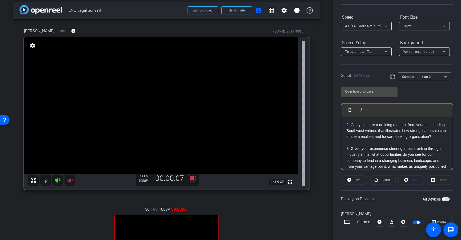
scroll to position [73, 0]
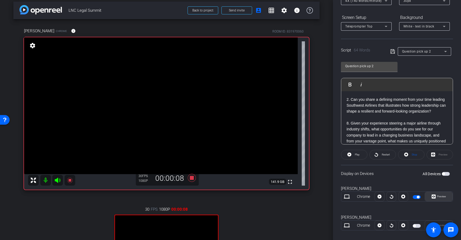
click at [435, 196] on span "Preview" at bounding box center [440, 196] width 10 height 7
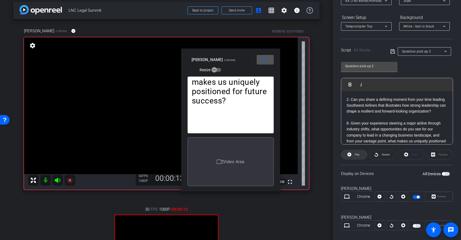
click at [356, 157] on span "Play" at bounding box center [356, 154] width 6 height 7
click at [349, 154] on icon at bounding box center [348, 154] width 4 height 7
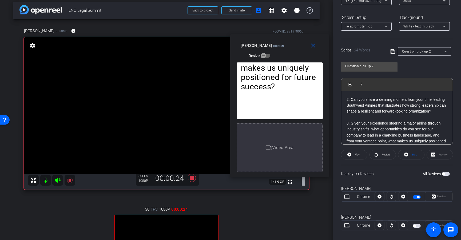
drag, startPoint x: 244, startPoint y: 61, endPoint x: 292, endPoint y: 47, distance: 50.0
click at [292, 47] on div "Claire Hanna Chrome Resize" at bounding box center [281, 50] width 82 height 19
click at [416, 196] on span "button" at bounding box center [417, 197] width 3 height 3
click at [416, 196] on span "button" at bounding box center [416, 197] width 8 height 4
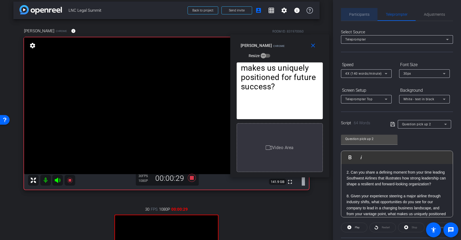
click at [359, 13] on span "Participants" at bounding box center [359, 15] width 20 height 4
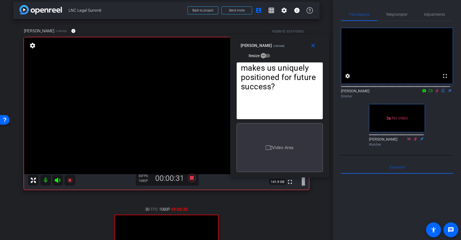
click at [434, 92] on icon at bounding box center [436, 91] width 4 height 4
click at [404, 13] on span "Teleprompter" at bounding box center [396, 15] width 22 height 4
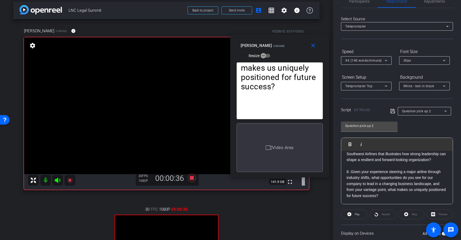
scroll to position [7, 0]
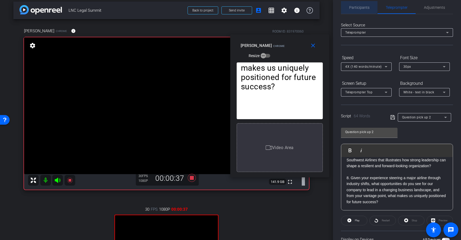
click at [358, 2] on span "Participants" at bounding box center [359, 7] width 20 height 13
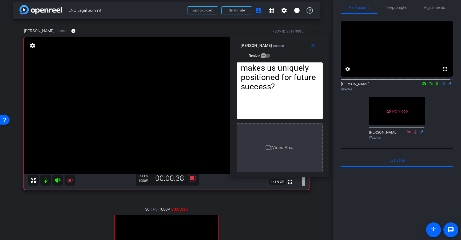
click at [435, 86] on icon at bounding box center [436, 84] width 4 height 4
click at [406, 9] on div "Teleprompter" at bounding box center [396, 7] width 38 height 13
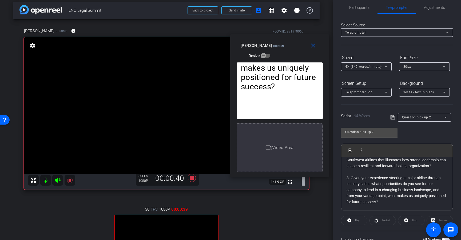
scroll to position [72, 0]
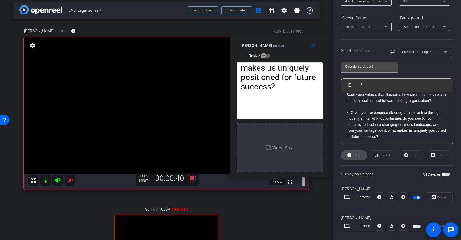
click at [353, 155] on span "Play" at bounding box center [356, 154] width 6 height 7
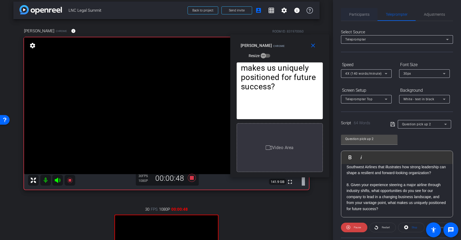
click at [367, 16] on span "Participants" at bounding box center [359, 15] width 20 height 4
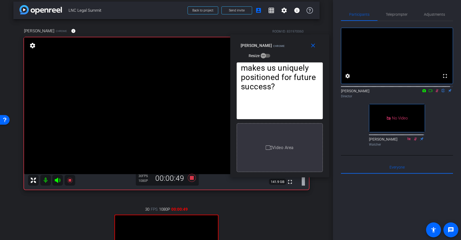
click at [433, 93] on mat-icon at bounding box center [436, 90] width 6 height 5
click at [434, 92] on icon at bounding box center [436, 91] width 4 height 4
click at [399, 17] on span "Teleprompter" at bounding box center [396, 14] width 22 height 13
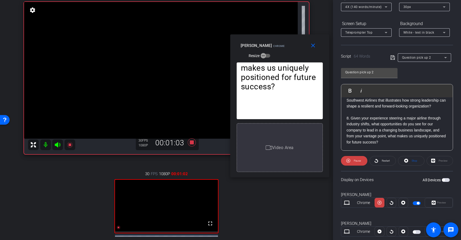
scroll to position [65, 0]
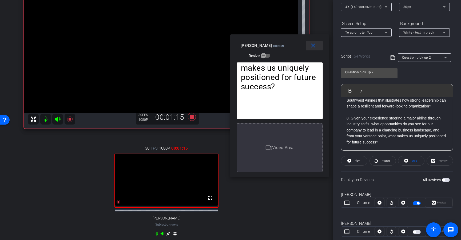
click at [314, 45] on mat-icon "close" at bounding box center [312, 45] width 7 height 7
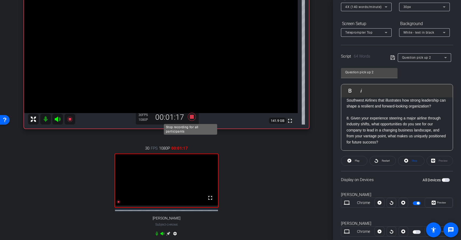
click at [188, 118] on icon at bounding box center [191, 117] width 13 height 10
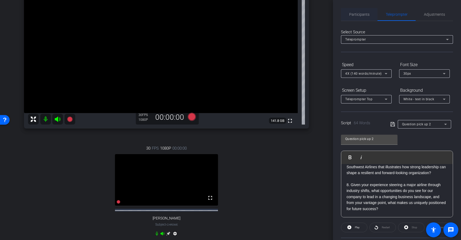
click at [357, 17] on span "Participants" at bounding box center [359, 14] width 20 height 13
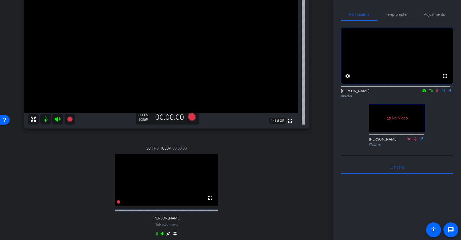
click at [434, 92] on icon at bounding box center [436, 91] width 4 height 4
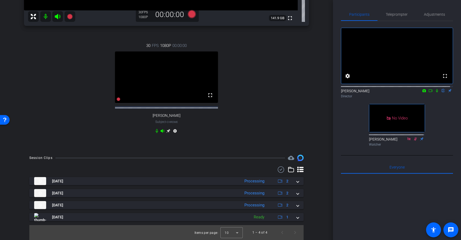
scroll to position [172, 0]
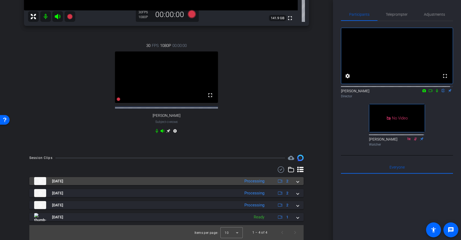
click at [299, 183] on mat-expansion-panel-header "Oct 1, 2025 Processing 2" at bounding box center [166, 181] width 274 height 8
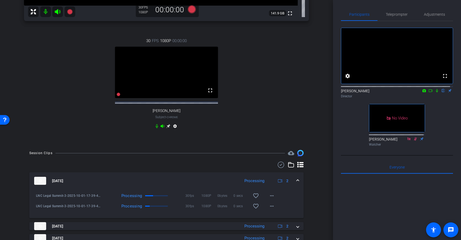
click at [298, 184] on mat-expansion-panel-header "Oct 1, 2025 Processing 2" at bounding box center [166, 180] width 274 height 17
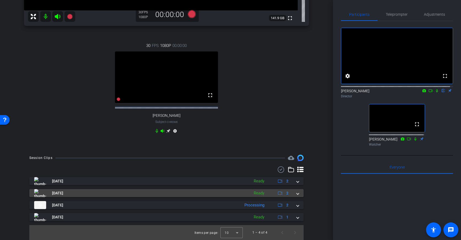
click at [292, 194] on div "Oct 1, 2025 Ready 2" at bounding box center [165, 193] width 262 height 8
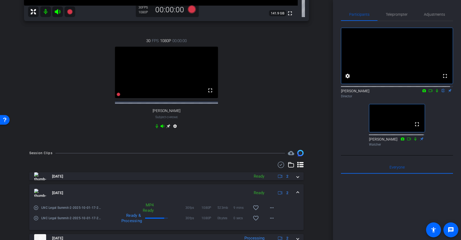
click at [296, 196] on span at bounding box center [297, 193] width 2 height 6
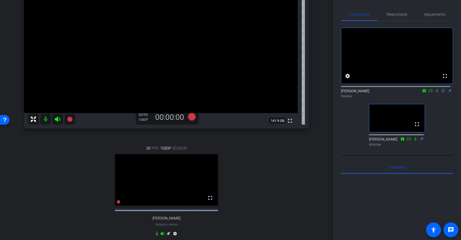
scroll to position [61, 0]
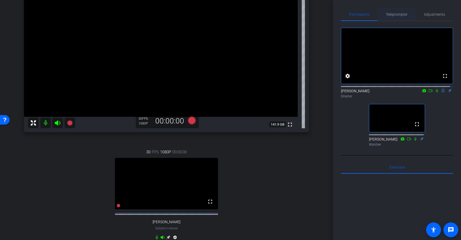
click at [382, 12] on div "Teleprompter" at bounding box center [396, 14] width 38 height 13
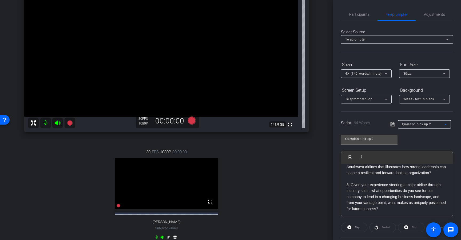
click at [436, 124] on div "Question pick up 2" at bounding box center [423, 124] width 42 height 7
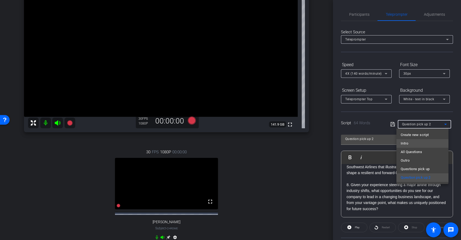
click at [428, 144] on mat-option "Intro" at bounding box center [422, 143] width 52 height 9
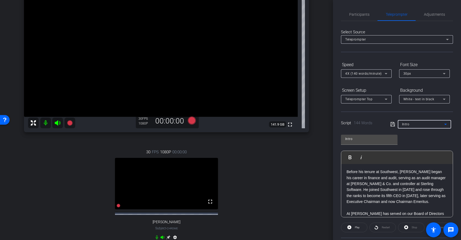
scroll to position [0, 0]
click at [361, 9] on span "Participants" at bounding box center [359, 14] width 20 height 13
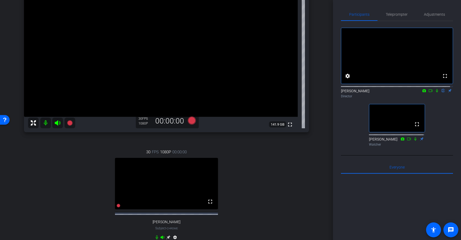
scroll to position [49, 0]
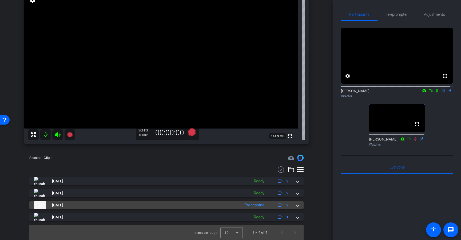
click at [292, 206] on div "Oct 1, 2025 Processing 2" at bounding box center [165, 205] width 262 height 8
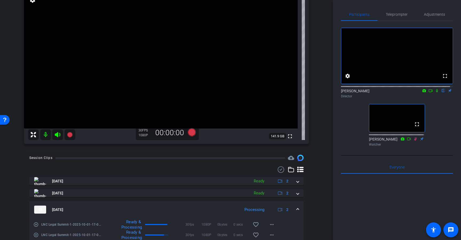
click at [294, 206] on mat-expansion-panel-header "Oct 1, 2025 Processing 2" at bounding box center [166, 209] width 274 height 17
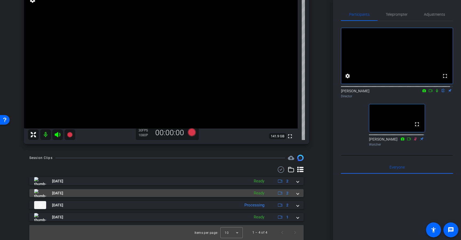
click at [296, 195] on span at bounding box center [297, 193] width 2 height 6
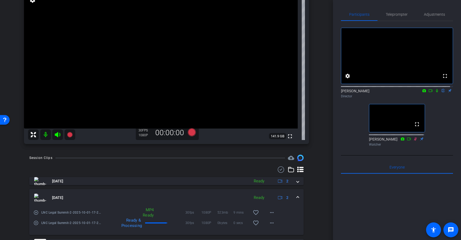
click at [296, 195] on span at bounding box center [297, 198] width 2 height 6
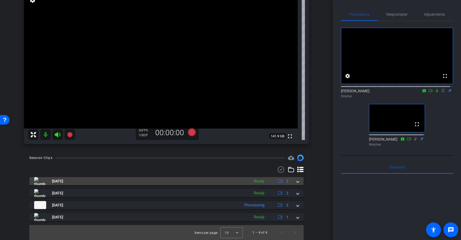
click at [296, 181] on mat-expansion-panel-header "Oct 1, 2025 Ready 2" at bounding box center [166, 181] width 274 height 8
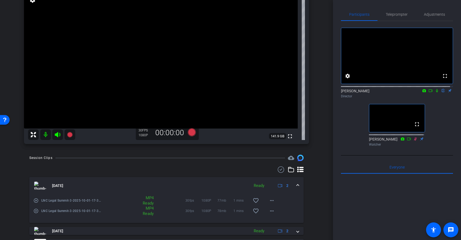
click at [296, 182] on mat-expansion-panel-header "Oct 1, 2025 Ready 2" at bounding box center [166, 185] width 274 height 17
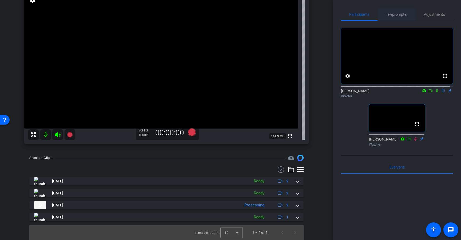
click at [390, 18] on span "Teleprompter" at bounding box center [396, 14] width 22 height 13
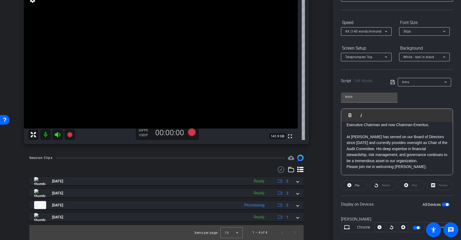
scroll to position [43, 0]
click at [427, 84] on div "Intro" at bounding box center [423, 80] width 42 height 7
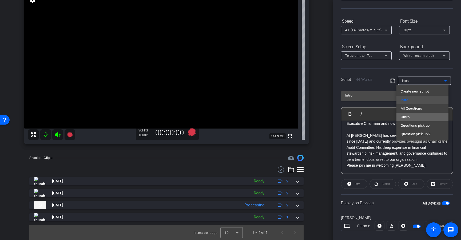
click at [420, 119] on mat-option "Outro" at bounding box center [422, 117] width 52 height 9
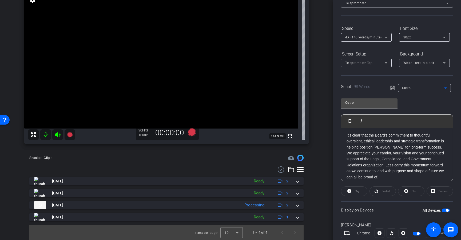
scroll to position [40, 0]
click at [432, 89] on div "Outro" at bounding box center [423, 87] width 42 height 7
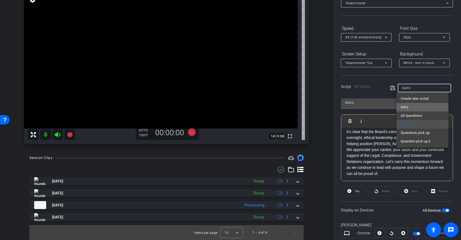
click at [420, 109] on mat-option "Intro" at bounding box center [422, 107] width 52 height 9
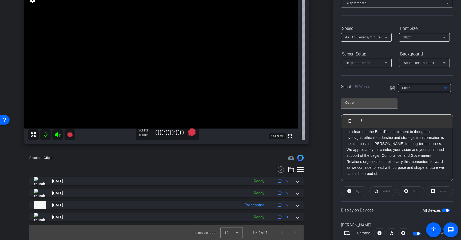
type input "Intro"
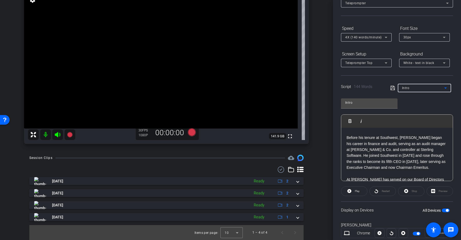
scroll to position [0, 0]
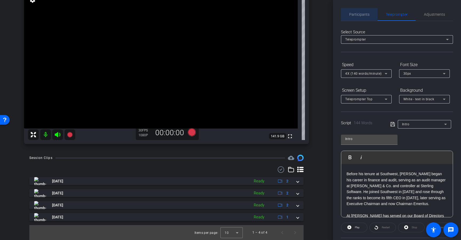
click at [361, 15] on span "Participants" at bounding box center [359, 15] width 20 height 4
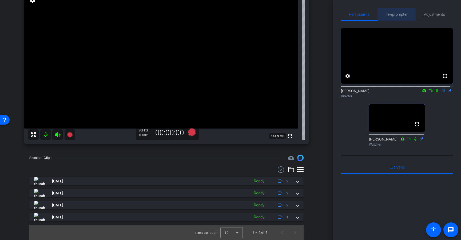
click at [389, 13] on span "Teleprompter" at bounding box center [396, 15] width 22 height 4
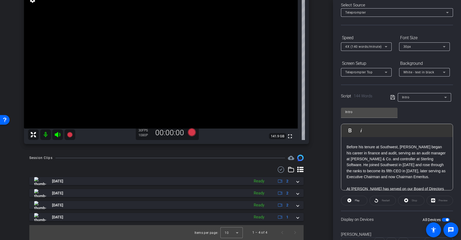
scroll to position [51, 0]
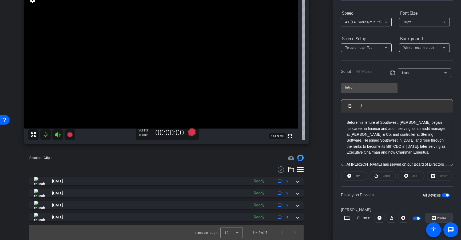
click at [432, 218] on icon at bounding box center [433, 218] width 4 height 8
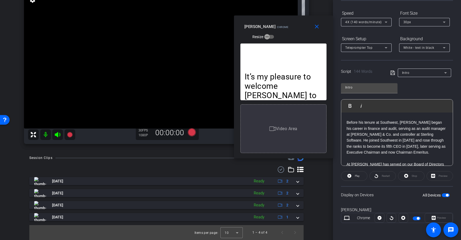
drag, startPoint x: 237, startPoint y: 65, endPoint x: 290, endPoint y: 32, distance: 62.3
click at [290, 32] on div "Claire Hanna Chrome Resize" at bounding box center [285, 31] width 82 height 19
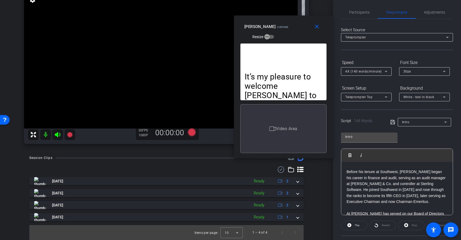
scroll to position [0, 0]
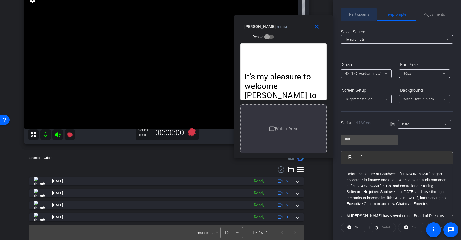
click at [358, 14] on span "Participants" at bounding box center [359, 15] width 20 height 4
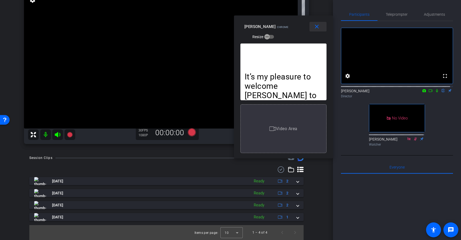
click at [315, 25] on mat-icon "close" at bounding box center [316, 26] width 7 height 7
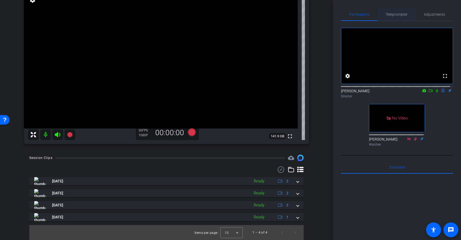
click at [392, 15] on span "Teleprompter" at bounding box center [396, 15] width 22 height 4
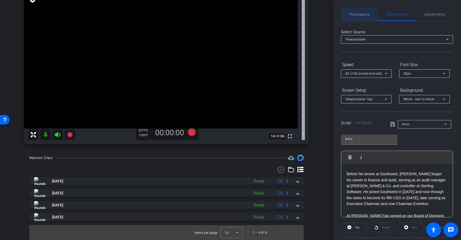
click at [359, 19] on span "Participants" at bounding box center [359, 14] width 20 height 13
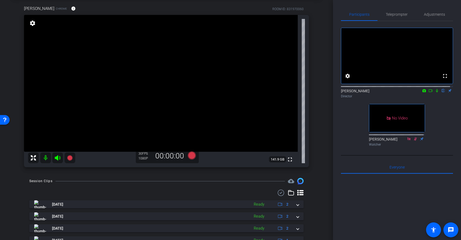
scroll to position [49, 0]
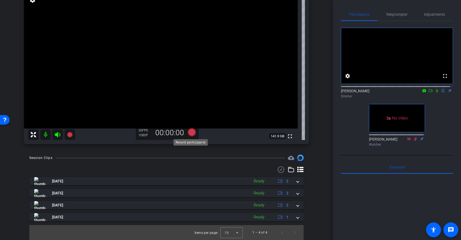
click at [188, 133] on icon at bounding box center [192, 132] width 8 height 8
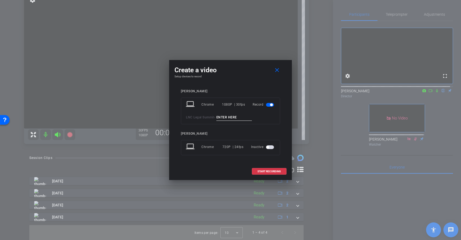
click at [229, 111] on div "laptop Chrome 1080P | 30fps Record LNC Legal Summit -" at bounding box center [230, 111] width 99 height 27
click at [230, 117] on input at bounding box center [234, 117] width 36 height 7
type input "Intro"
click at [256, 171] on span at bounding box center [269, 171] width 34 height 13
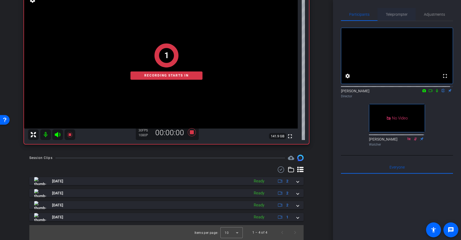
click at [392, 14] on span "Teleprompter" at bounding box center [396, 15] width 22 height 4
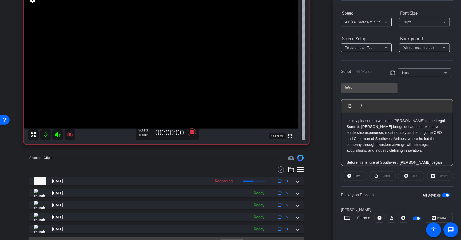
scroll to position [41, 0]
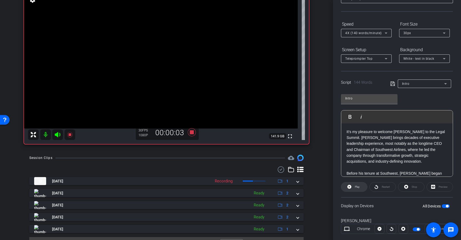
click at [353, 188] on span "Play" at bounding box center [356, 186] width 6 height 7
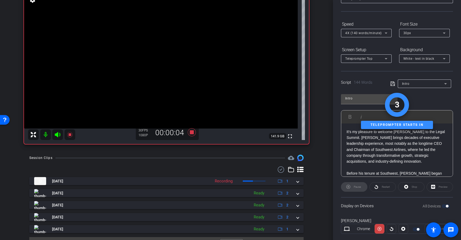
scroll to position [0, 0]
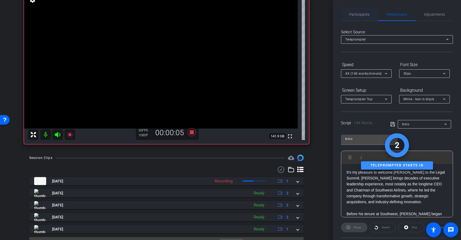
click at [372, 21] on div "Participants" at bounding box center [359, 14] width 37 height 13
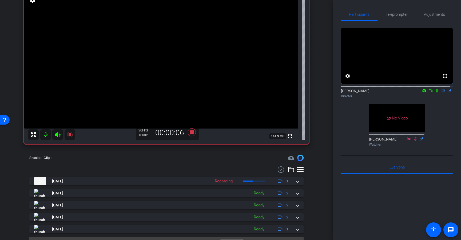
click at [434, 92] on icon at bounding box center [436, 91] width 4 height 4
click at [404, 14] on span "Teleprompter" at bounding box center [396, 15] width 22 height 4
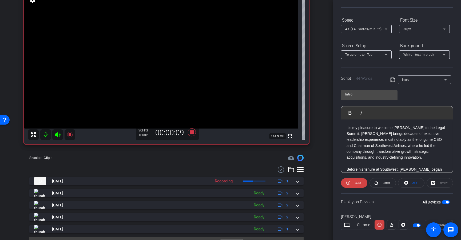
scroll to position [51, 0]
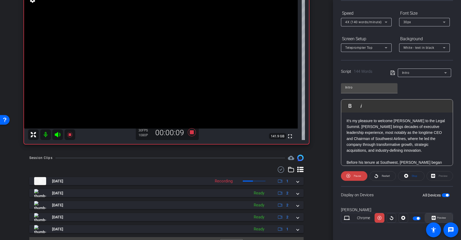
click at [432, 217] on icon at bounding box center [433, 218] width 4 height 4
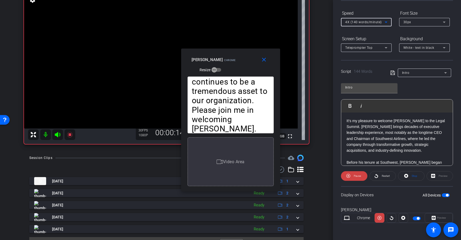
click at [375, 21] on span "4X (140 words/minute)" at bounding box center [363, 22] width 37 height 4
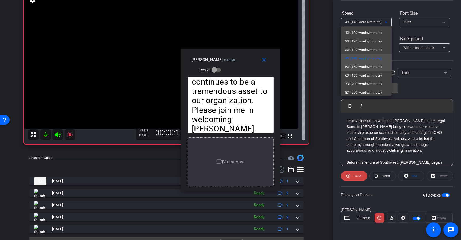
click at [362, 67] on span "5X (150 words/minute)" at bounding box center [363, 67] width 37 height 6
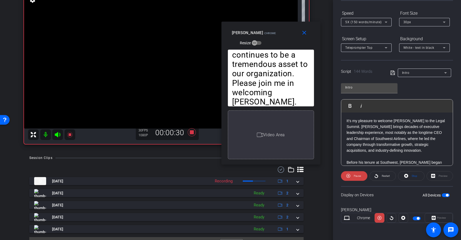
drag, startPoint x: 249, startPoint y: 63, endPoint x: 289, endPoint y: 36, distance: 48.4
click at [289, 36] on div "Claire Hanna Chrome Resize" at bounding box center [273, 37] width 82 height 19
click at [358, 26] on div "5X (150 words/minute)" at bounding box center [366, 22] width 42 height 9
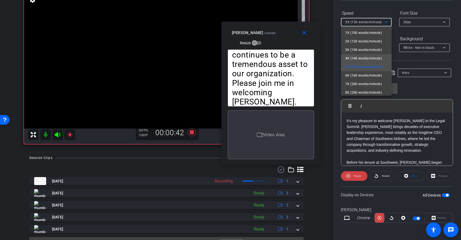
click at [358, 62] on mat-option "4X (140 words/minute)" at bounding box center [366, 58] width 51 height 9
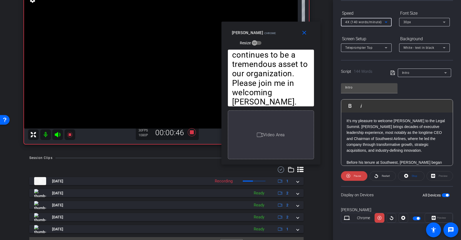
click at [356, 24] on span "4X (140 words/minute)" at bounding box center [363, 22] width 37 height 4
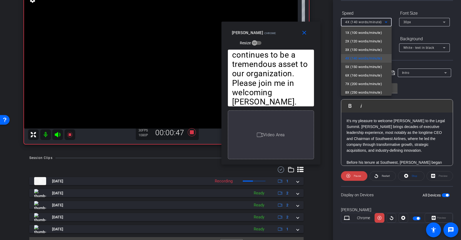
click at [347, 172] on div at bounding box center [230, 120] width 461 height 240
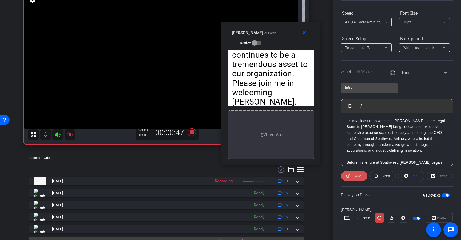
click at [348, 172] on icon at bounding box center [348, 175] width 4 height 7
click at [350, 177] on icon at bounding box center [349, 176] width 4 height 4
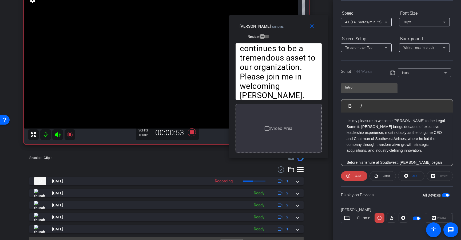
drag, startPoint x: 272, startPoint y: 36, endPoint x: 283, endPoint y: 26, distance: 14.9
click at [283, 26] on div "Claire Hanna Chrome Resize" at bounding box center [280, 31] width 82 height 19
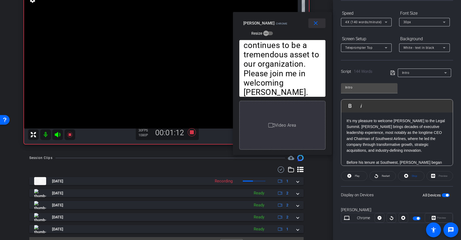
click at [316, 23] on mat-icon "close" at bounding box center [315, 23] width 7 height 7
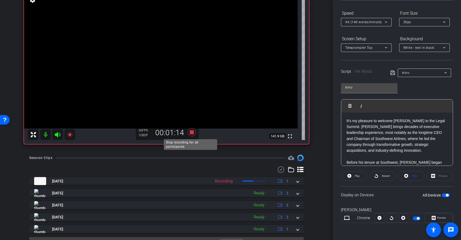
click at [192, 135] on icon at bounding box center [191, 132] width 13 height 10
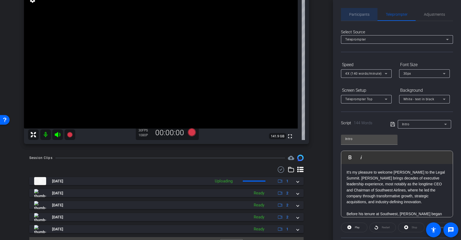
click at [365, 16] on span "Participants" at bounding box center [359, 15] width 20 height 4
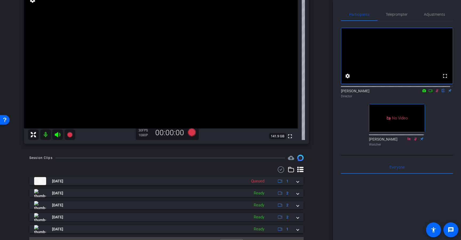
click at [434, 92] on icon at bounding box center [436, 91] width 4 height 4
click at [388, 15] on span "Teleprompter" at bounding box center [396, 15] width 22 height 4
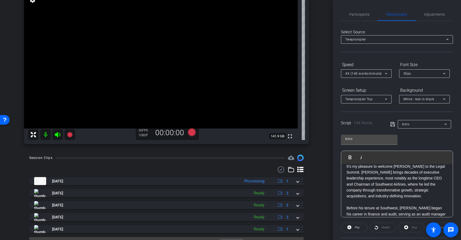
scroll to position [5, 0]
click at [413, 122] on div "Intro" at bounding box center [423, 124] width 42 height 7
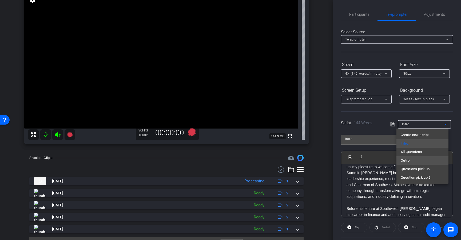
click at [416, 162] on mat-option "Outro" at bounding box center [422, 160] width 52 height 9
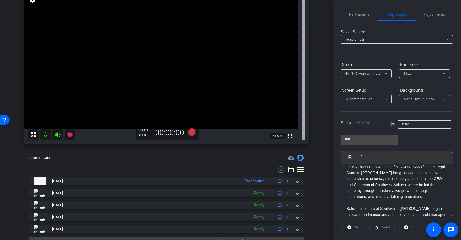
type input "Outro"
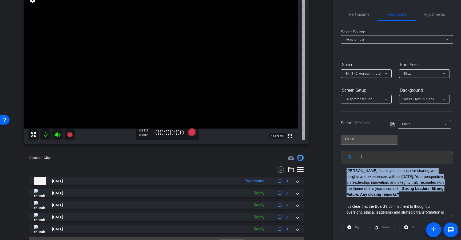
drag, startPoint x: 418, startPoint y: 195, endPoint x: 341, endPoint y: 170, distance: 80.7
click at [341, 170] on div "Gary, thank you so much for sharing your insights and experiences with us today…" at bounding box center [396, 209] width 111 height 94
copy p "Gary, thank you so much for sharing your insights and experiences with us today…"
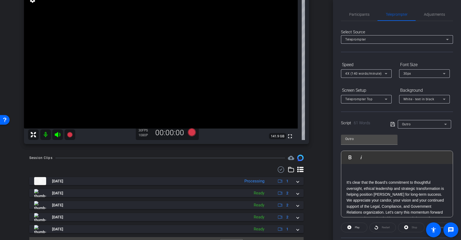
click at [345, 181] on div "It’s clear that the Board’s commitment to thoughtful oversight, ethical leaders…" at bounding box center [396, 197] width 111 height 70
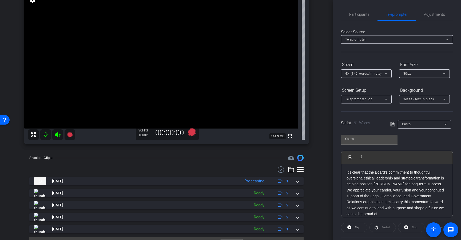
click at [390, 123] on icon at bounding box center [392, 124] width 4 height 4
click at [361, 15] on span "Participants" at bounding box center [359, 15] width 20 height 4
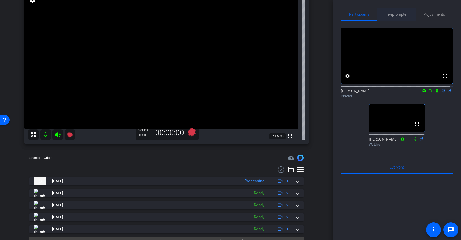
click at [385, 14] on span "Teleprompter" at bounding box center [396, 15] width 22 height 4
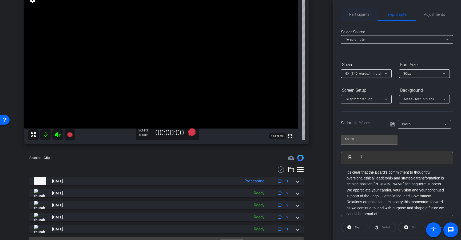
click at [351, 13] on span "Participants" at bounding box center [359, 15] width 20 height 4
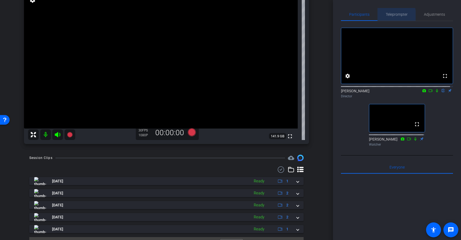
click at [388, 19] on span "Teleprompter" at bounding box center [396, 14] width 22 height 13
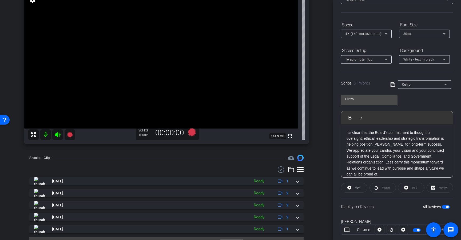
scroll to position [51, 0]
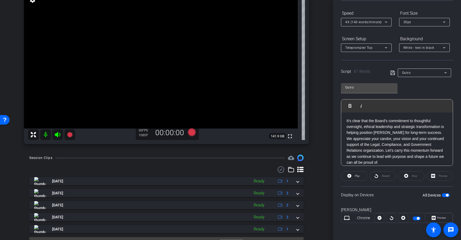
click at [392, 73] on icon at bounding box center [392, 73] width 4 height 4
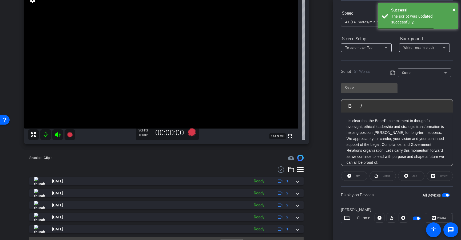
click at [441, 195] on span "button" at bounding box center [445, 195] width 8 height 4
click at [442, 195] on span "button" at bounding box center [443, 195] width 3 height 3
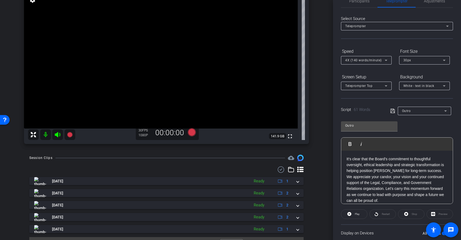
scroll to position [0, 0]
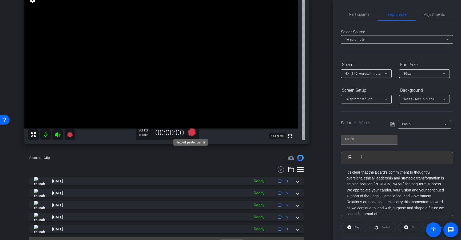
click at [191, 133] on icon at bounding box center [192, 132] width 8 height 8
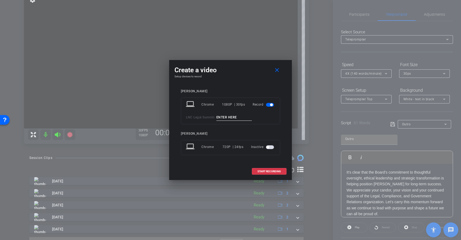
click at [240, 117] on input at bounding box center [234, 117] width 36 height 7
type input "Outro"
click at [257, 170] on span "START RECORDING" at bounding box center [268, 171] width 23 height 3
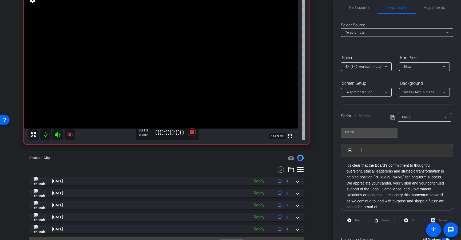
scroll to position [8, 0]
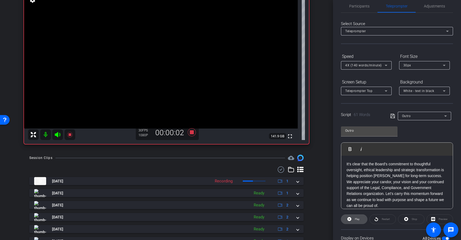
click at [355, 221] on span "Play" at bounding box center [356, 218] width 6 height 7
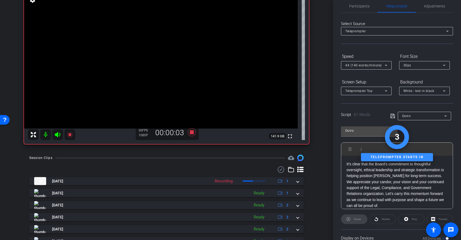
scroll to position [0, 0]
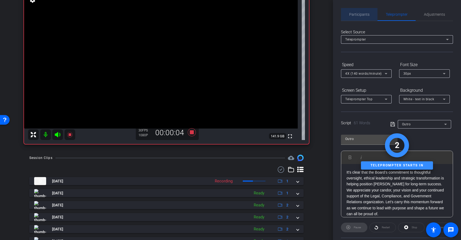
click at [368, 17] on div "Participants" at bounding box center [359, 14] width 37 height 13
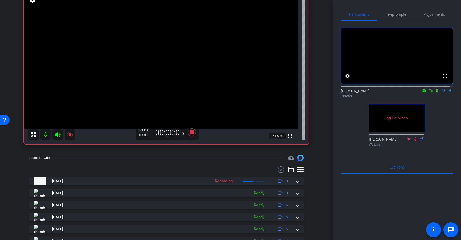
click at [436, 92] on icon at bounding box center [437, 90] width 2 height 3
click at [392, 9] on span "Teleprompter" at bounding box center [396, 14] width 22 height 13
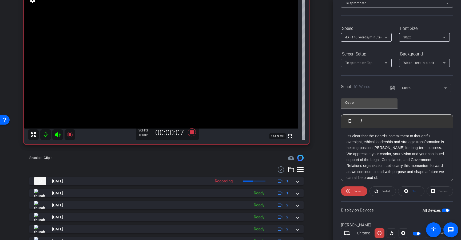
scroll to position [51, 0]
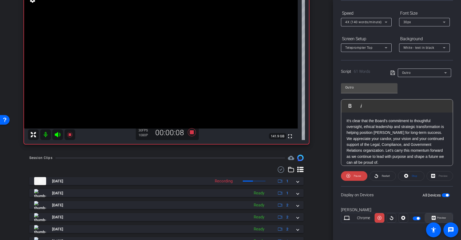
click at [428, 215] on span at bounding box center [438, 217] width 27 height 13
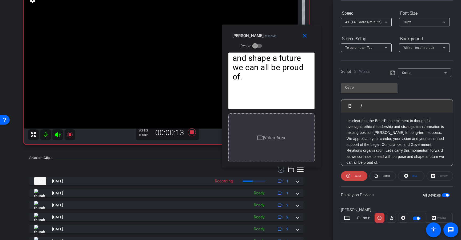
drag, startPoint x: 243, startPoint y: 66, endPoint x: 284, endPoint y: 42, distance: 47.3
click at [284, 42] on div "Claire Hanna Chrome Resize" at bounding box center [273, 40] width 82 height 19
click at [354, 176] on span "Pause" at bounding box center [356, 175] width 7 height 3
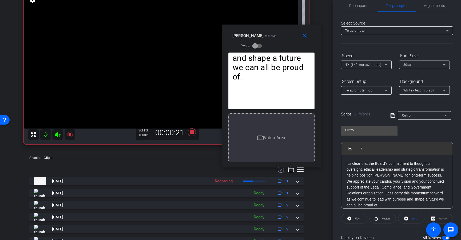
scroll to position [0, 0]
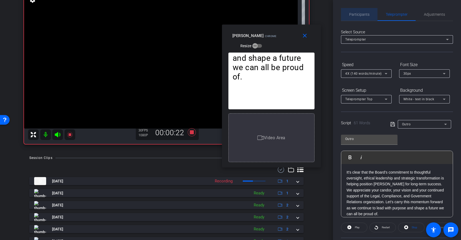
click at [370, 16] on div "Participants" at bounding box center [359, 14] width 37 height 13
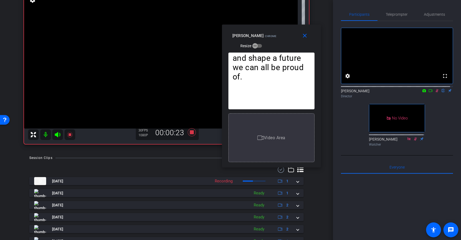
click at [433, 93] on mat-icon at bounding box center [436, 90] width 6 height 5
click at [400, 17] on span "Teleprompter" at bounding box center [396, 14] width 22 height 13
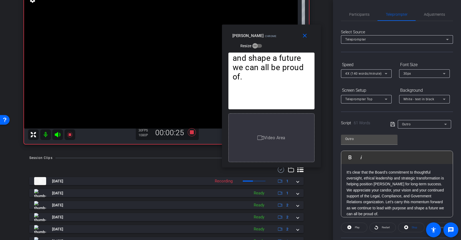
scroll to position [31, 0]
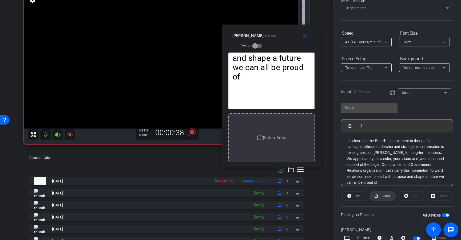
click at [385, 200] on span at bounding box center [382, 196] width 26 height 13
click at [355, 197] on span "Pause" at bounding box center [356, 195] width 7 height 3
click at [360, 198] on span at bounding box center [354, 196] width 26 height 13
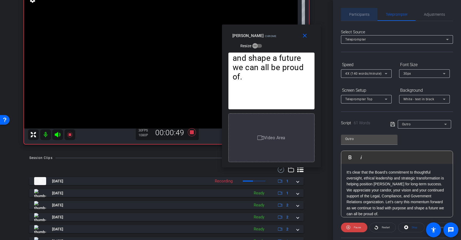
click at [373, 18] on div "Participants" at bounding box center [359, 14] width 37 height 13
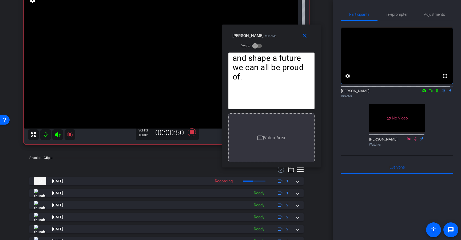
click at [436, 92] on icon at bounding box center [437, 90] width 2 height 3
click at [402, 12] on span "Teleprompter" at bounding box center [396, 14] width 22 height 13
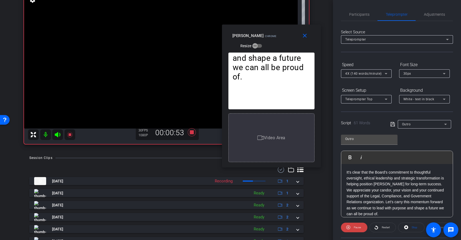
click at [373, 72] on span "4X (140 words/minute)" at bounding box center [363, 74] width 37 height 4
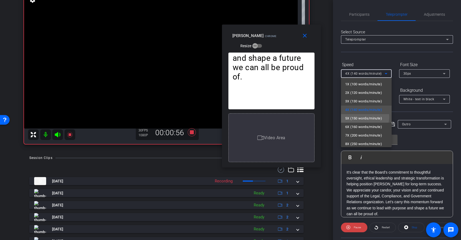
click at [364, 117] on span "5X (150 words/minute)" at bounding box center [363, 118] width 37 height 6
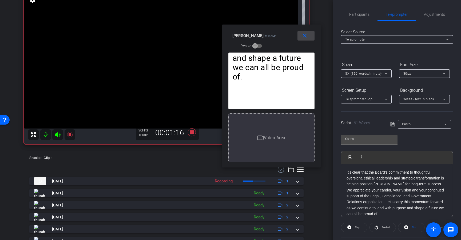
click at [304, 38] on mat-icon "close" at bounding box center [304, 36] width 7 height 7
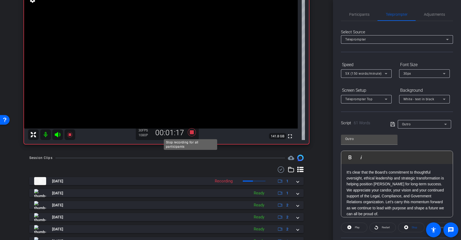
click at [191, 130] on icon at bounding box center [192, 132] width 8 height 8
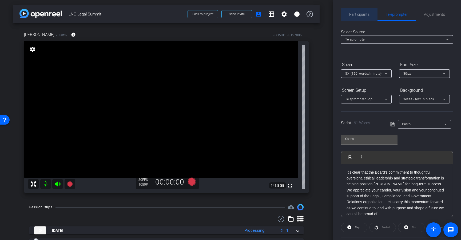
click at [360, 13] on span "Participants" at bounding box center [359, 15] width 20 height 4
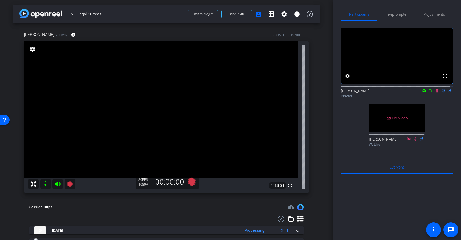
click at [435, 92] on icon at bounding box center [436, 90] width 3 height 3
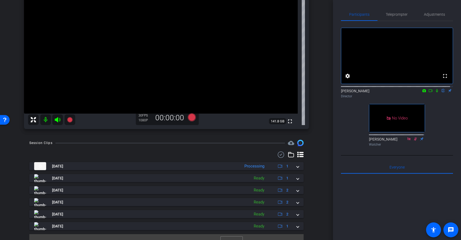
scroll to position [73, 0]
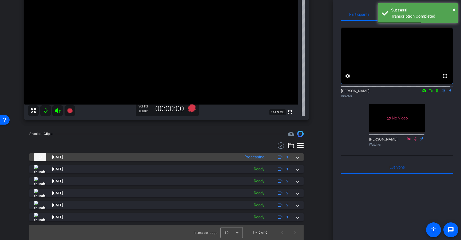
click at [296, 157] on span at bounding box center [297, 157] width 2 height 6
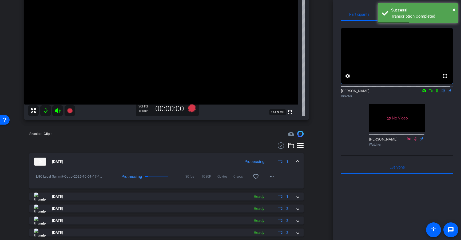
click at [295, 158] on mat-expansion-panel-header "Oct 1, 2025 Processing 1" at bounding box center [166, 161] width 274 height 17
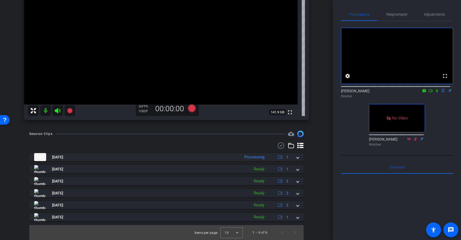
click at [434, 92] on icon at bounding box center [436, 91] width 4 height 4
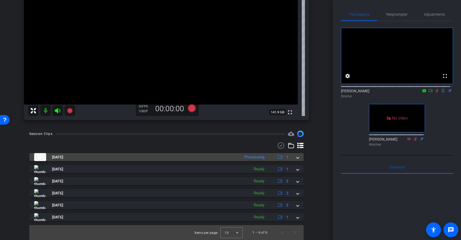
click at [78, 153] on mat-panel-title "Oct 1, 2025" at bounding box center [135, 157] width 203 height 8
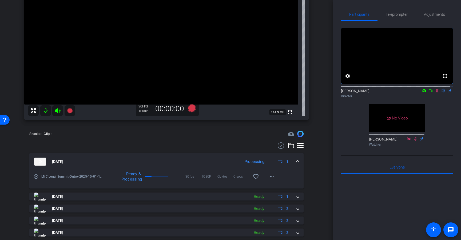
click at [33, 176] on mat-icon "play_circle_outline" at bounding box center [35, 176] width 5 height 5
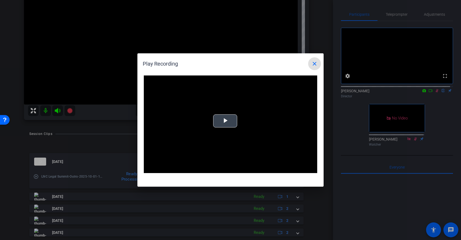
click at [225, 121] on span "Video Player" at bounding box center [225, 121] width 0 height 0
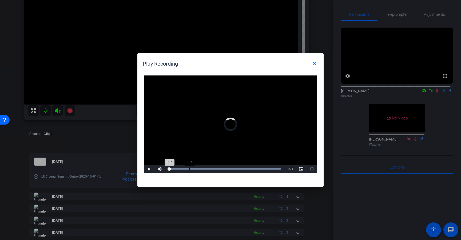
click at [189, 168] on div "Loaded : 100.00% 0:14 0:14" at bounding box center [224, 169] width 119 height 8
click at [219, 168] on div "Loaded : 100.00% 0:35 0:16" at bounding box center [224, 169] width 119 height 8
click at [238, 168] on div "Loaded : 100.00% 0:46 0:37" at bounding box center [224, 168] width 113 height 1
click at [320, 63] on h1 "Play Recording close" at bounding box center [230, 61] width 186 height 17
click at [319, 63] on span at bounding box center [314, 63] width 13 height 13
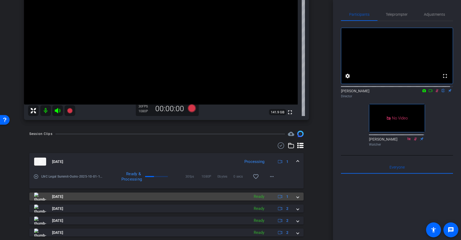
click at [59, 198] on span "Oct 1, 2025" at bounding box center [57, 197] width 11 height 6
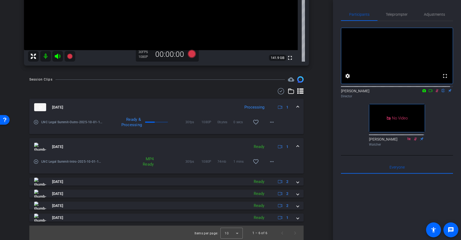
scroll to position [128, 0]
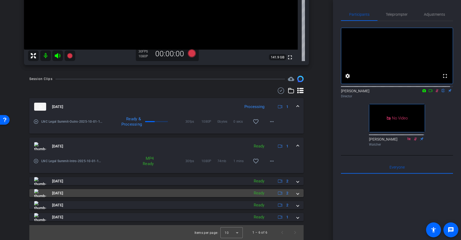
click at [72, 195] on mat-panel-title "Oct 1, 2025" at bounding box center [140, 193] width 212 height 8
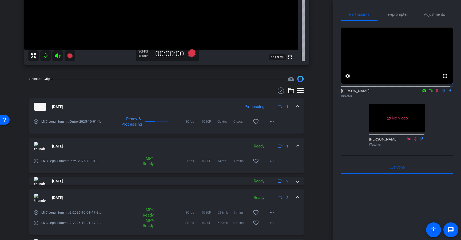
click at [37, 212] on mat-icon "play_circle_outline" at bounding box center [35, 212] width 5 height 5
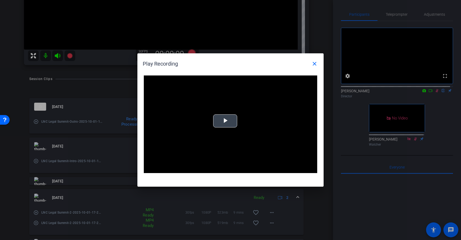
click at [225, 121] on span "Video Player" at bounding box center [225, 121] width 0 height 0
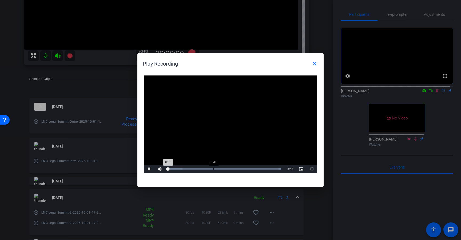
click at [213, 170] on div "Loaded : 100.00% 3:31 0:01" at bounding box center [224, 169] width 119 height 8
click at [229, 167] on div "Loaded : 100.00% 4:47 3:36" at bounding box center [224, 169] width 119 height 8
click at [315, 63] on mat-icon "close" at bounding box center [314, 64] width 6 height 6
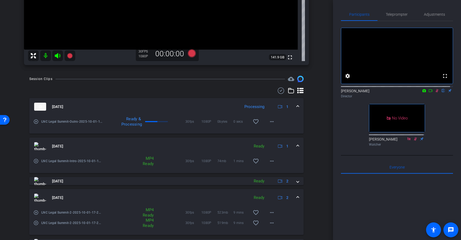
scroll to position [166, 0]
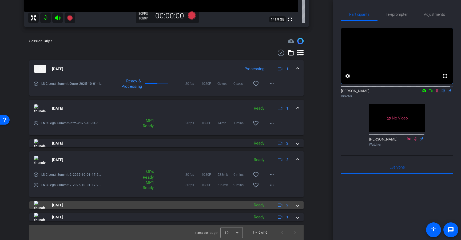
click at [103, 202] on mat-panel-title "Oct 1, 2025" at bounding box center [140, 205] width 212 height 8
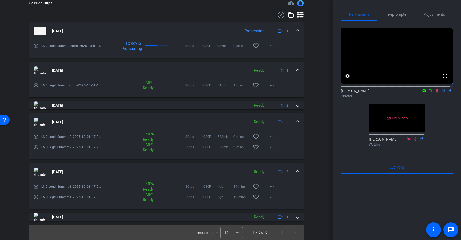
scroll to position [201, 0]
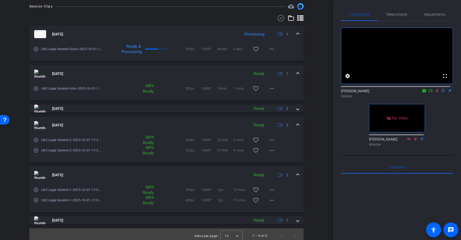
click at [38, 189] on mat-icon "play_circle_outline" at bounding box center [35, 189] width 5 height 5
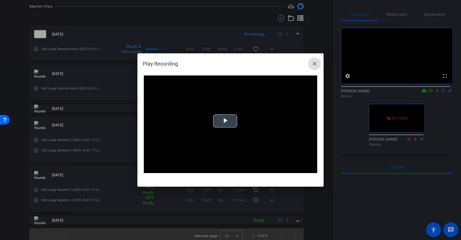
click at [225, 121] on span "Video Player" at bounding box center [225, 121] width 0 height 0
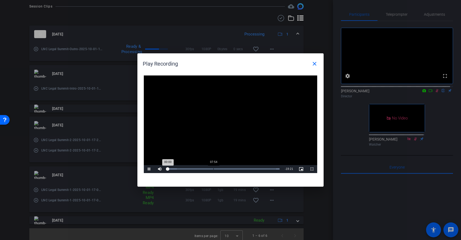
click at [213, 167] on div "Loaded : 100.00% 07:54 00:00" at bounding box center [223, 169] width 117 height 8
click at [315, 57] on h1 "Play Recording close" at bounding box center [230, 61] width 186 height 17
click at [312, 64] on mat-icon "close" at bounding box center [314, 64] width 6 height 6
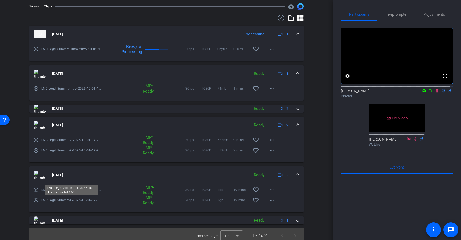
click at [50, 202] on span "LNC Legal Summit-1-2025-10-01-17-06-21-477-1" at bounding box center [71, 200] width 61 height 5
click at [36, 200] on mat-icon "play_circle_outline" at bounding box center [35, 200] width 5 height 5
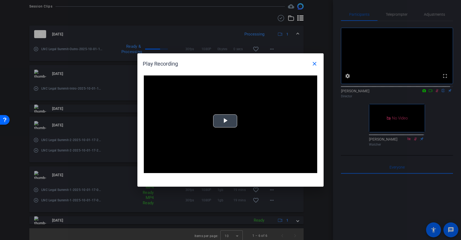
click at [196, 135] on video "Video Player" at bounding box center [230, 124] width 173 height 98
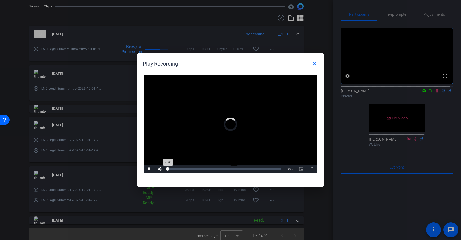
click at [233, 169] on div "-:-" at bounding box center [233, 168] width 0 height 1
click at [218, 168] on div "Loaded : 100.00% 08:44 00:01" at bounding box center [223, 169] width 117 height 8
click at [237, 168] on div "12:03" at bounding box center [237, 168] width 0 height 1
click at [315, 62] on mat-icon "close" at bounding box center [314, 64] width 6 height 6
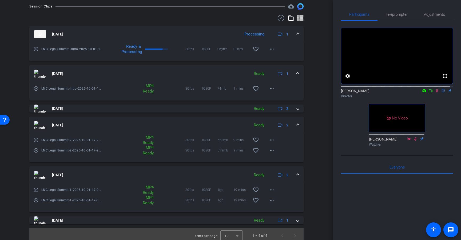
click at [434, 92] on icon at bounding box center [436, 91] width 4 height 4
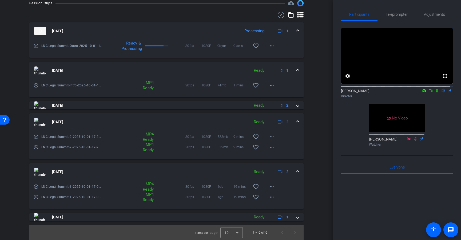
click at [296, 33] on span at bounding box center [297, 31] width 2 height 6
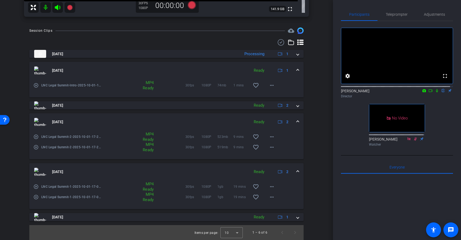
click at [296, 72] on mat-expansion-panel-header "Oct 1, 2025 Ready 1" at bounding box center [166, 70] width 274 height 17
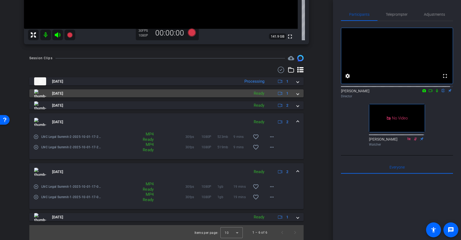
scroll to position [149, 0]
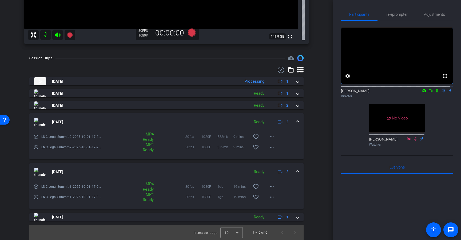
click at [296, 119] on span at bounding box center [297, 122] width 2 height 6
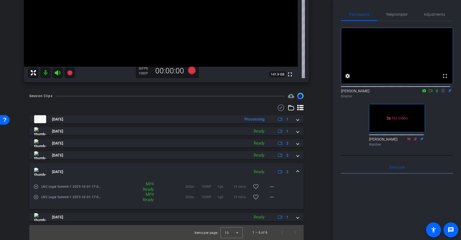
click at [297, 174] on mat-expansion-panel-header "Oct 1, 2025 Ready 2" at bounding box center [166, 171] width 274 height 17
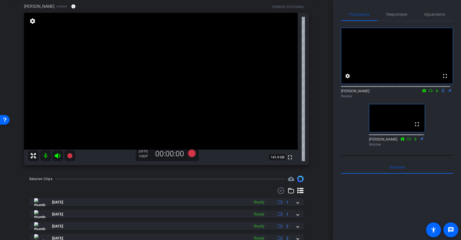
scroll to position [0, 0]
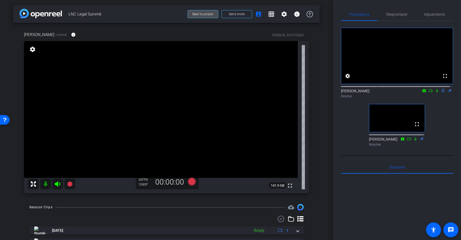
click at [199, 14] on span "Back to project" at bounding box center [202, 14] width 21 height 4
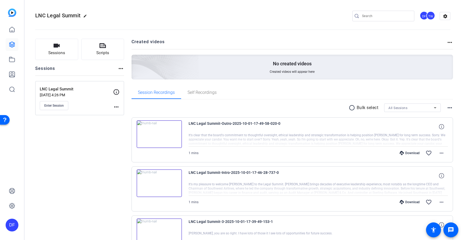
click at [349, 110] on mat-icon "radio_button_unchecked" at bounding box center [352, 107] width 8 height 6
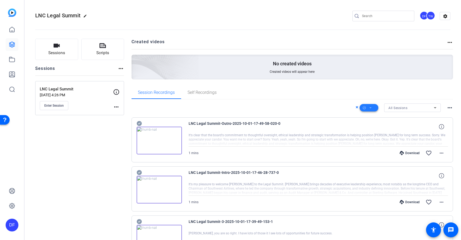
click at [373, 107] on span at bounding box center [368, 107] width 19 height 13
click at [373, 118] on span "Select All" at bounding box center [378, 116] width 28 height 6
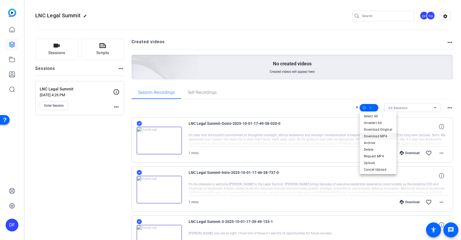
click at [376, 136] on span "Download MP4" at bounding box center [378, 136] width 28 height 6
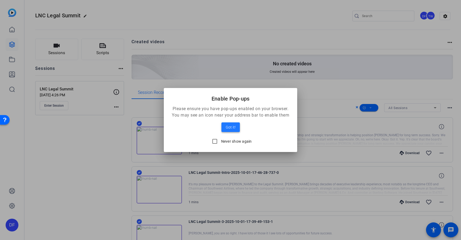
click at [225, 122] on span at bounding box center [230, 127] width 18 height 13
